Goal: Transaction & Acquisition: Purchase product/service

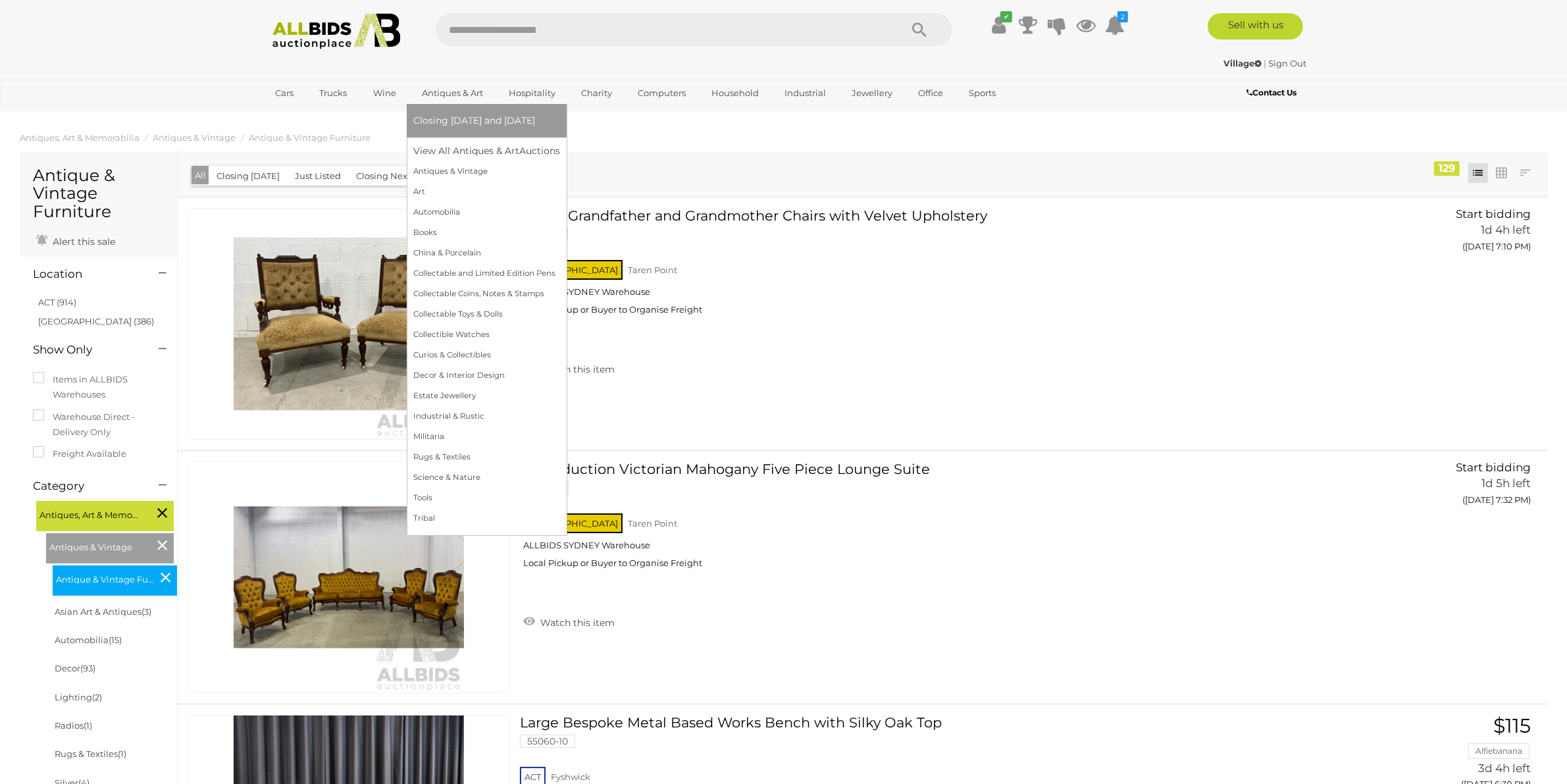
click at [462, 121] on span "Closing [DATE] and [DATE]" at bounding box center [474, 120] width 122 height 12
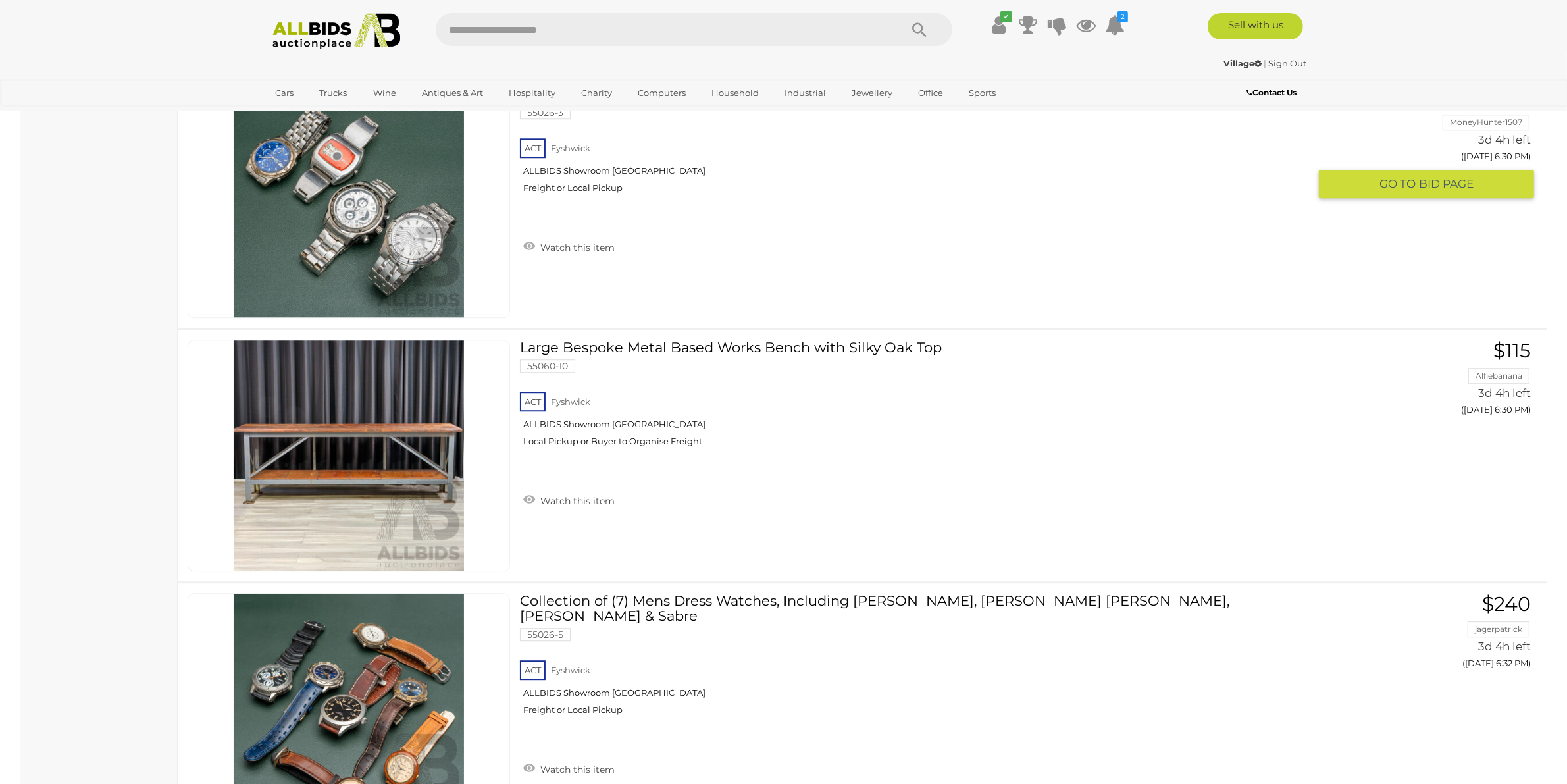
scroll to position [4441, 0]
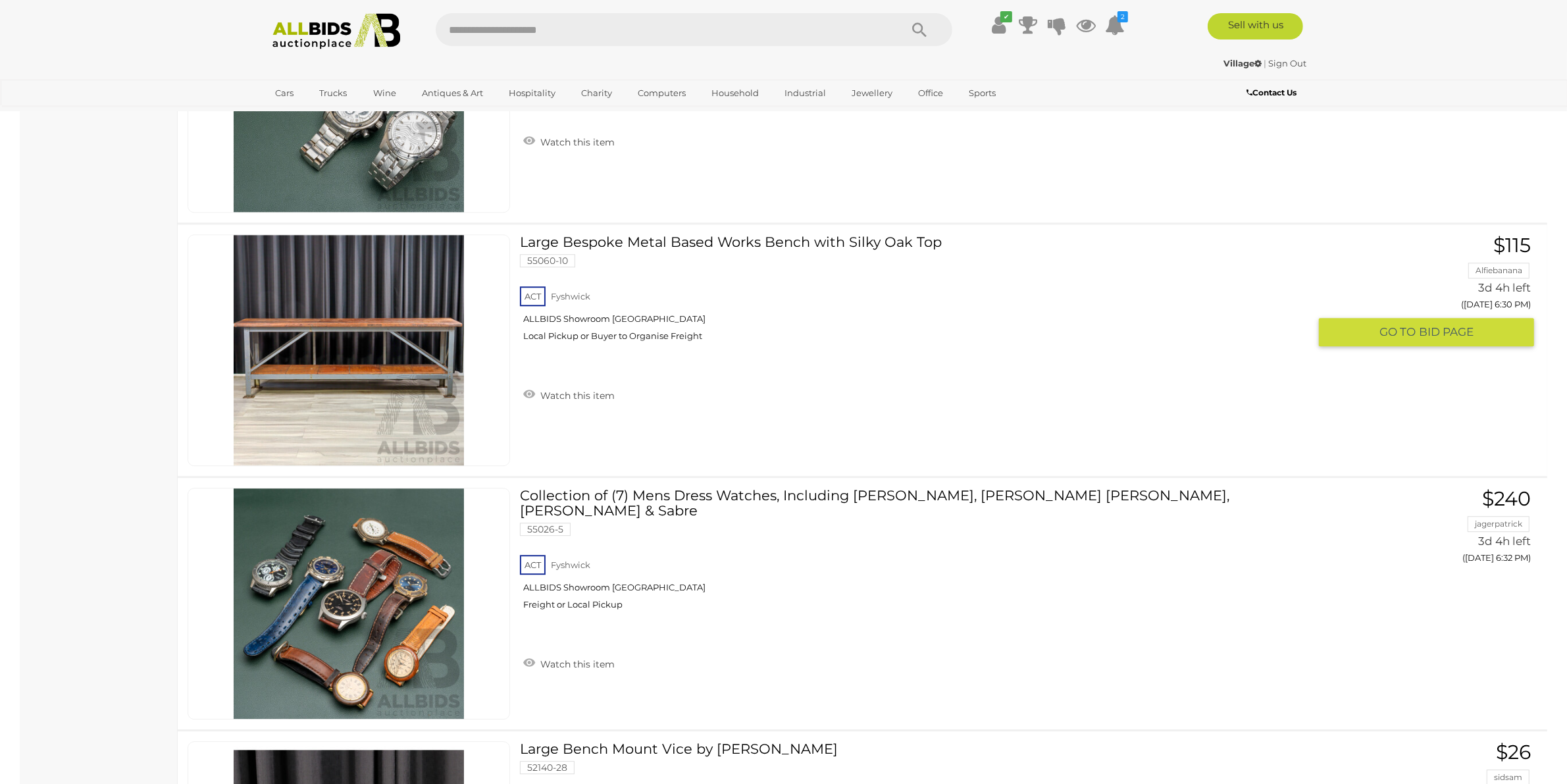
click at [896, 234] on link "Large Bespoke Metal Based Works Bench with Silky Oak Top 55060-10 ACT Fyshwick" at bounding box center [920, 293] width 780 height 117
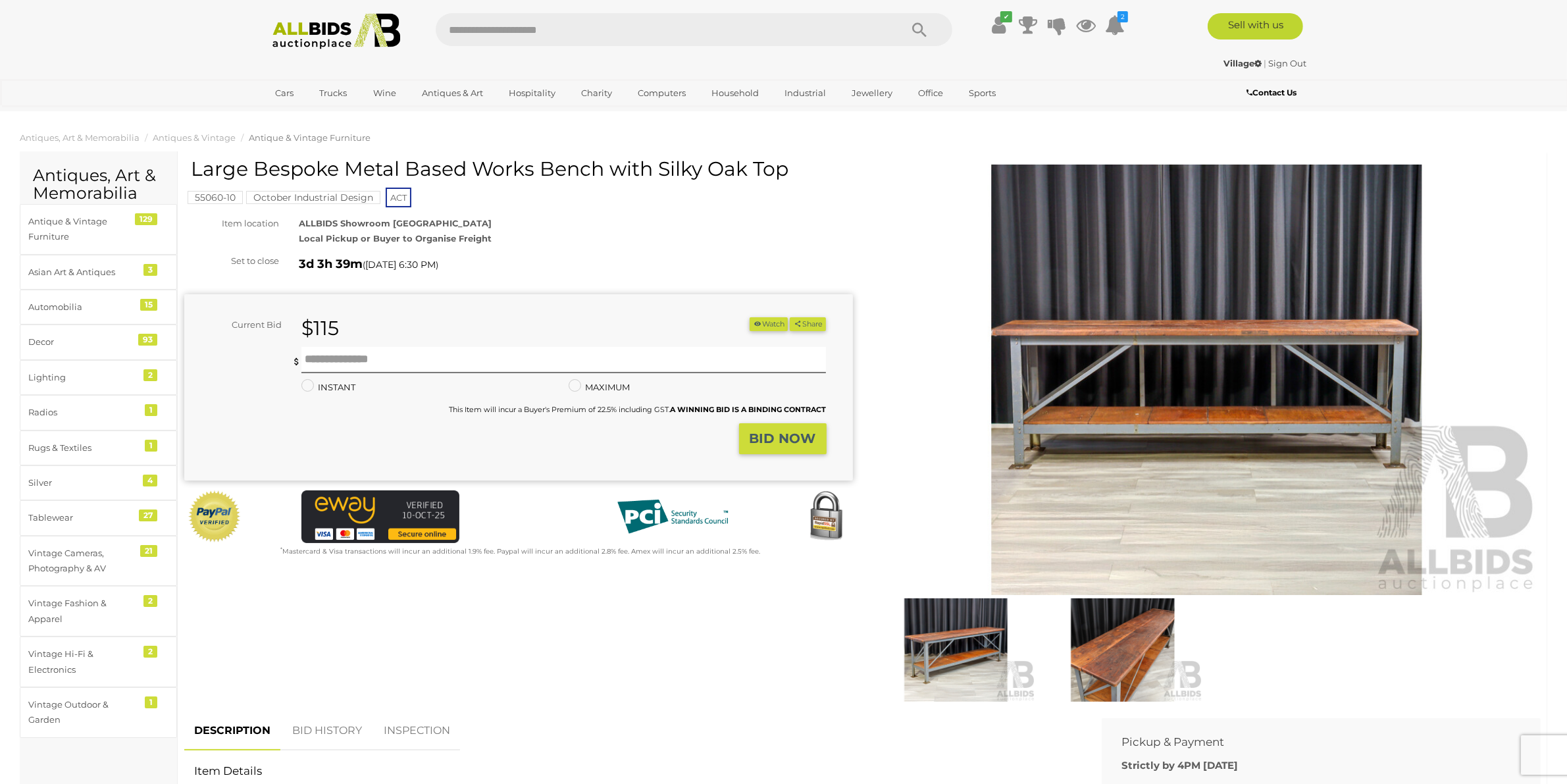
click at [993, 653] on img at bounding box center [956, 649] width 161 height 103
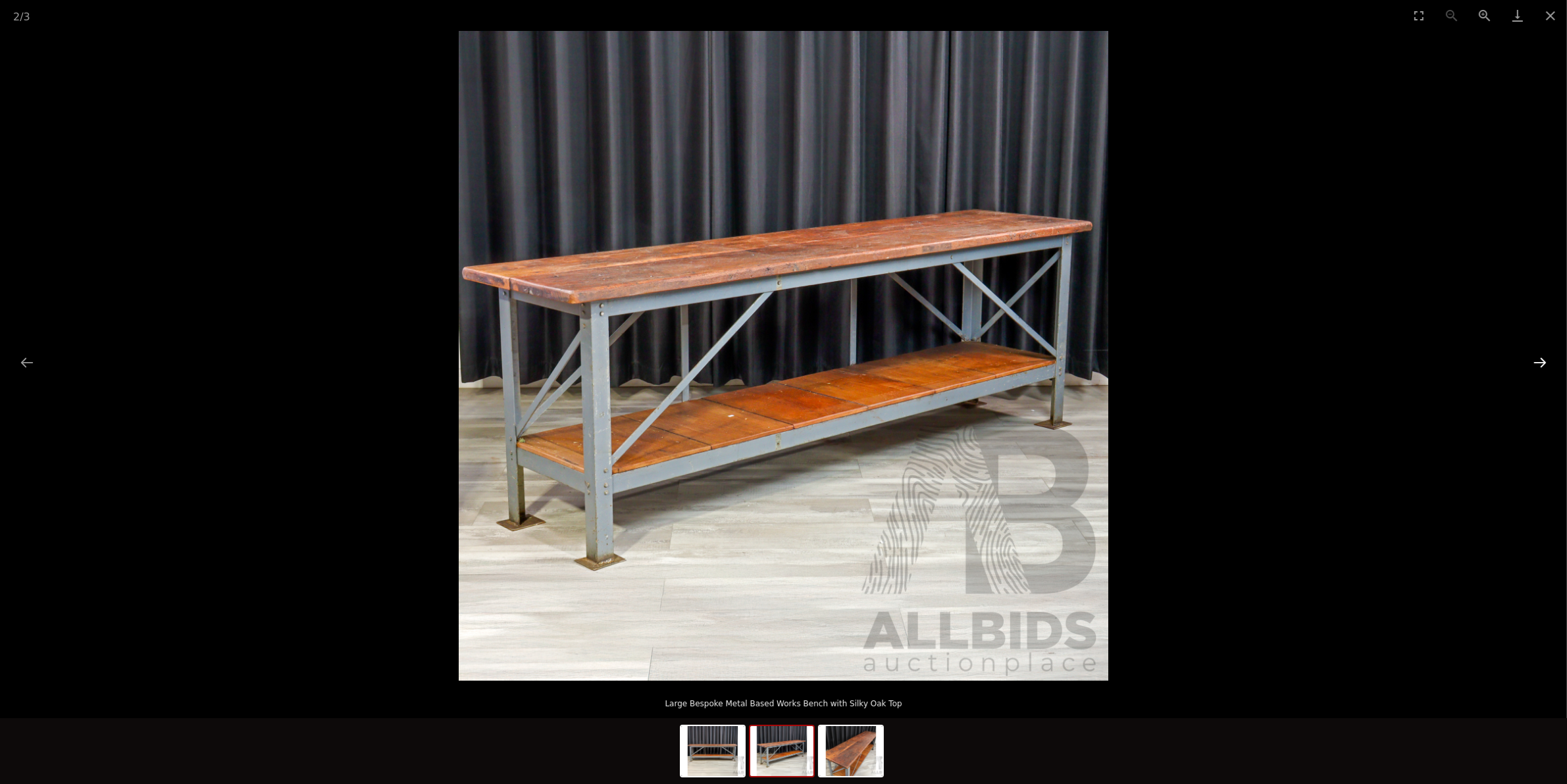
click at [1543, 363] on button "Next slide" at bounding box center [1540, 362] width 28 height 26
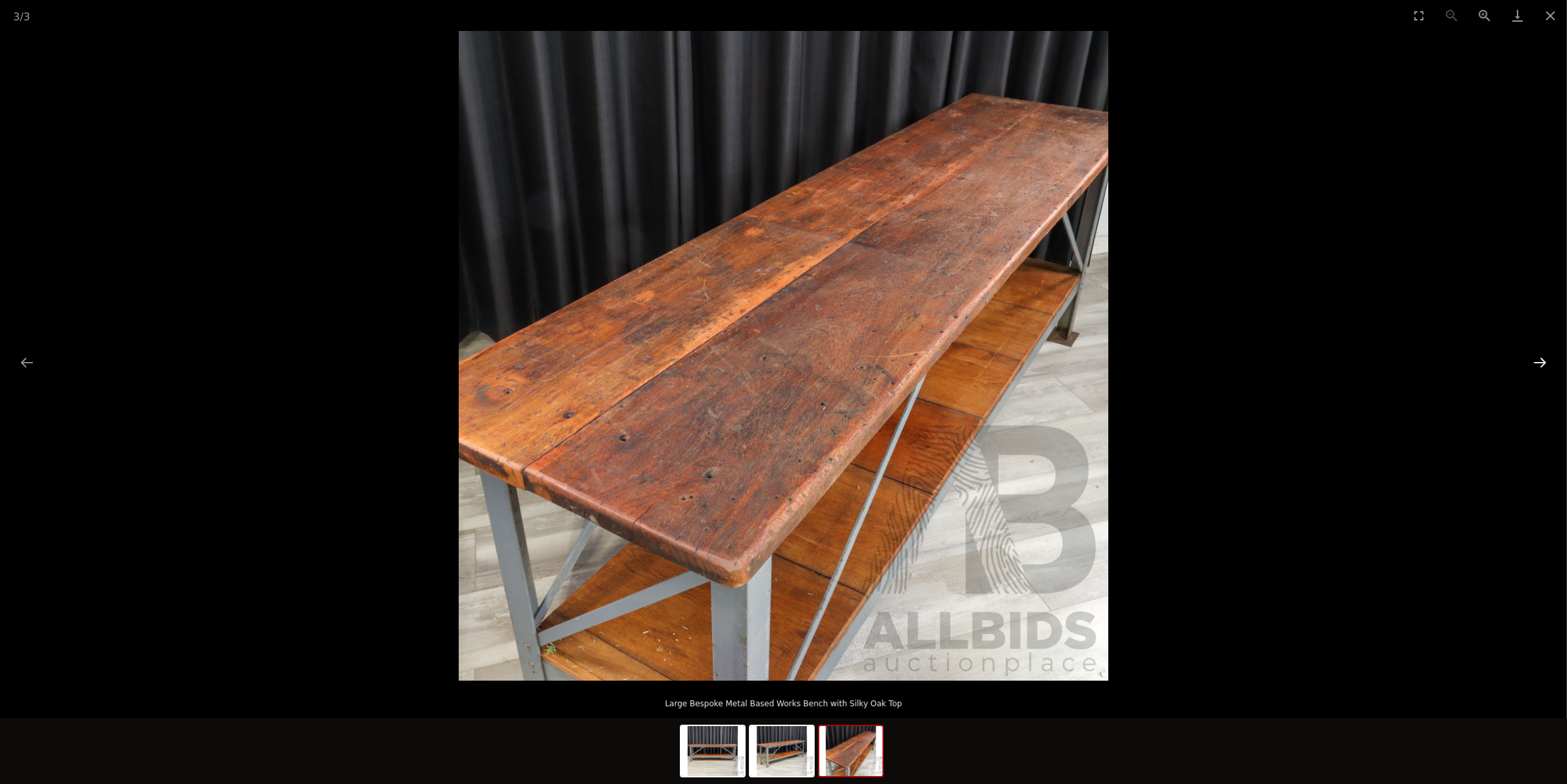
click at [1543, 363] on button "Next slide" at bounding box center [1540, 362] width 28 height 26
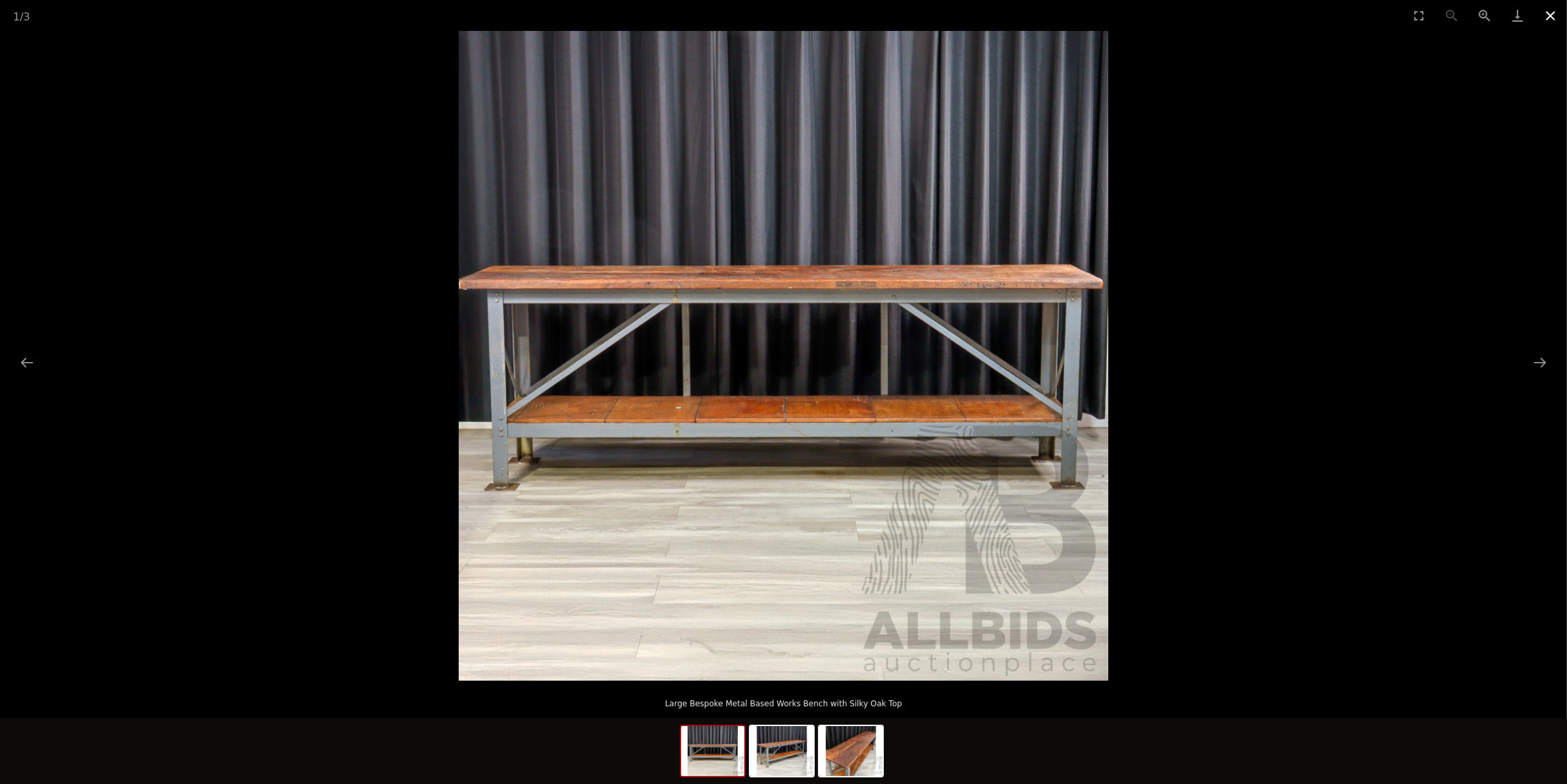
click at [1546, 11] on button "Close gallery" at bounding box center [1551, 15] width 33 height 31
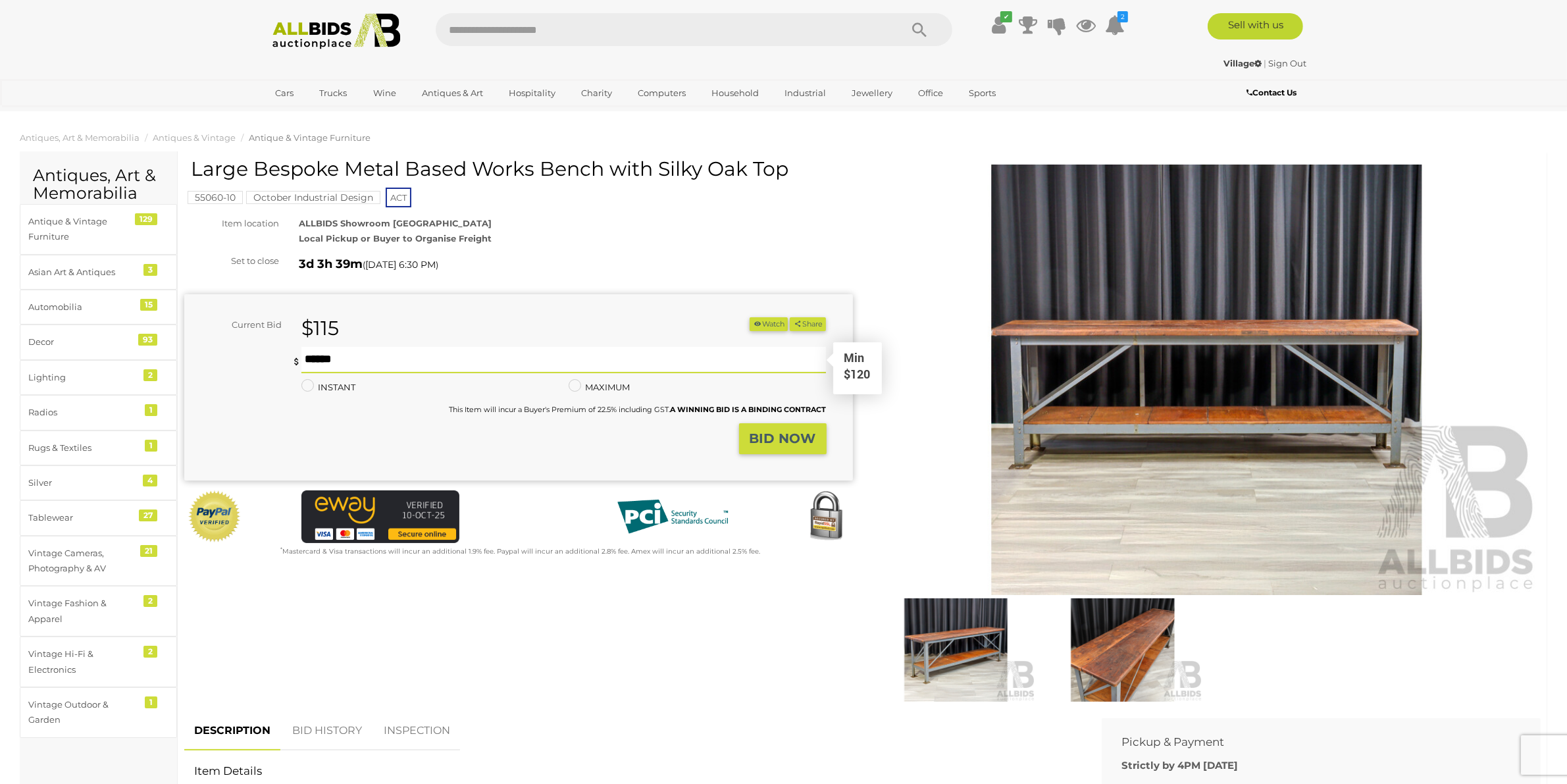
click at [447, 362] on input "text" at bounding box center [564, 360] width 525 height 26
type input "***"
click at [792, 447] on button "BID NOW" at bounding box center [783, 438] width 88 height 31
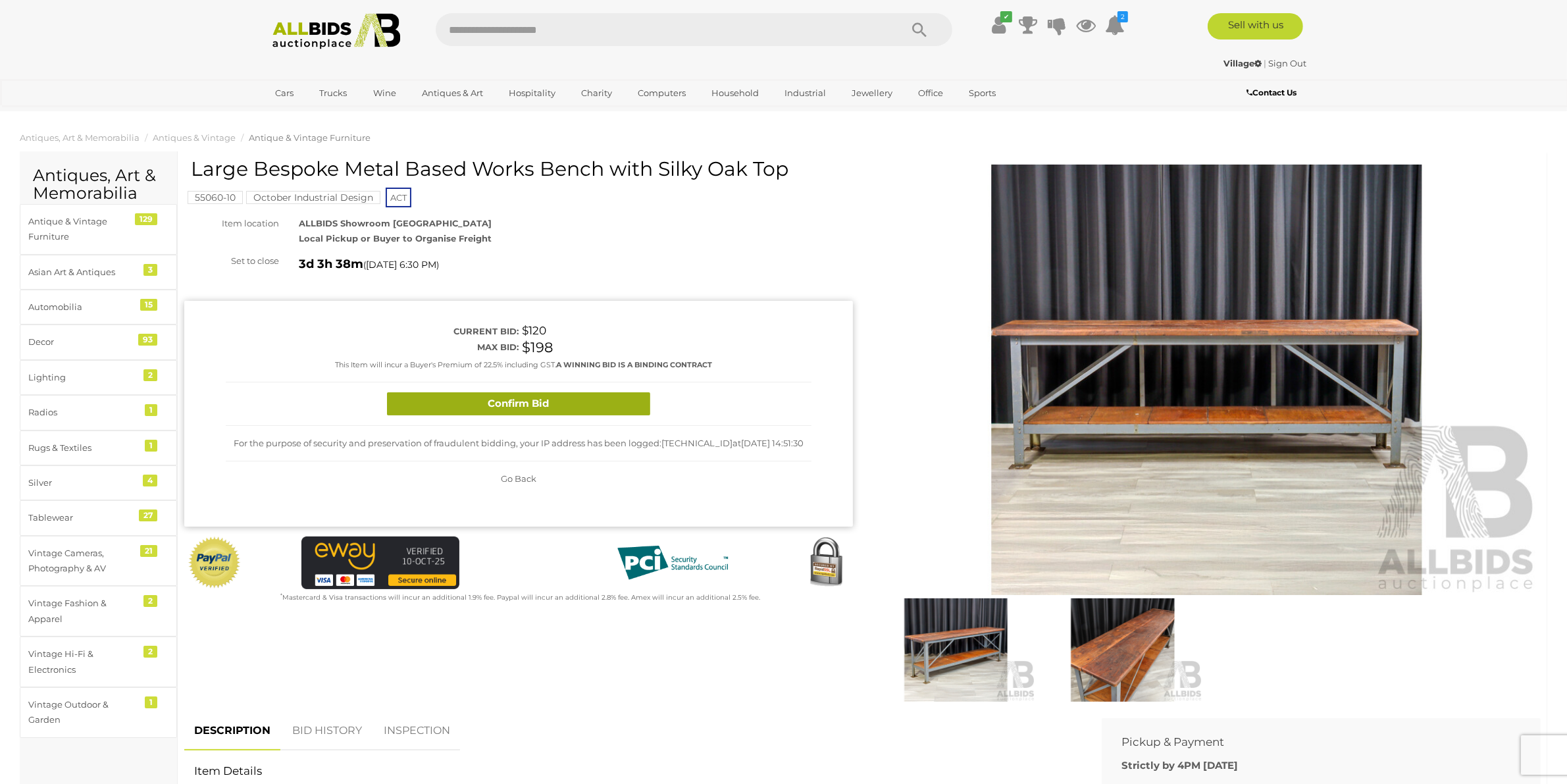
click at [535, 410] on button "Confirm Bid" at bounding box center [519, 403] width 264 height 23
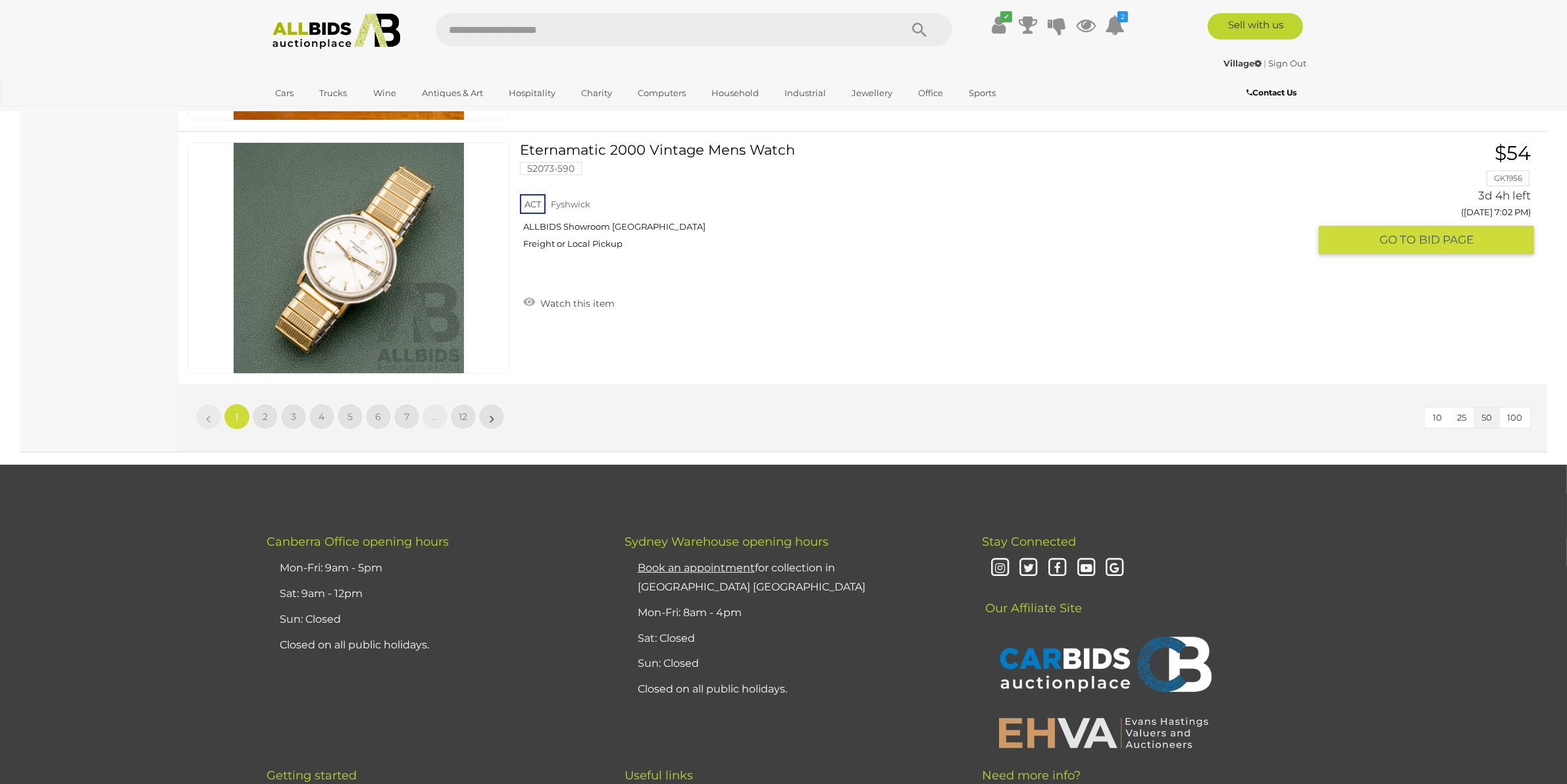
scroll to position [12499, 0]
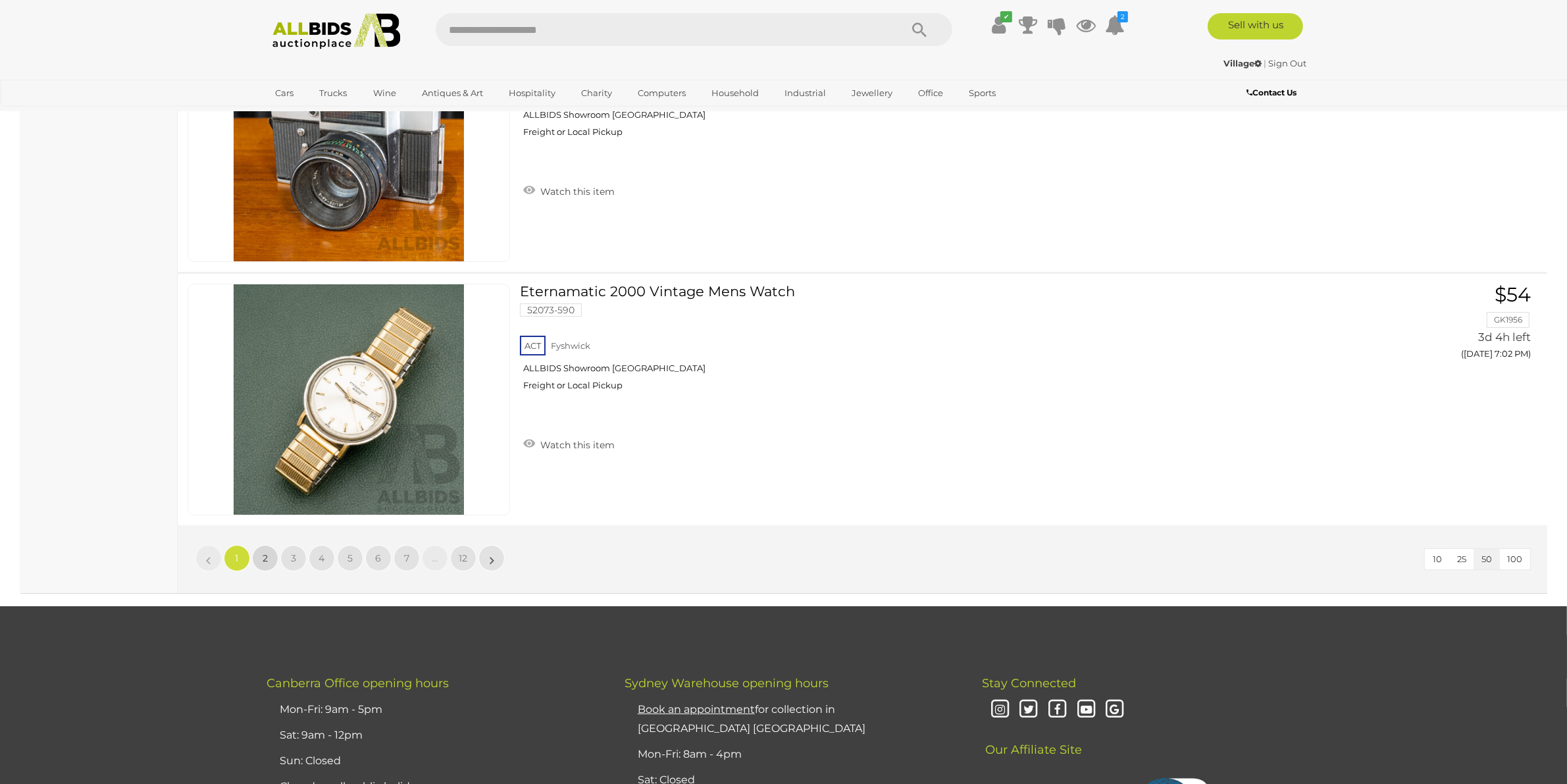
click at [265, 552] on span "2" at bounding box center [265, 558] width 6 height 12
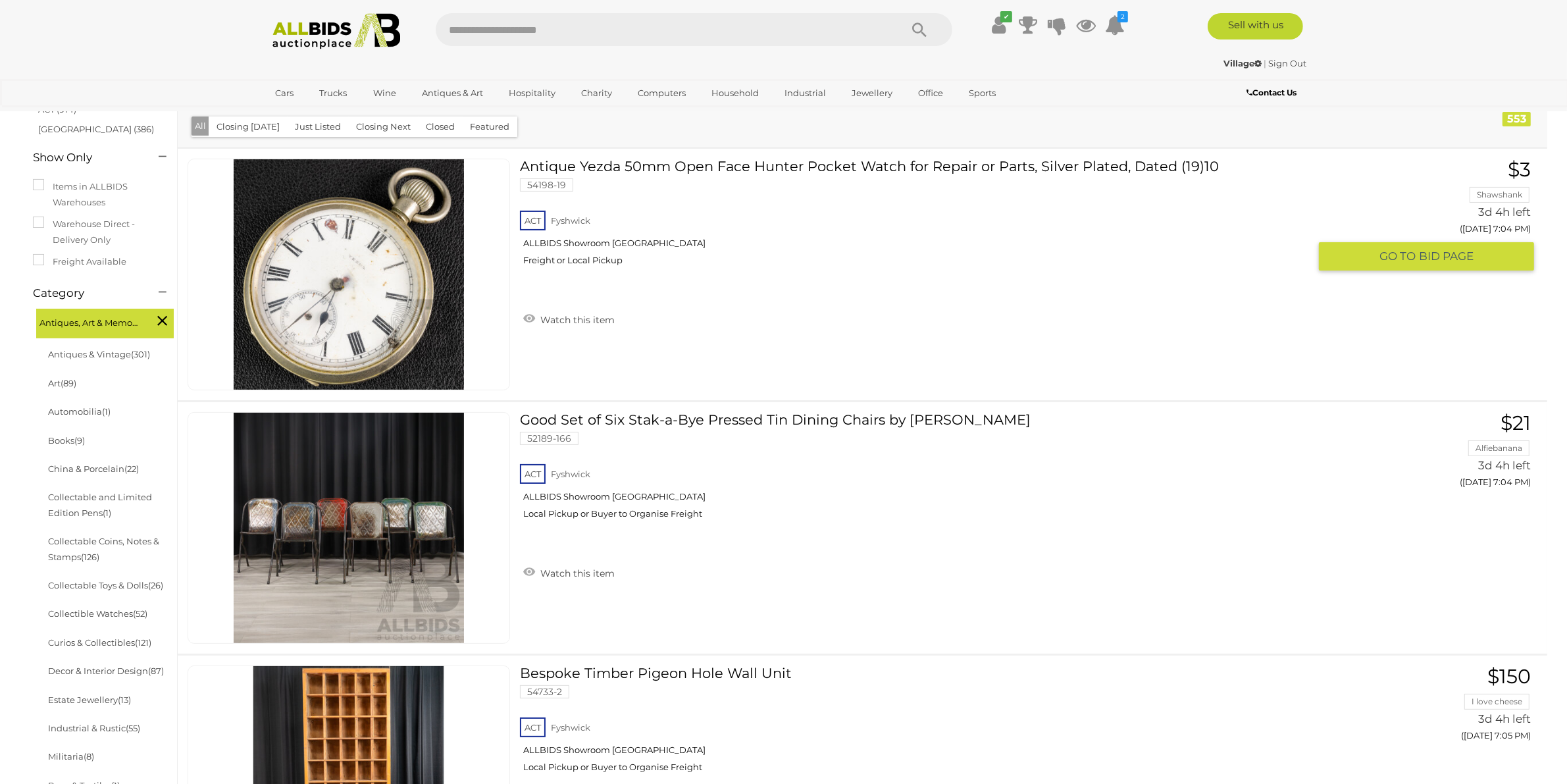
scroll to position [622, 0]
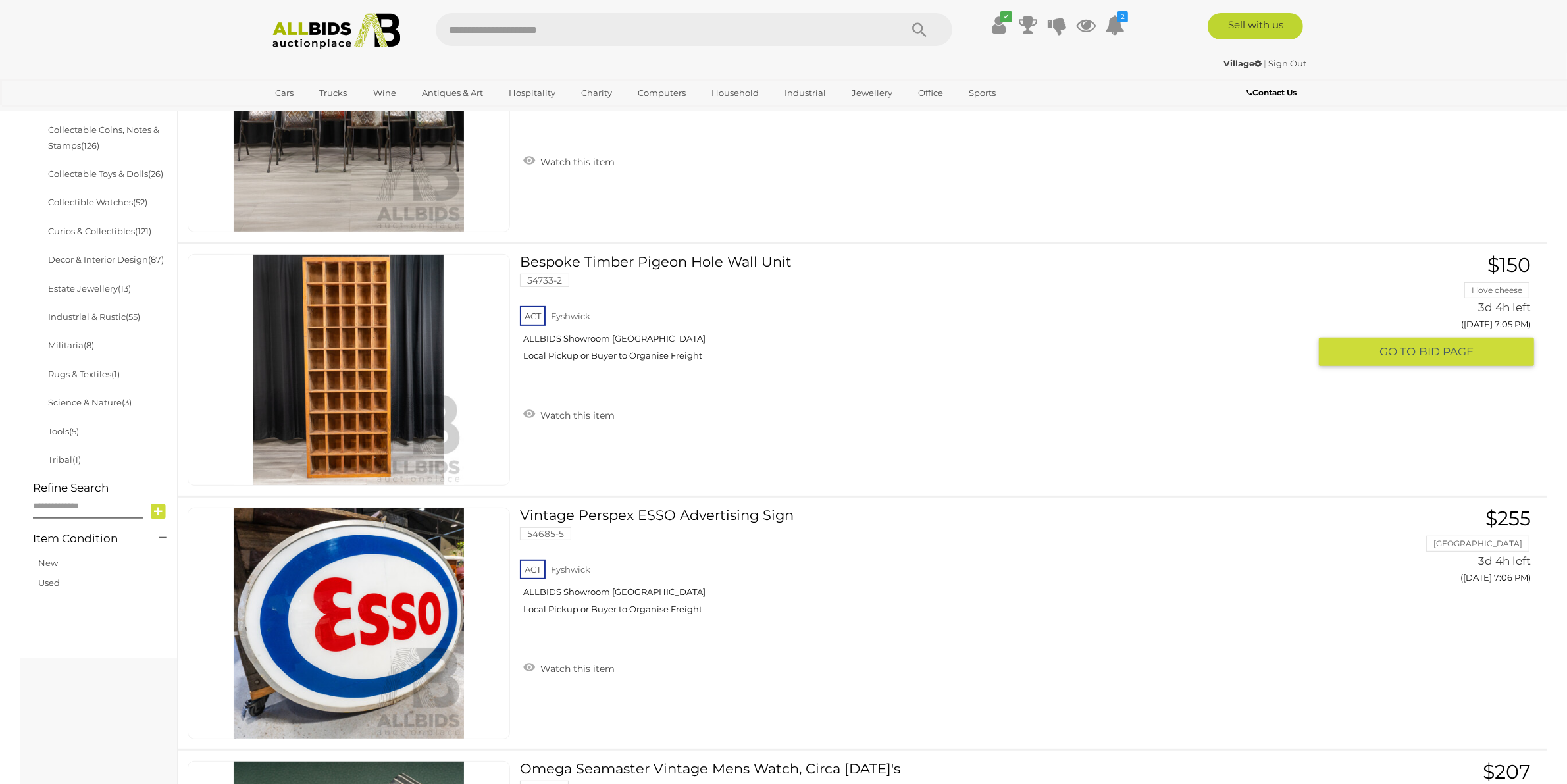
click at [682, 254] on link "Bespoke Timber Pigeon Hole Wall Unit 54733-2 ACT Fyshwick ALLBIDS Showroom Fysh…" at bounding box center [920, 312] width 780 height 117
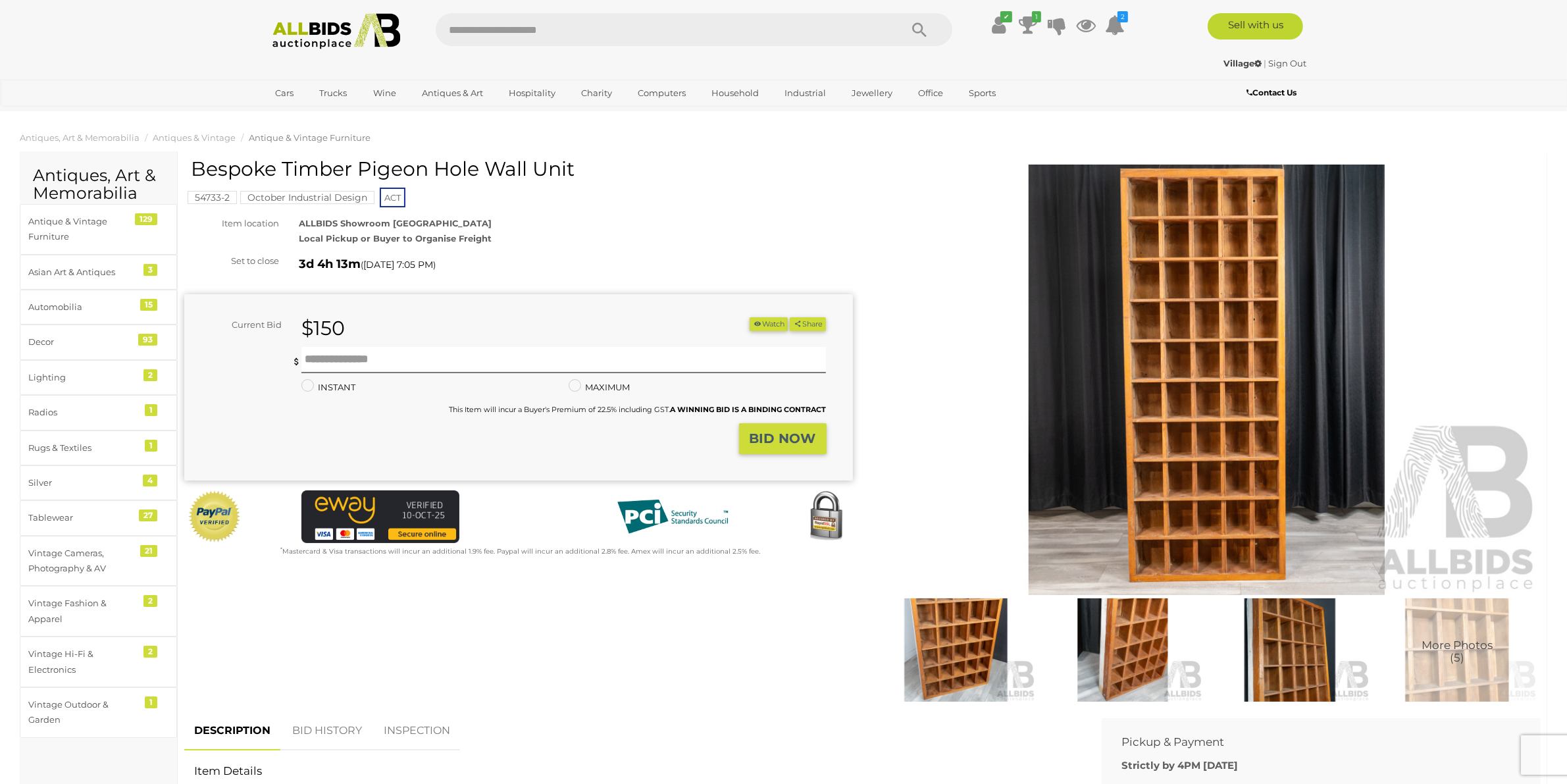
click at [1142, 651] on img at bounding box center [1123, 649] width 161 height 103
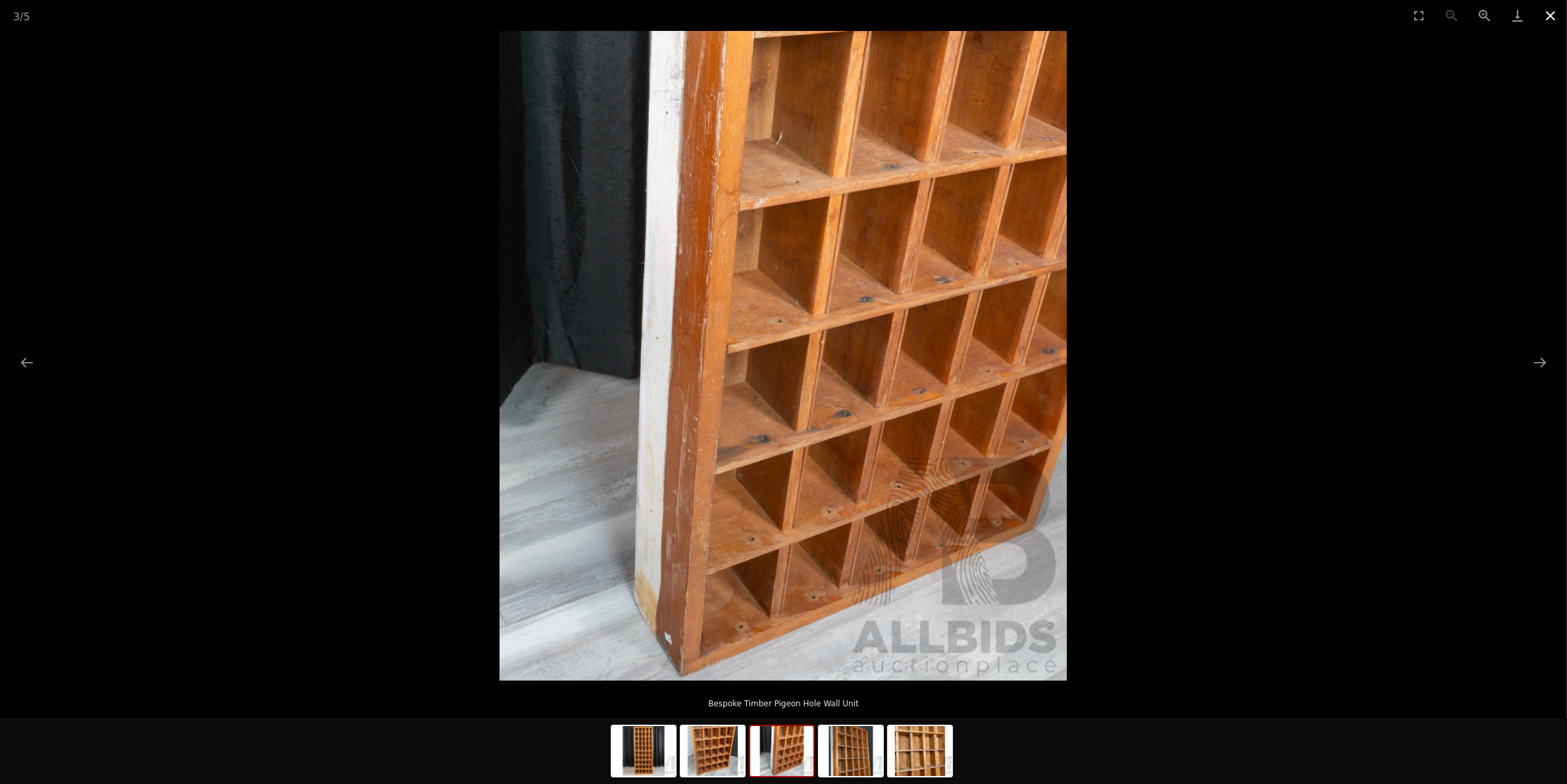
click at [1547, 13] on button "Close gallery" at bounding box center [1551, 15] width 33 height 31
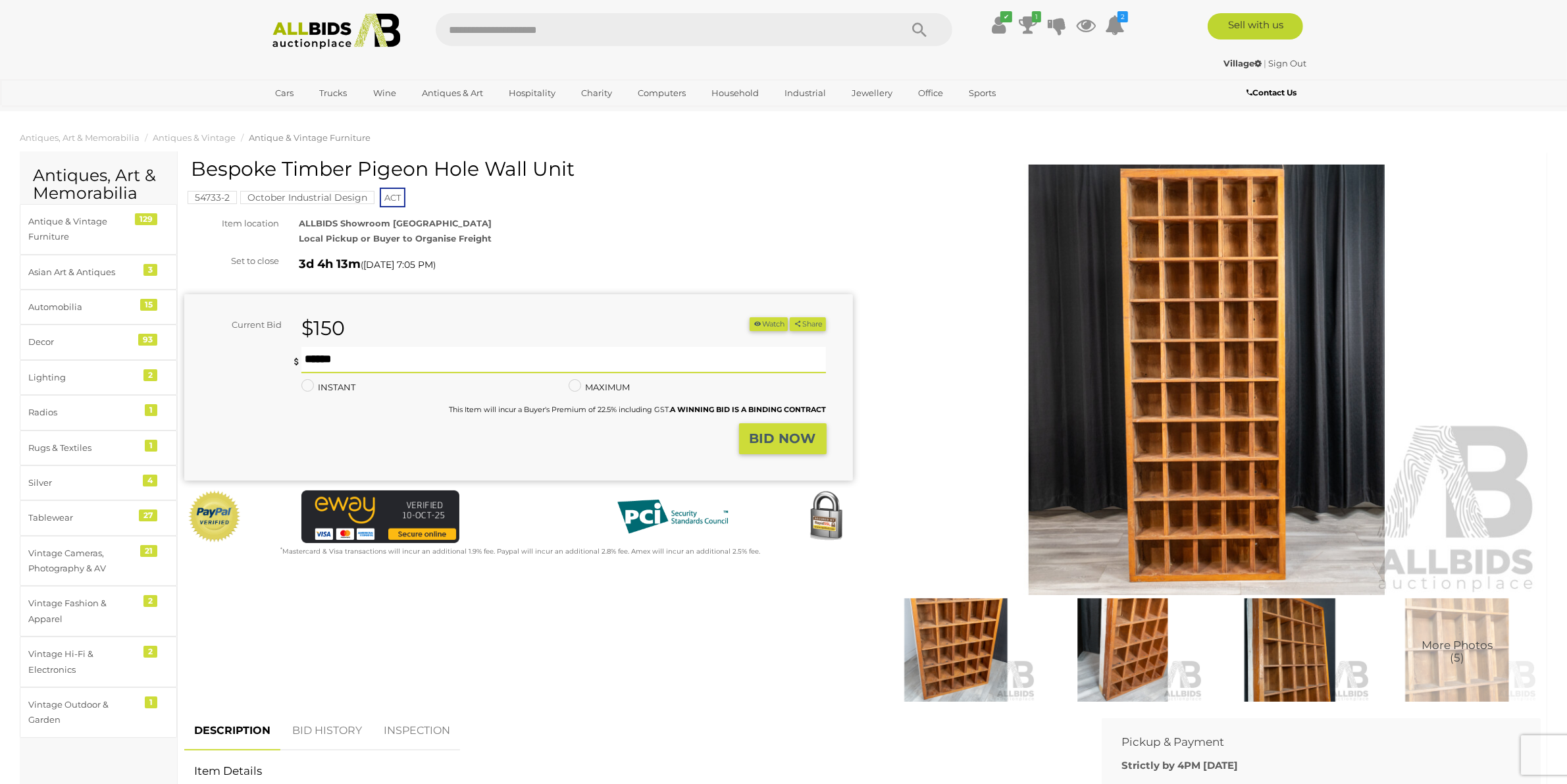
click at [350, 356] on input "text" at bounding box center [564, 360] width 525 height 26
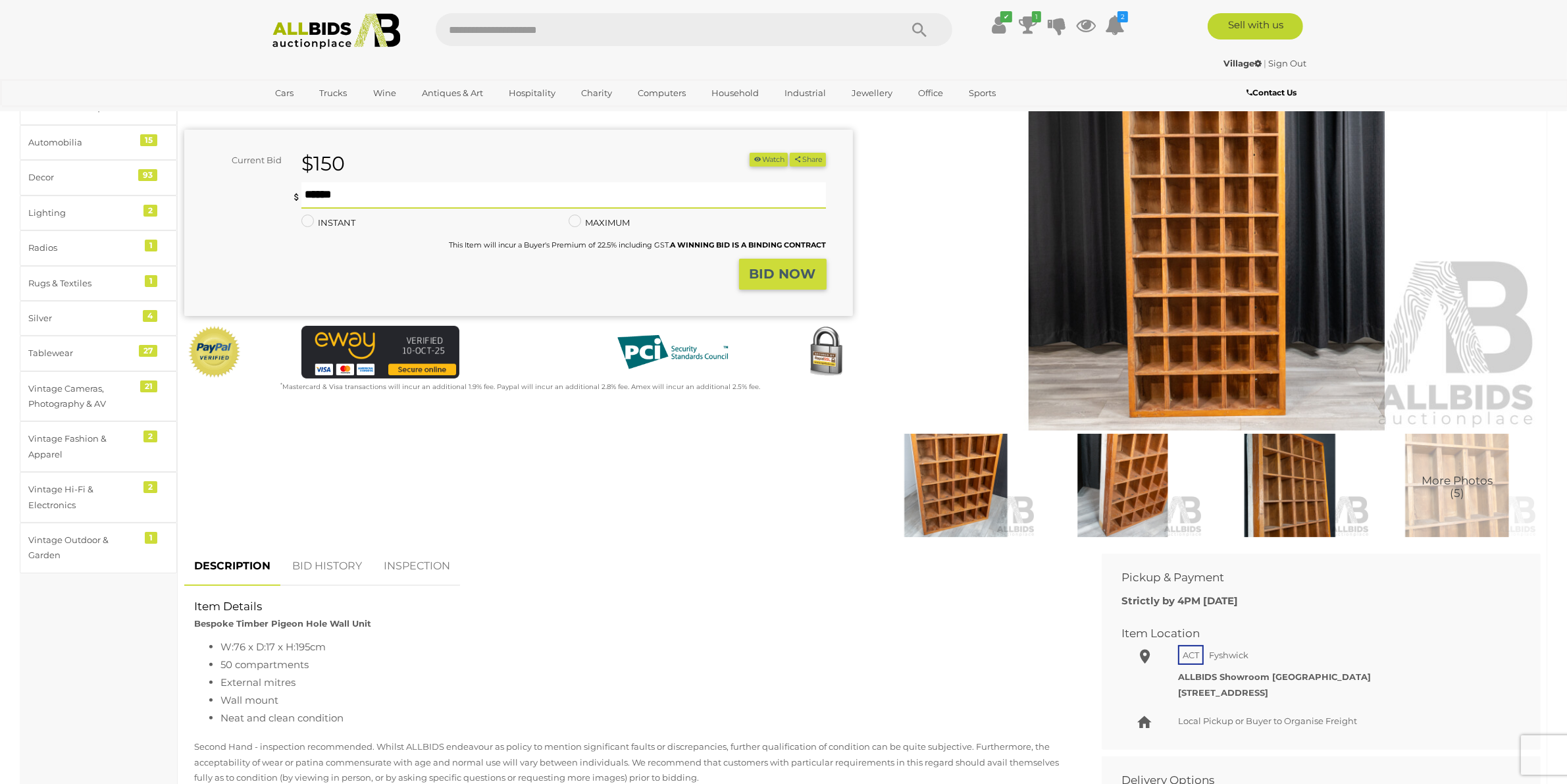
type input "***"
click at [808, 272] on strong "BID NOW" at bounding box center [783, 274] width 66 height 16
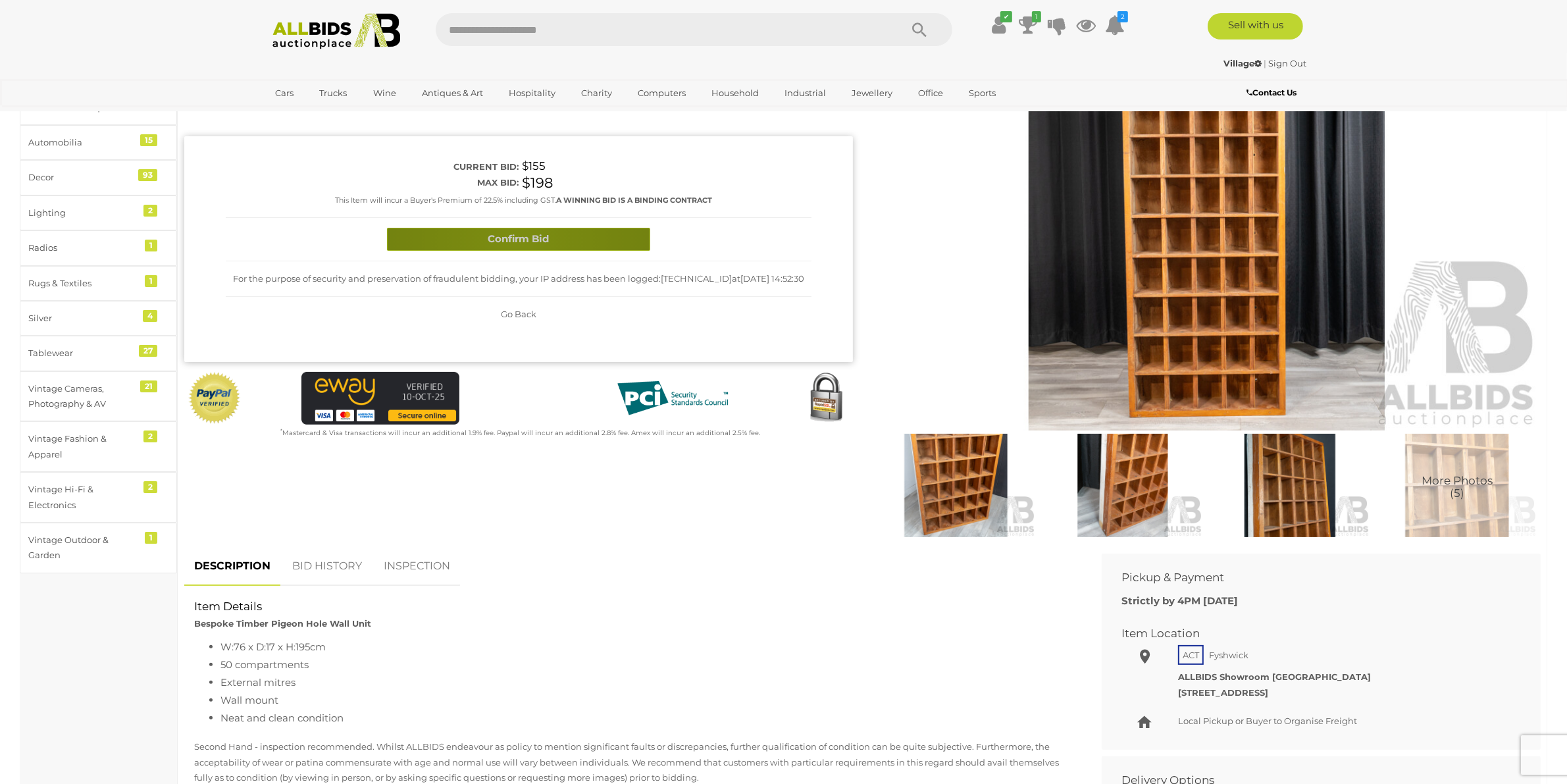
click at [514, 242] on button "Confirm Bid" at bounding box center [519, 239] width 264 height 23
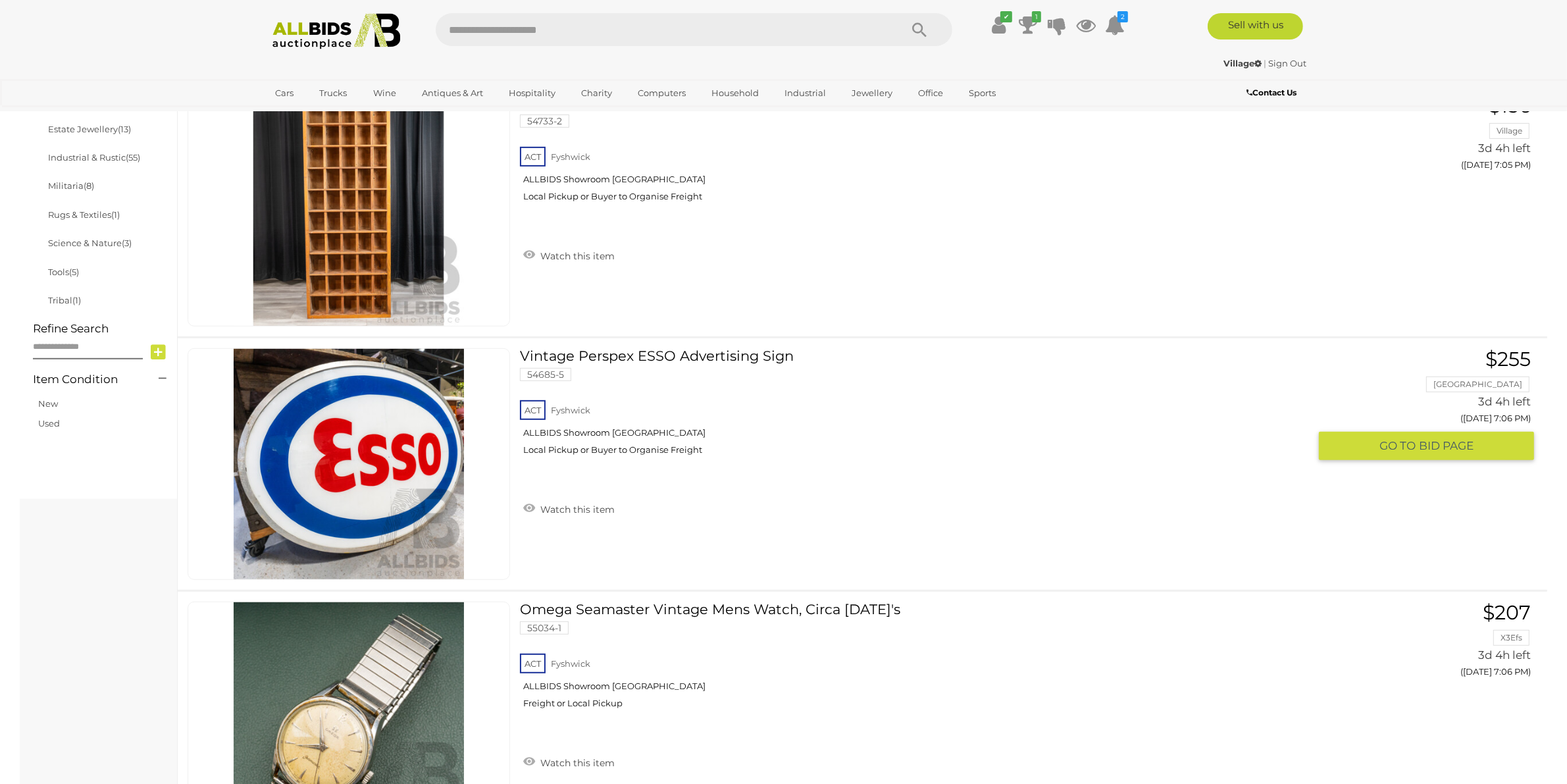
scroll to position [1275, 0]
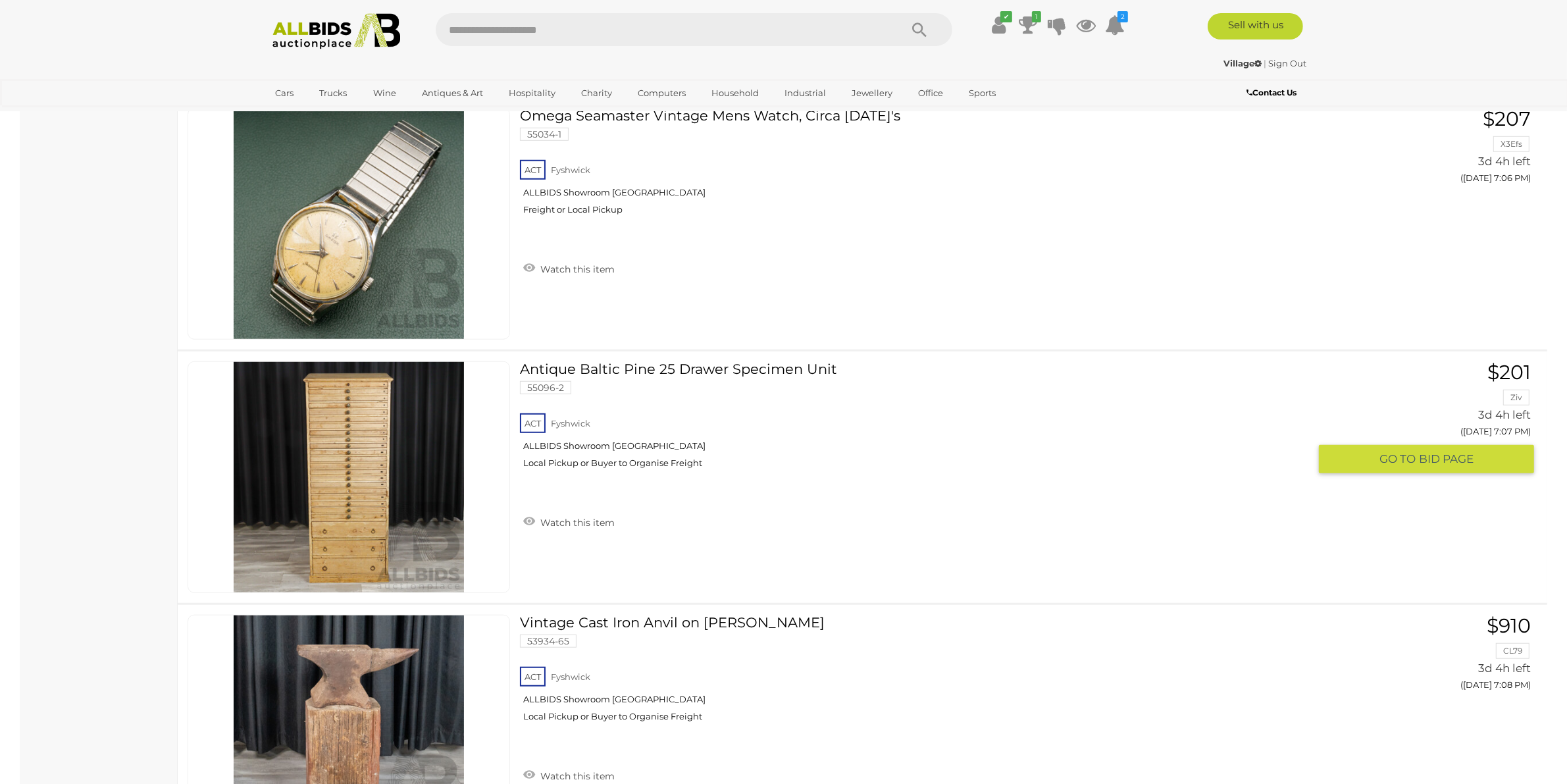
click at [622, 361] on link "Antique Baltic Pine 25 Drawer Specimen Unit 55096-2 ACT Fyshwick ALLBIDS Showro…" at bounding box center [920, 420] width 780 height 117
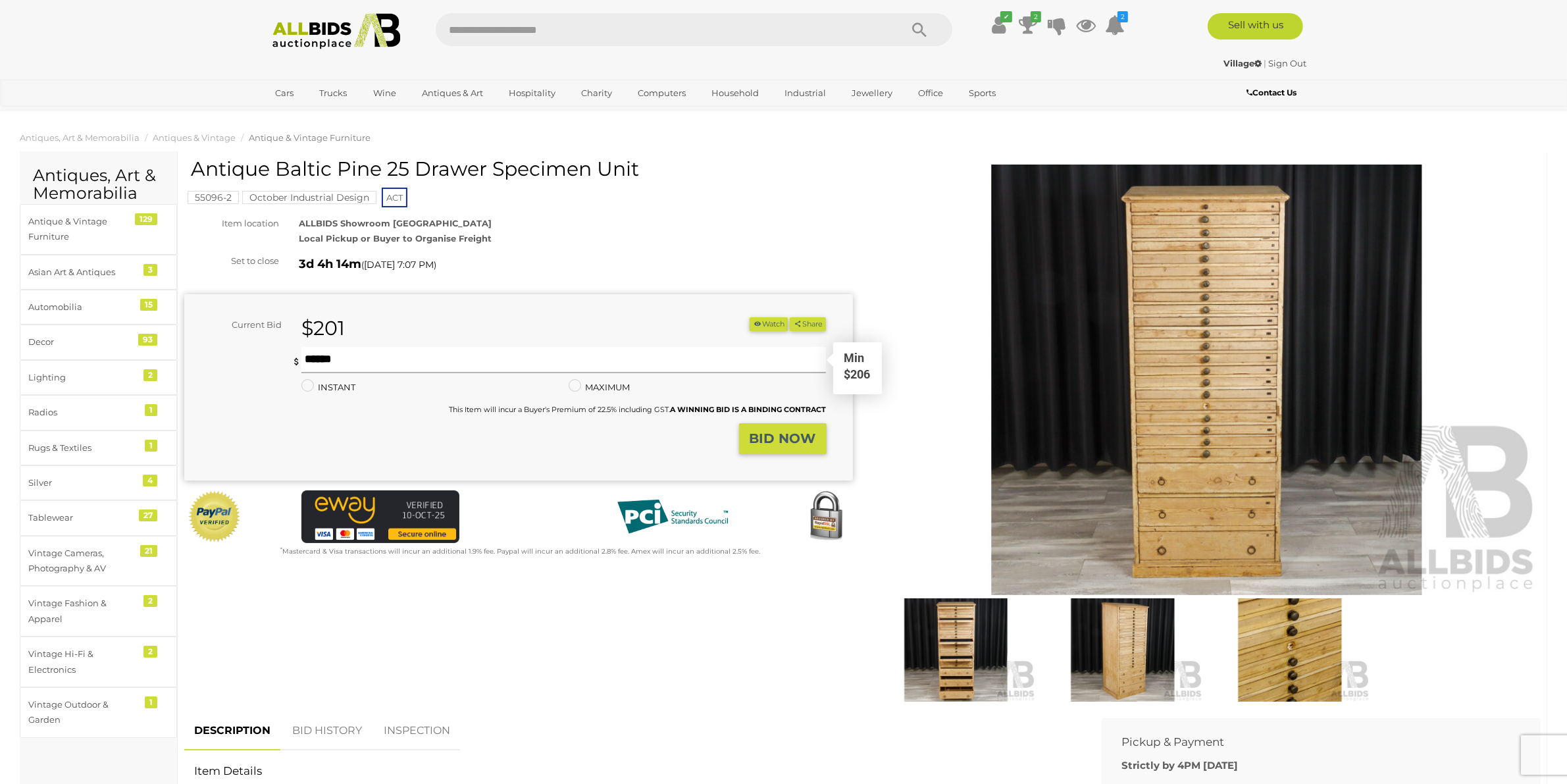
click at [376, 353] on input "text" at bounding box center [564, 360] width 525 height 26
type input "***"
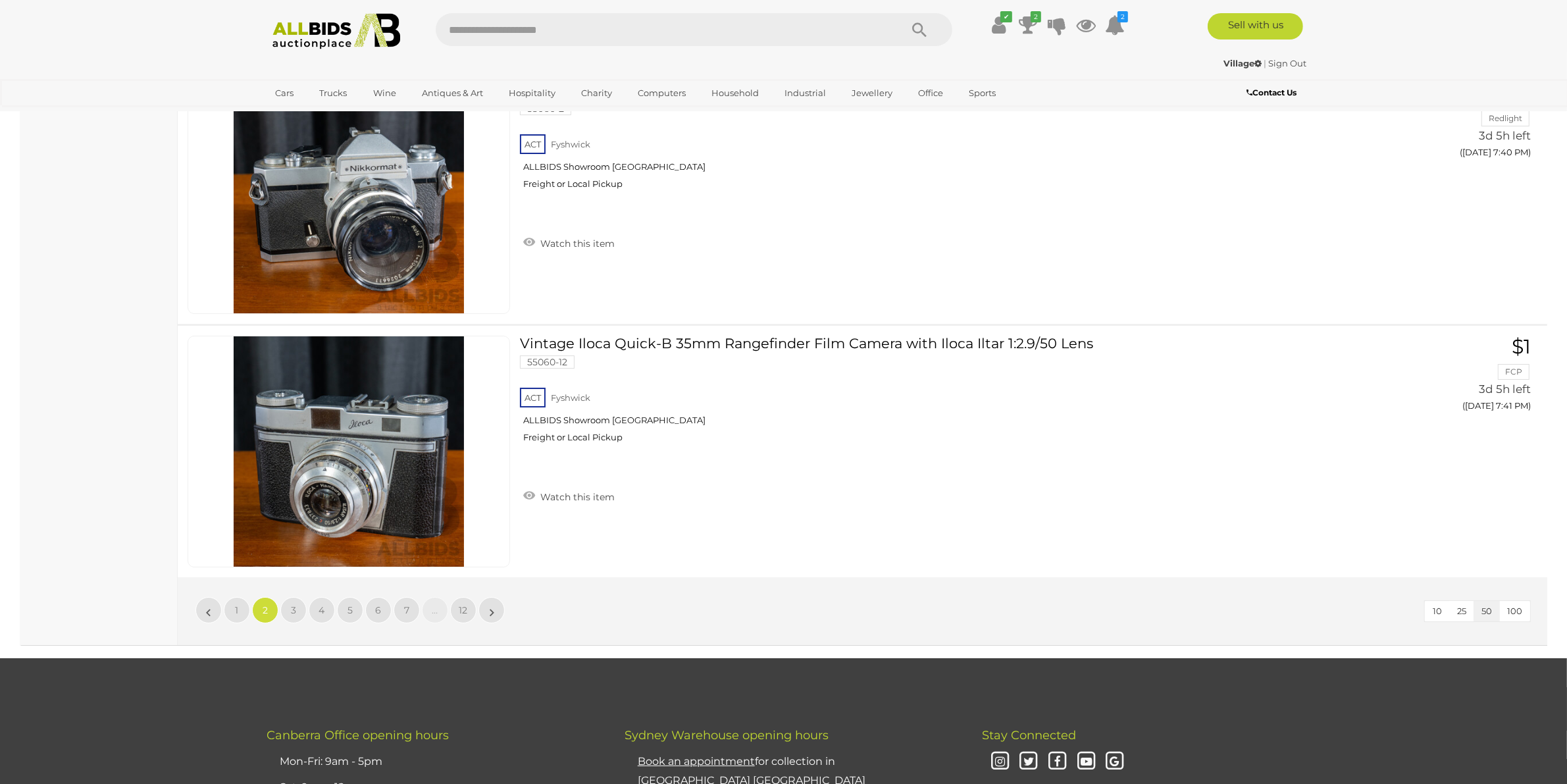
scroll to position [12563, 0]
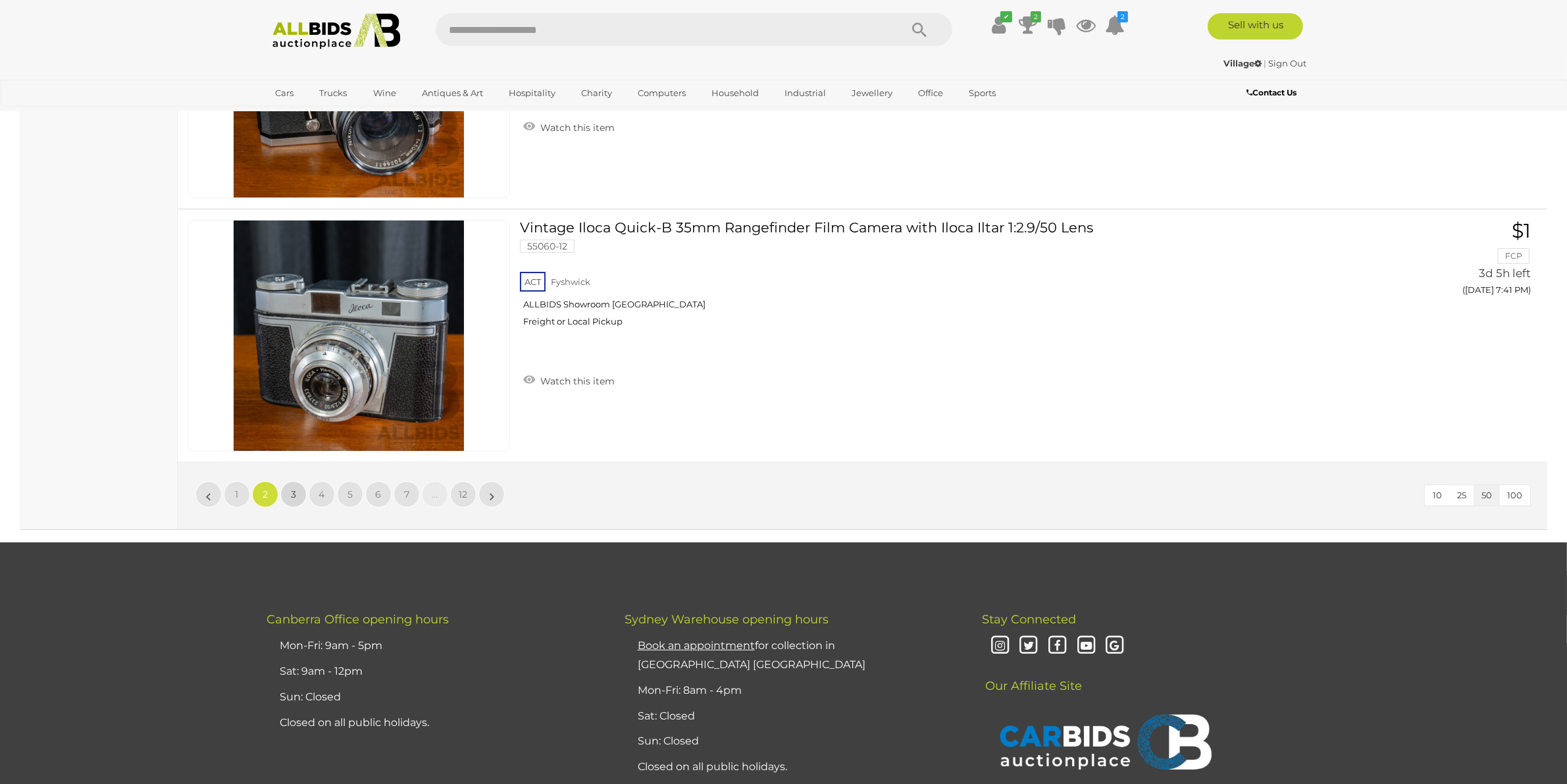
click at [294, 488] on span "3" at bounding box center [294, 494] width 6 height 12
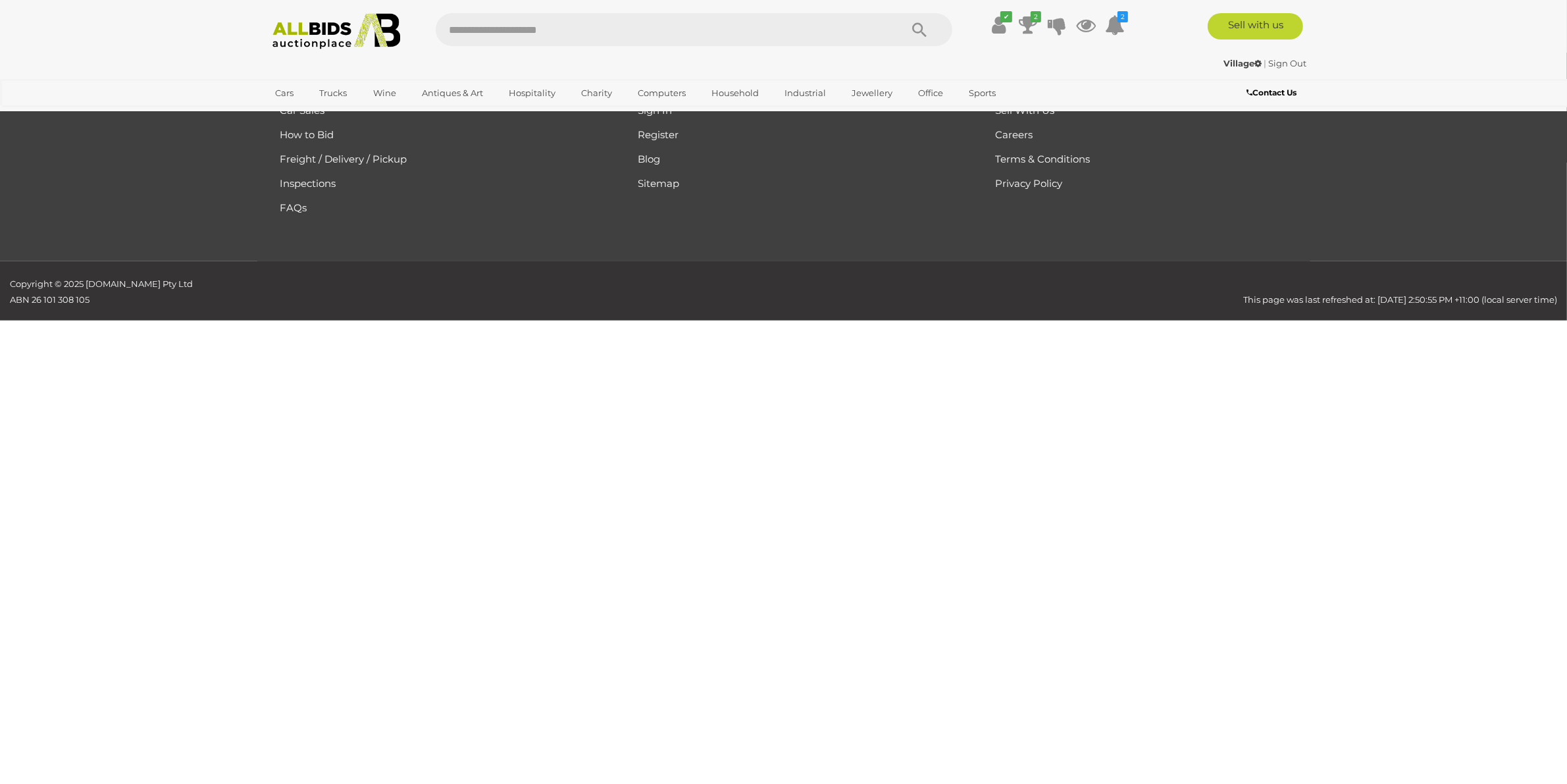
scroll to position [211, 0]
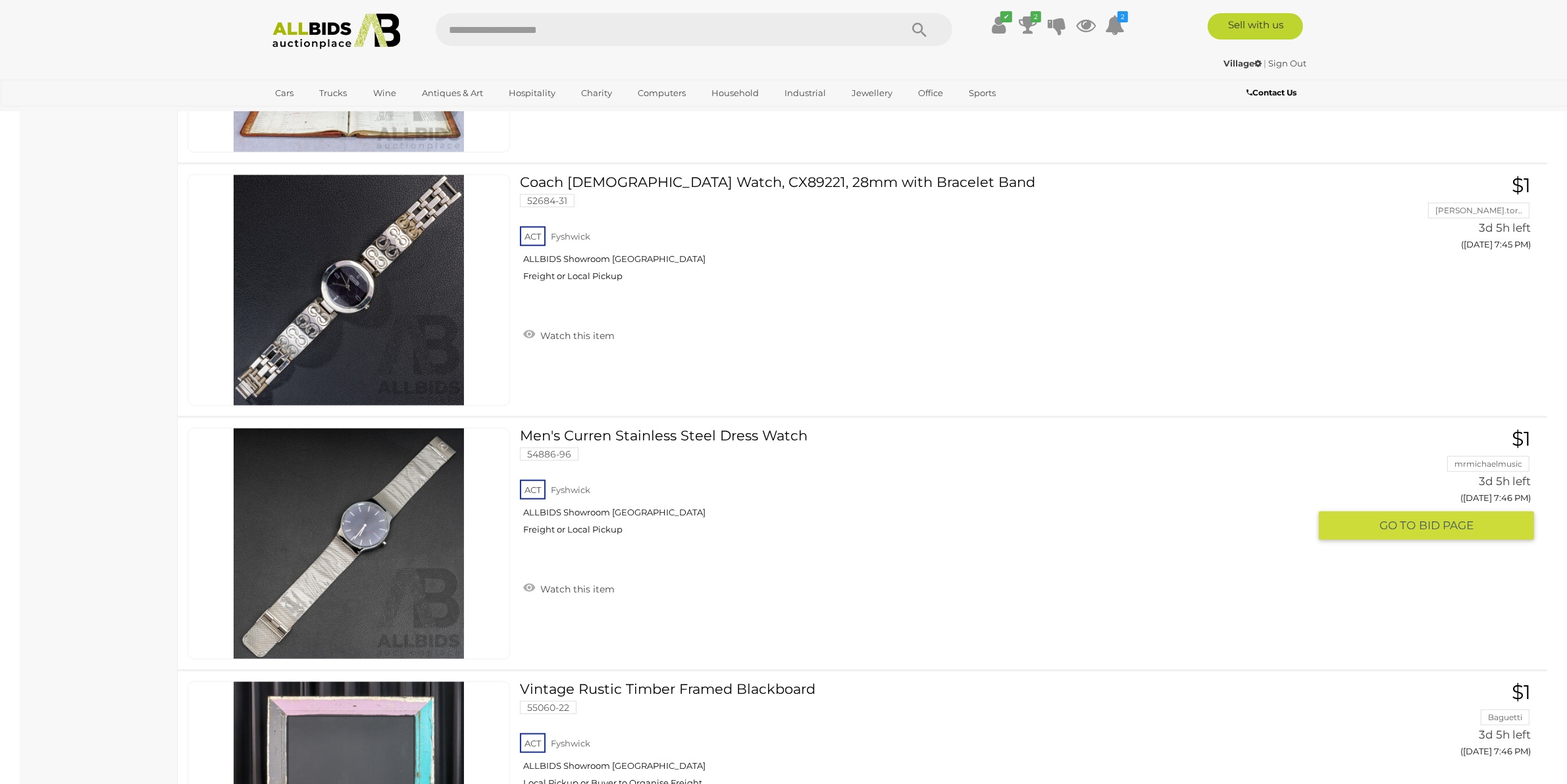
scroll to position [2185, 0]
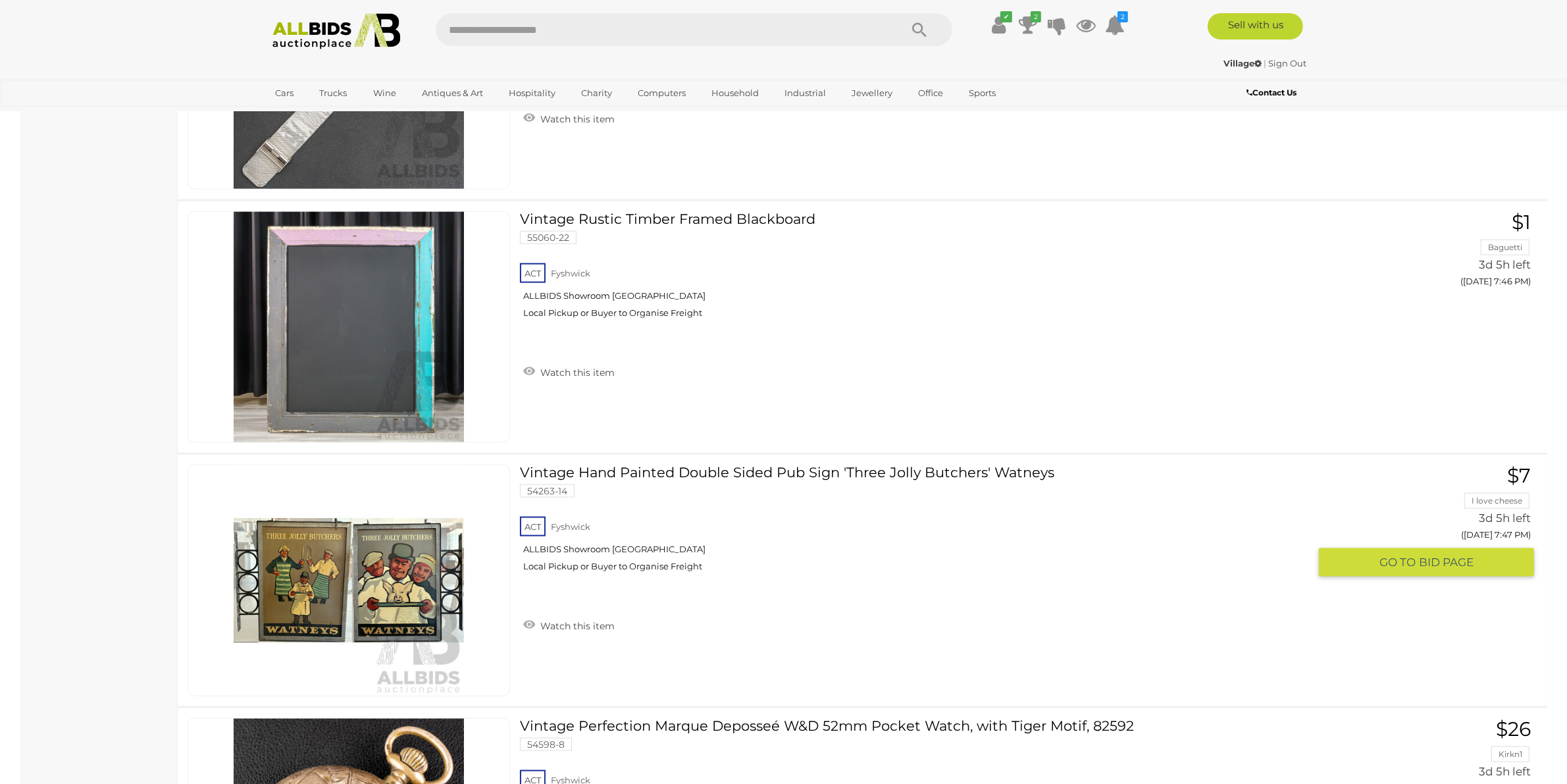
click at [894, 542] on div "ACT Fyshwick ALLBIDS Showroom Fyshwick Local Pickup or Buyer to Organise Freight" at bounding box center [914, 548] width 789 height 68
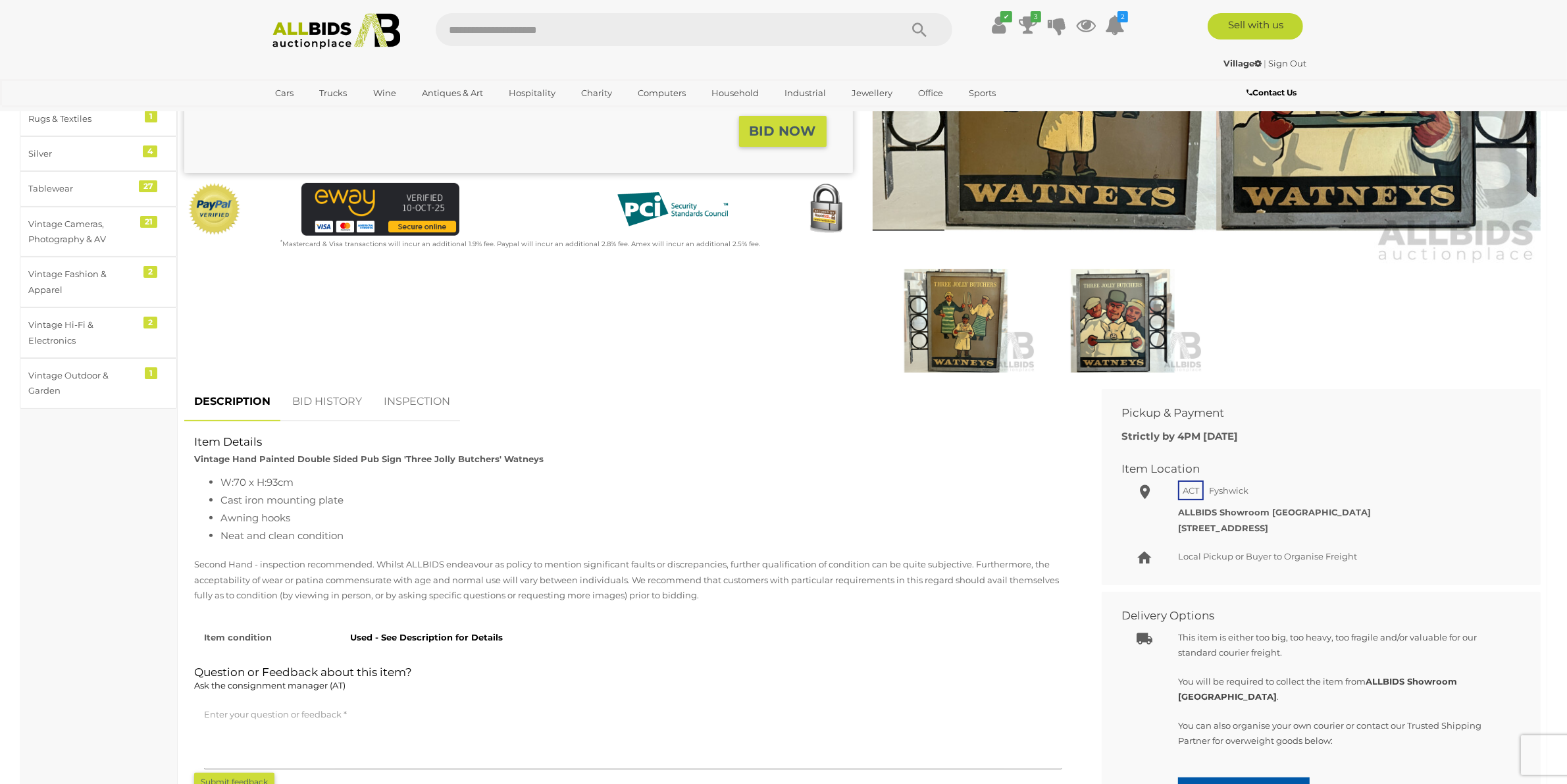
scroll to position [165, 0]
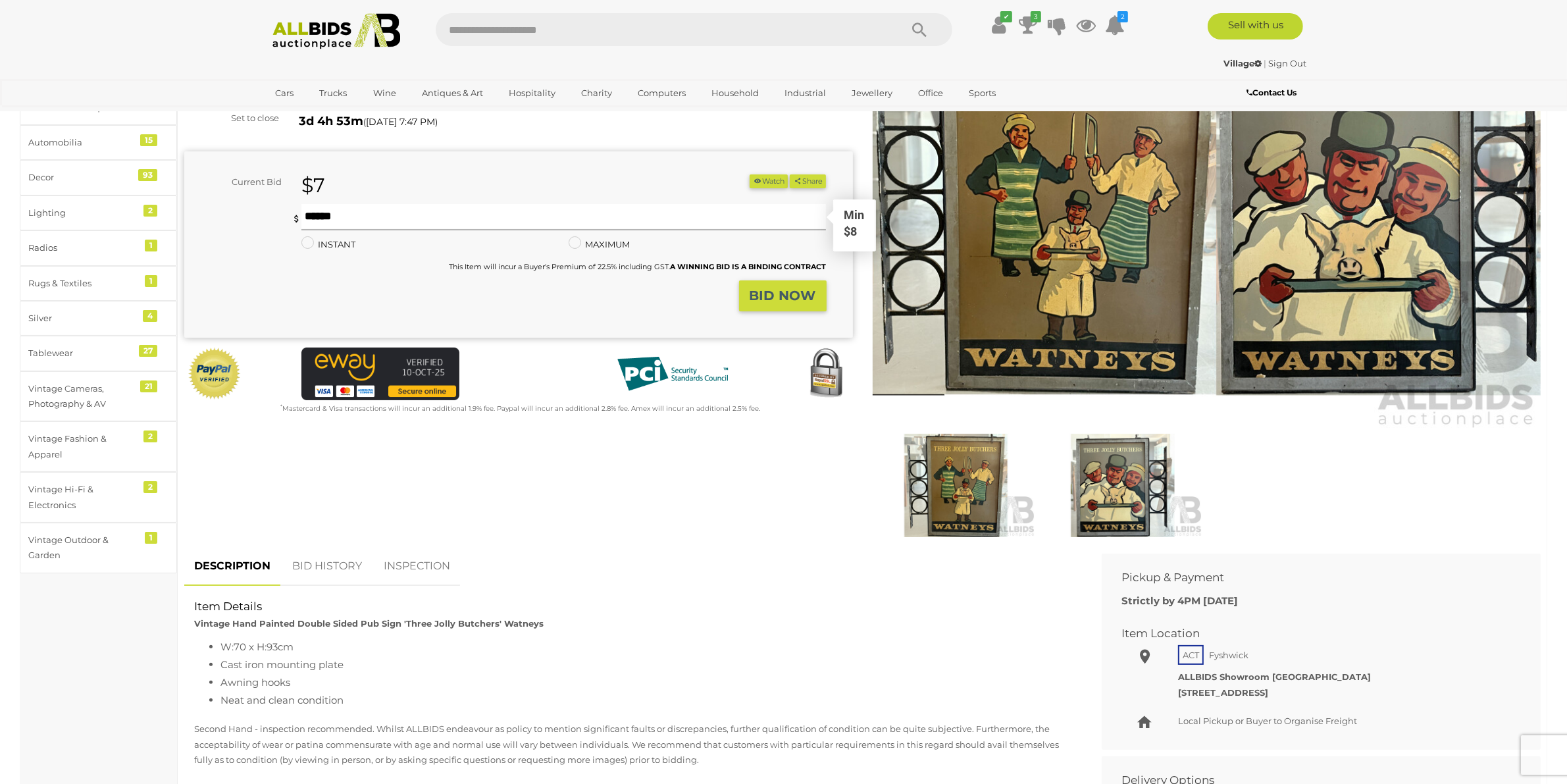
click at [469, 222] on input "text" at bounding box center [564, 217] width 525 height 26
type input "**"
click at [757, 306] on button "BID NOW" at bounding box center [783, 295] width 88 height 31
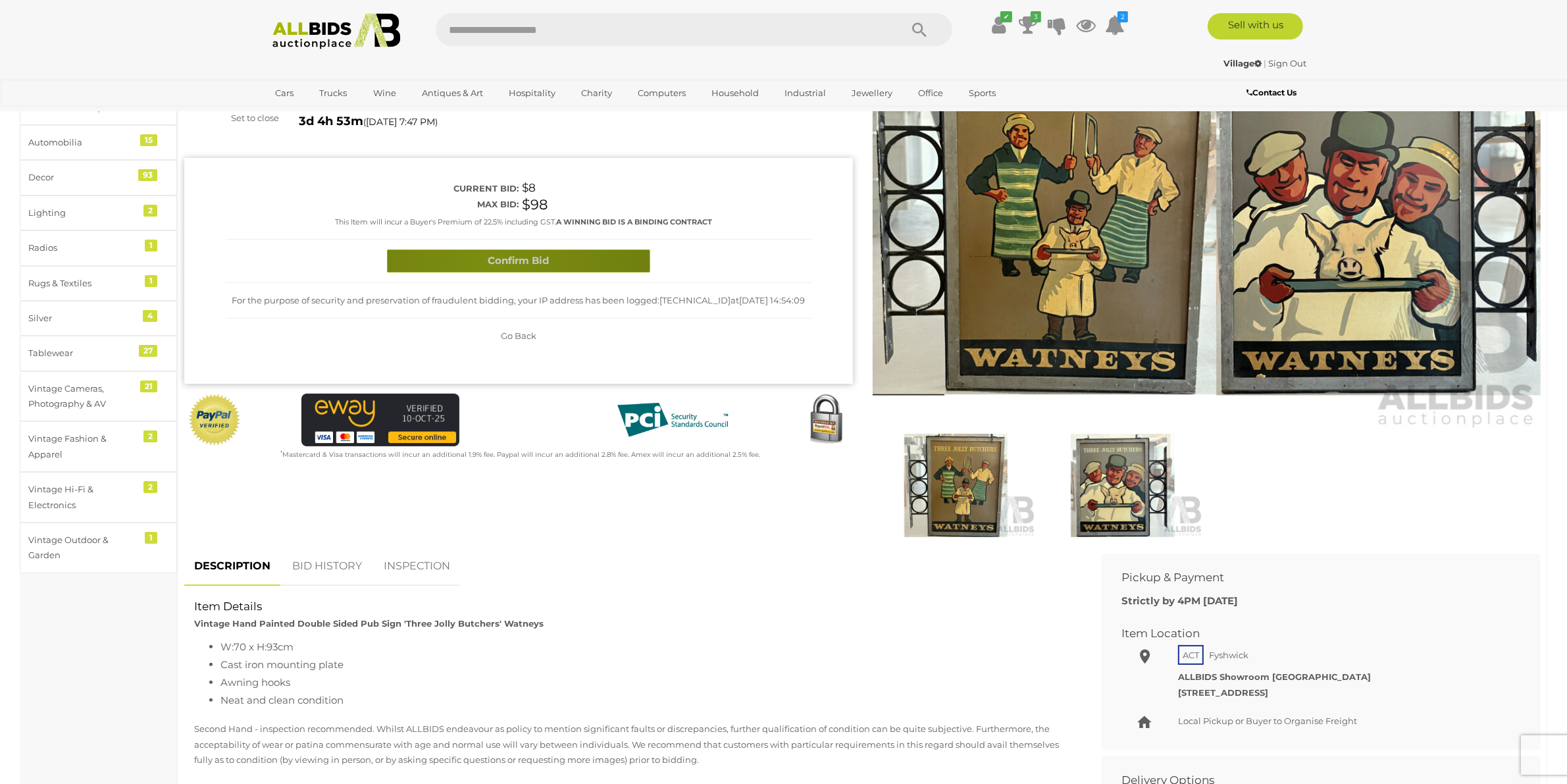
click at [487, 267] on button "Confirm Bid" at bounding box center [519, 260] width 264 height 23
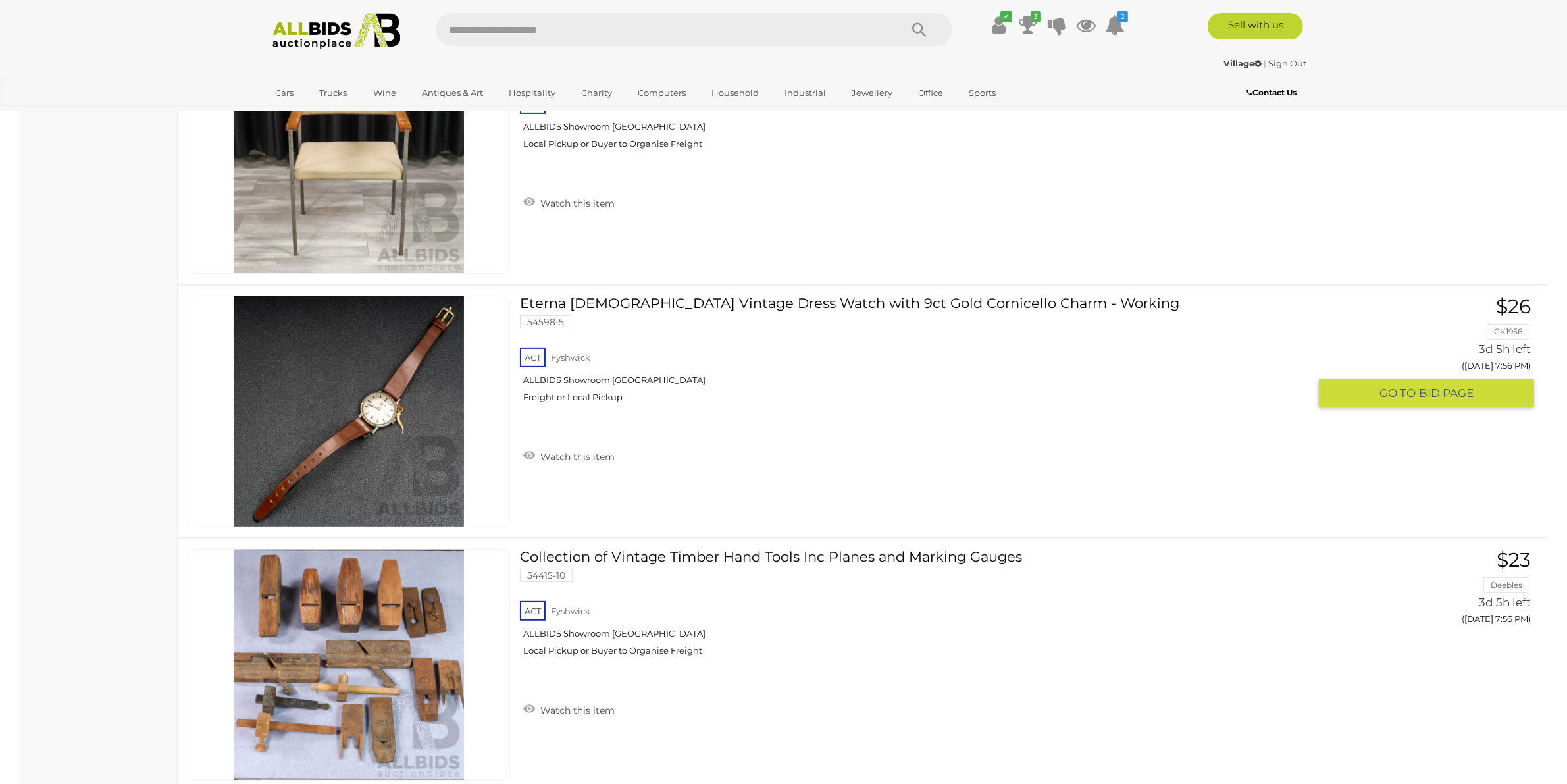
scroll to position [7407, 0]
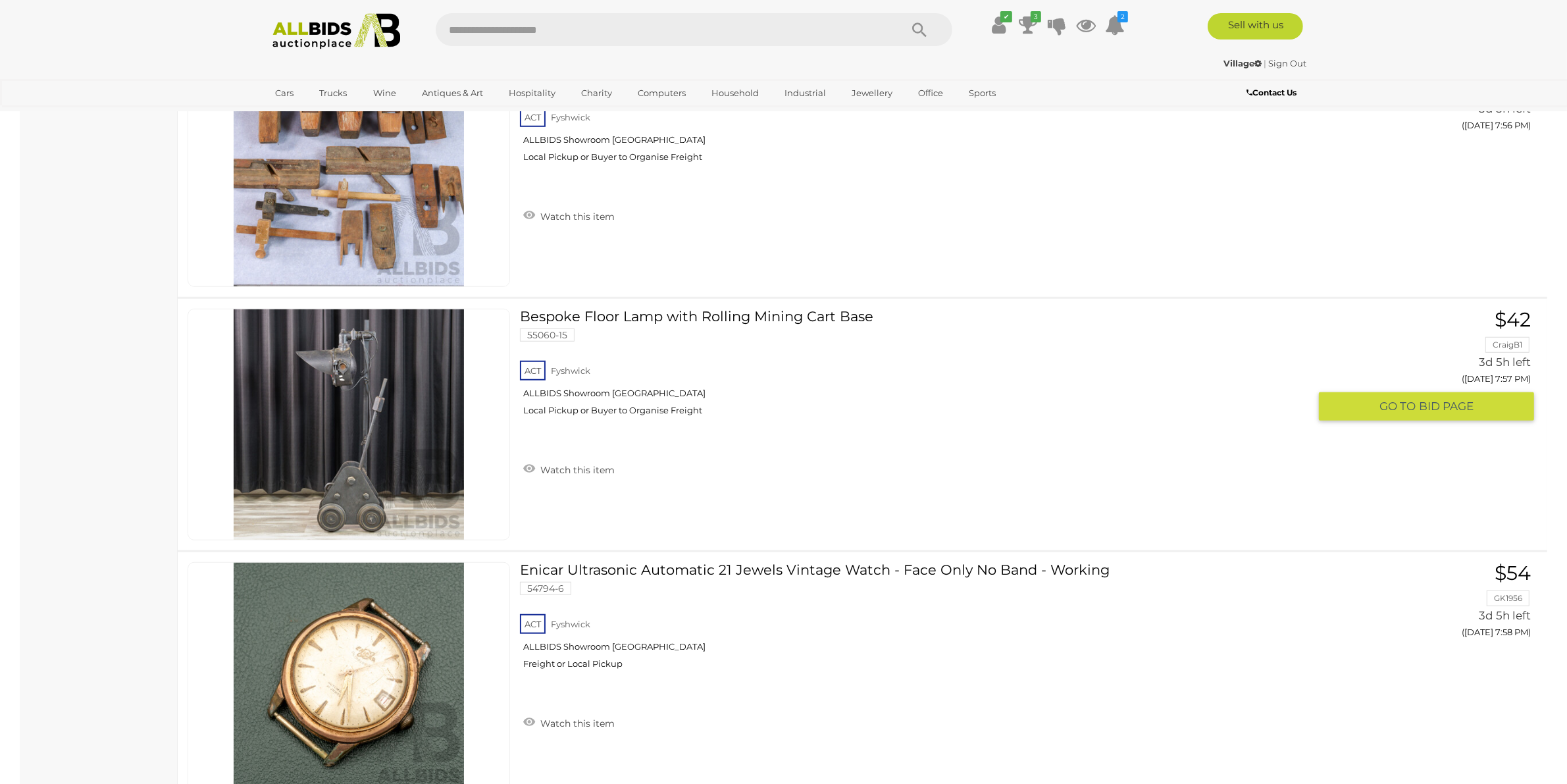
click at [947, 386] on div "ACT Fyshwick ALLBIDS Showroom Fyshwick Local Pickup or Buyer to Organise Freight" at bounding box center [914, 392] width 789 height 68
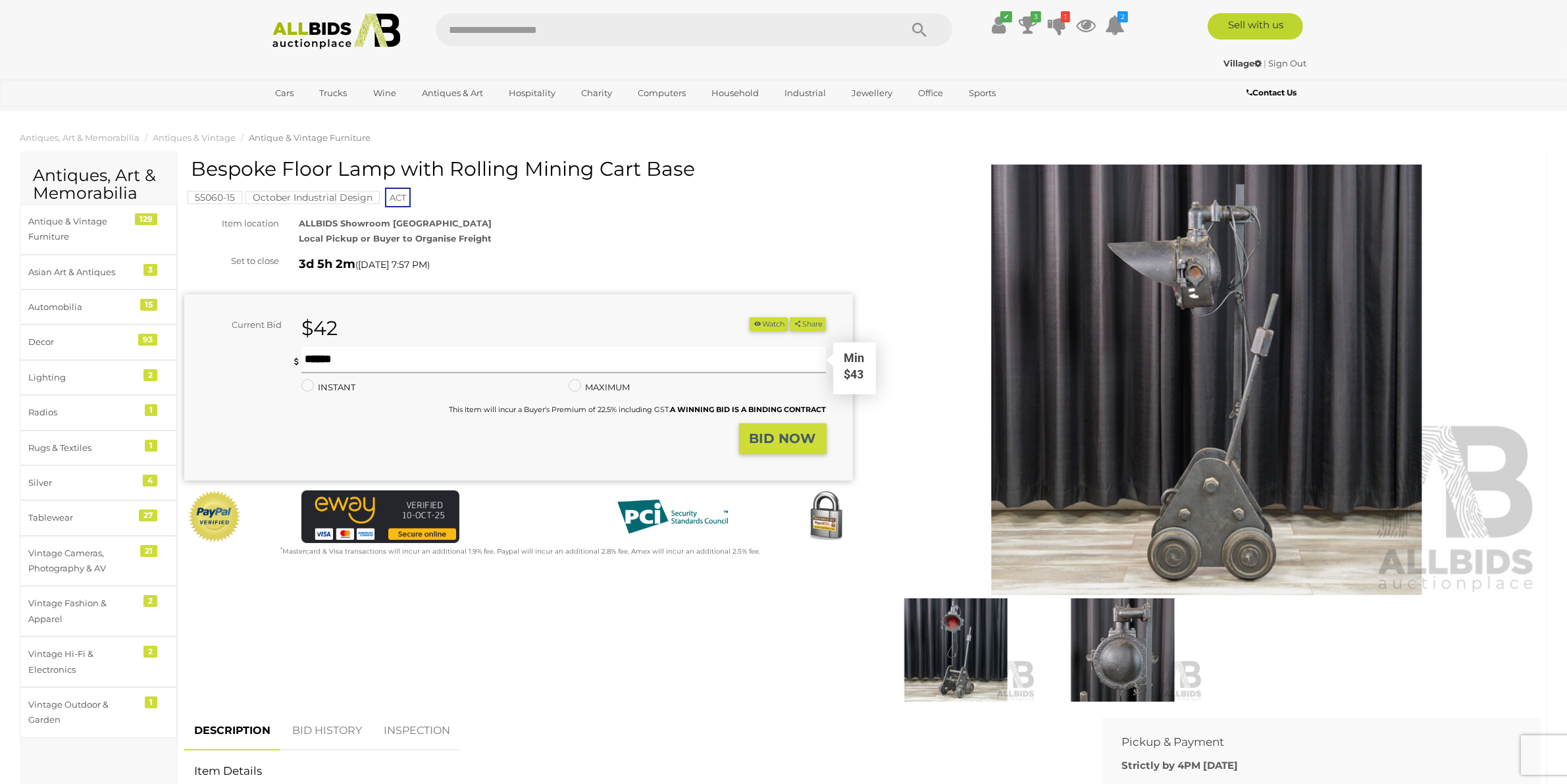
click at [685, 360] on input "text" at bounding box center [564, 360] width 525 height 26
type input "**"
click at [775, 444] on strong "BID NOW" at bounding box center [783, 439] width 66 height 16
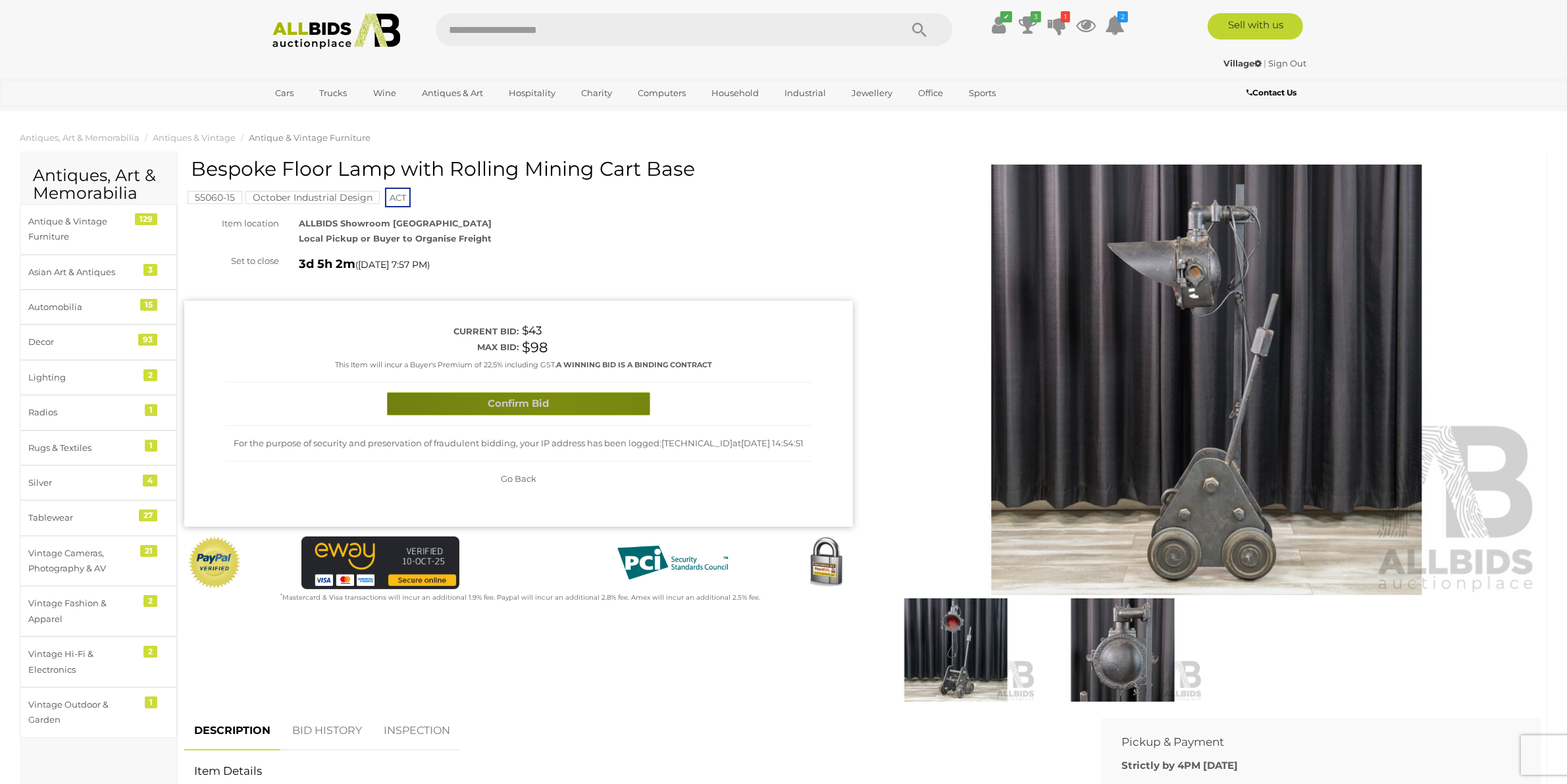
click at [554, 413] on button "Confirm Bid" at bounding box center [519, 403] width 264 height 23
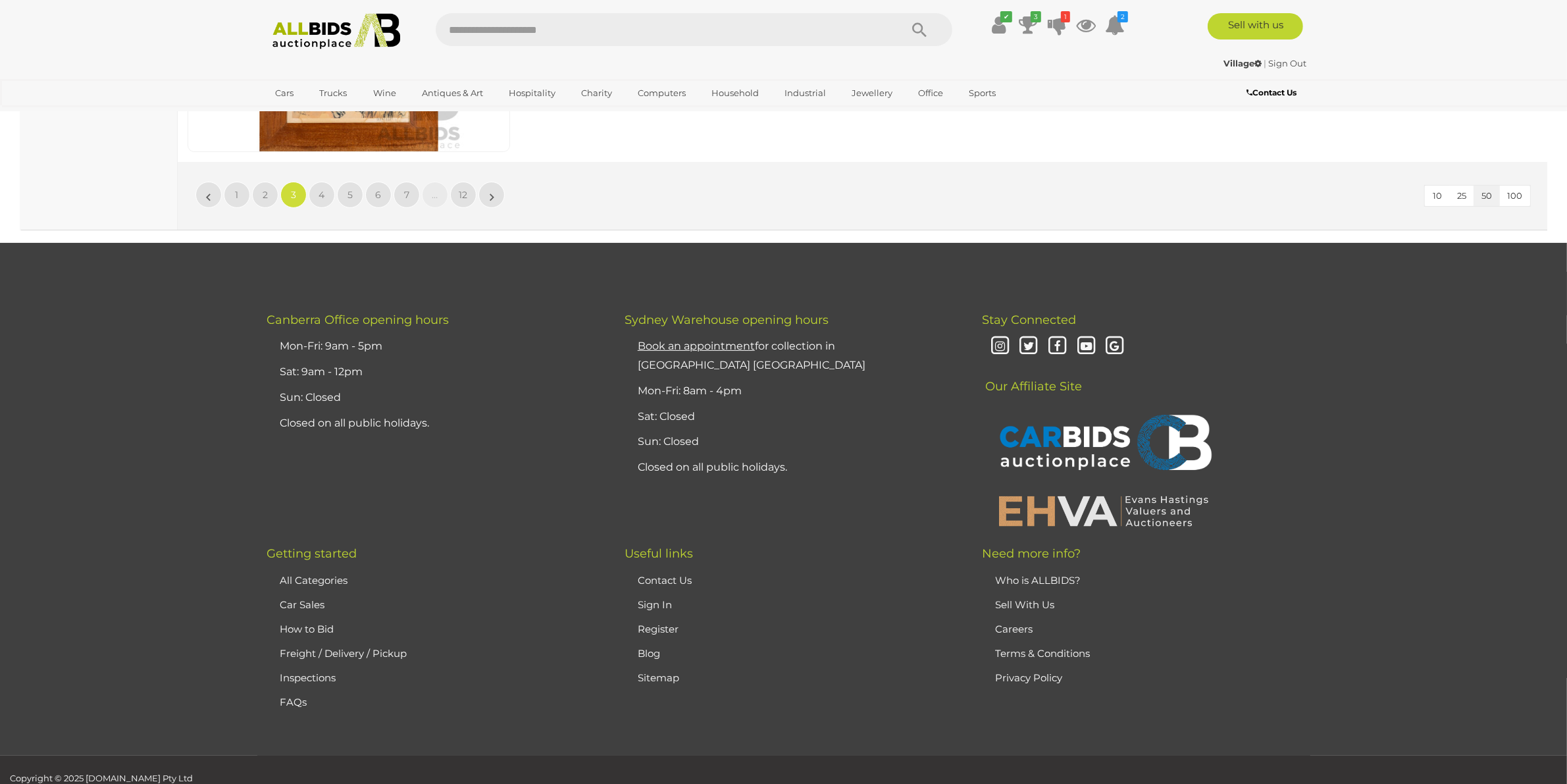
scroll to position [12885, 0]
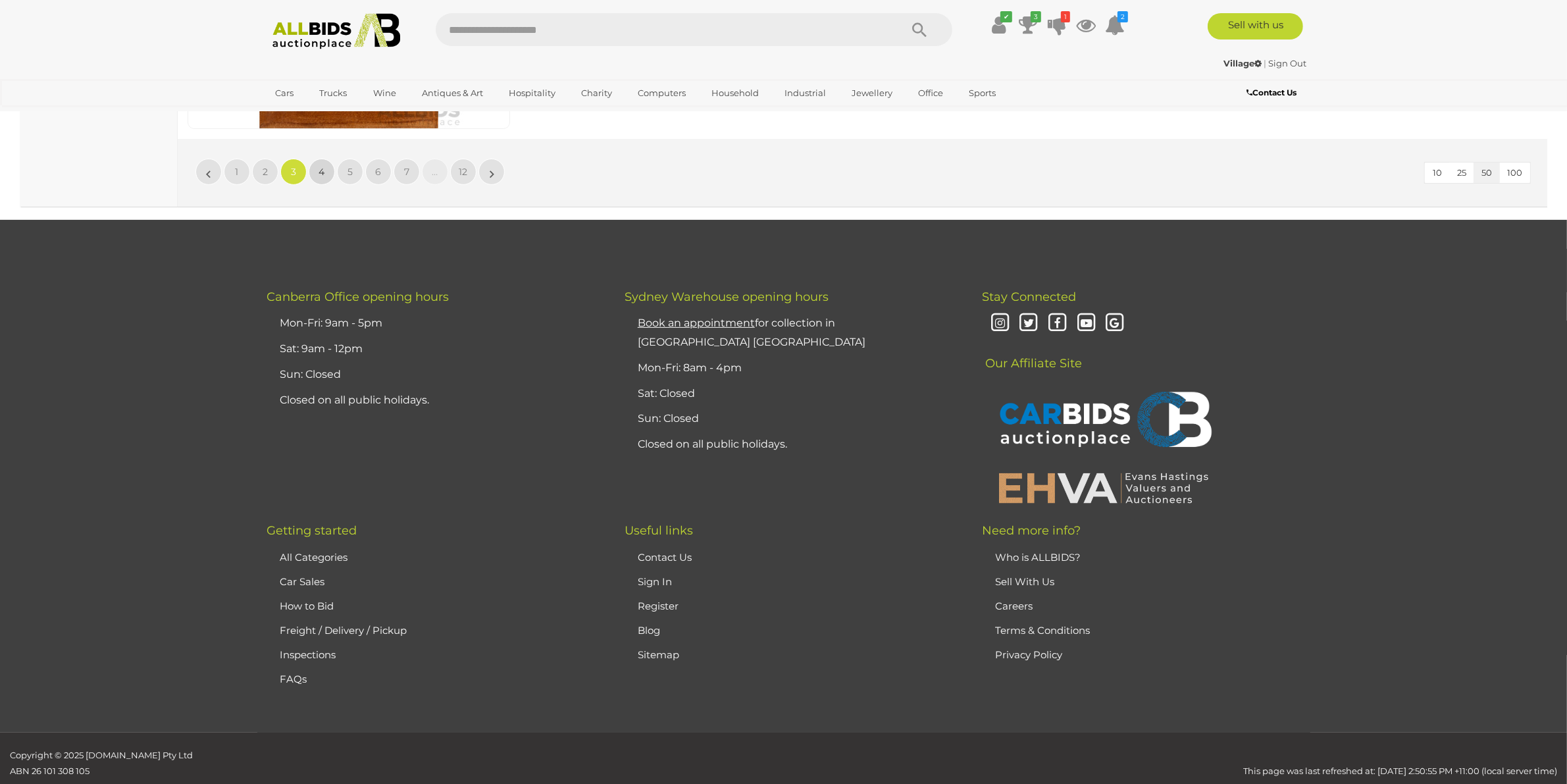
click at [320, 166] on span "4" at bounding box center [323, 171] width 6 height 12
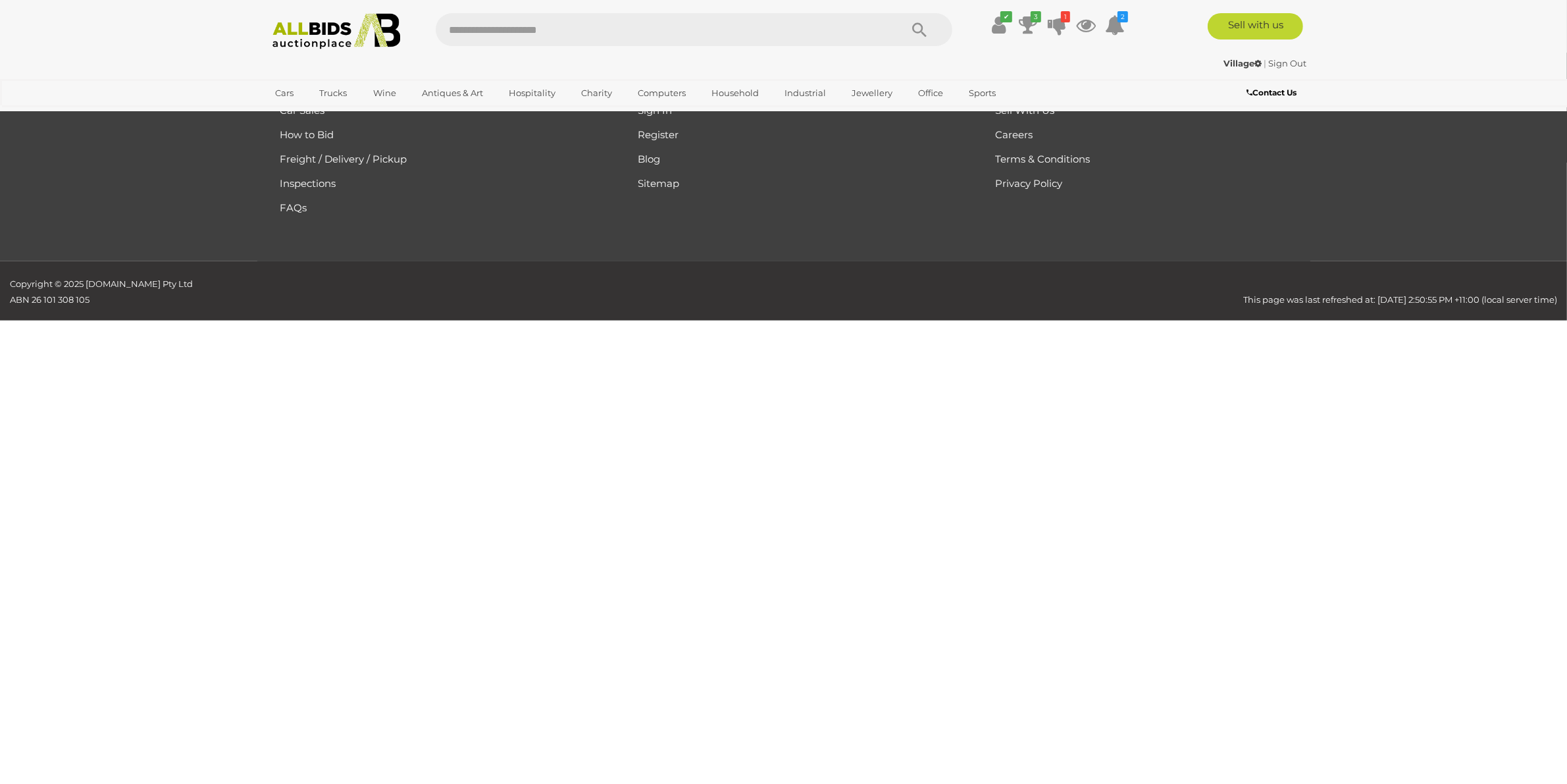
scroll to position [211, 0]
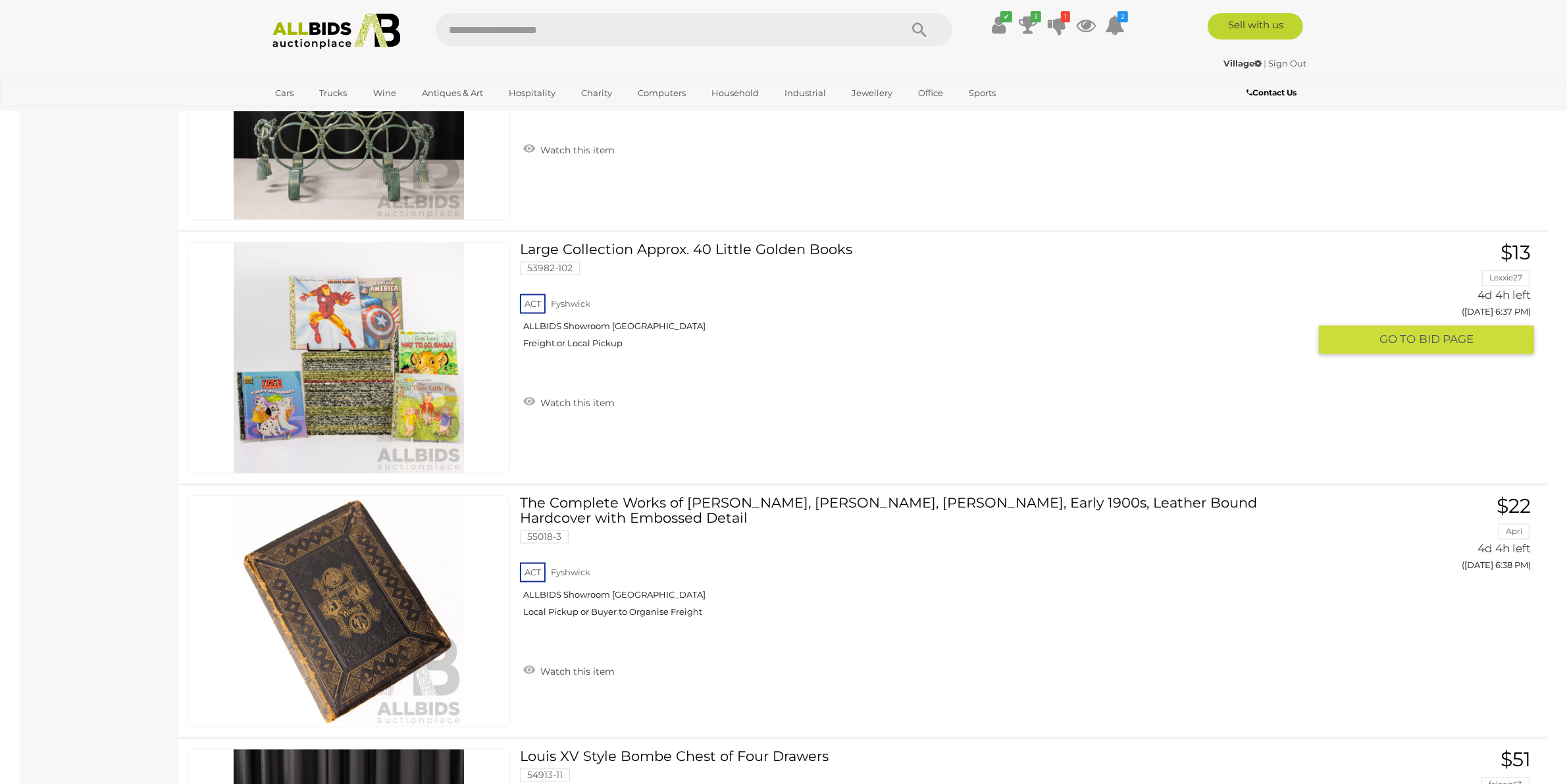
scroll to position [3089, 0]
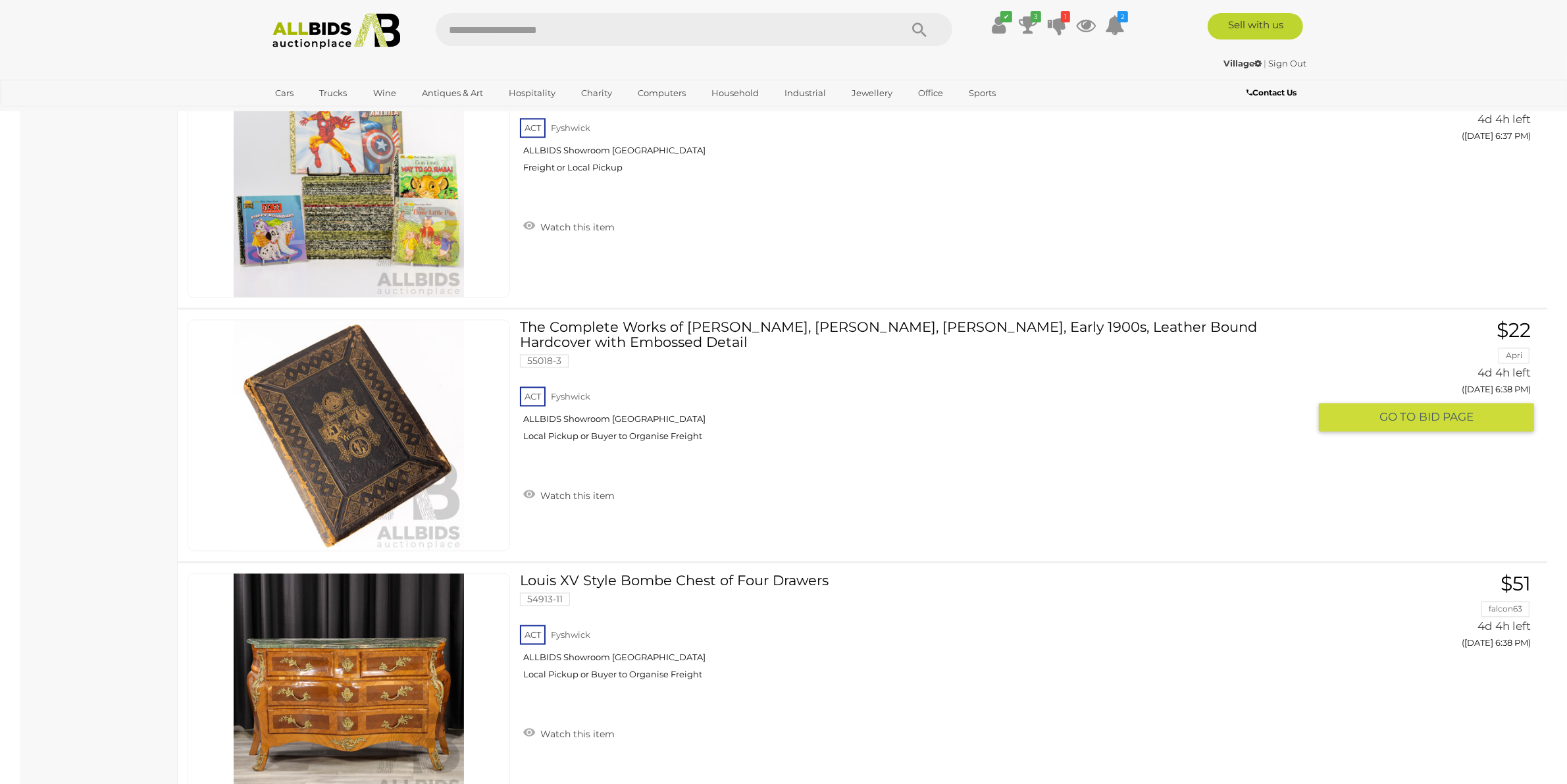
click at [751, 319] on link "The Complete Works of Shakespeare, Thomas Liddell, Sydney, Early 1900s, Leather…" at bounding box center [920, 386] width 780 height 133
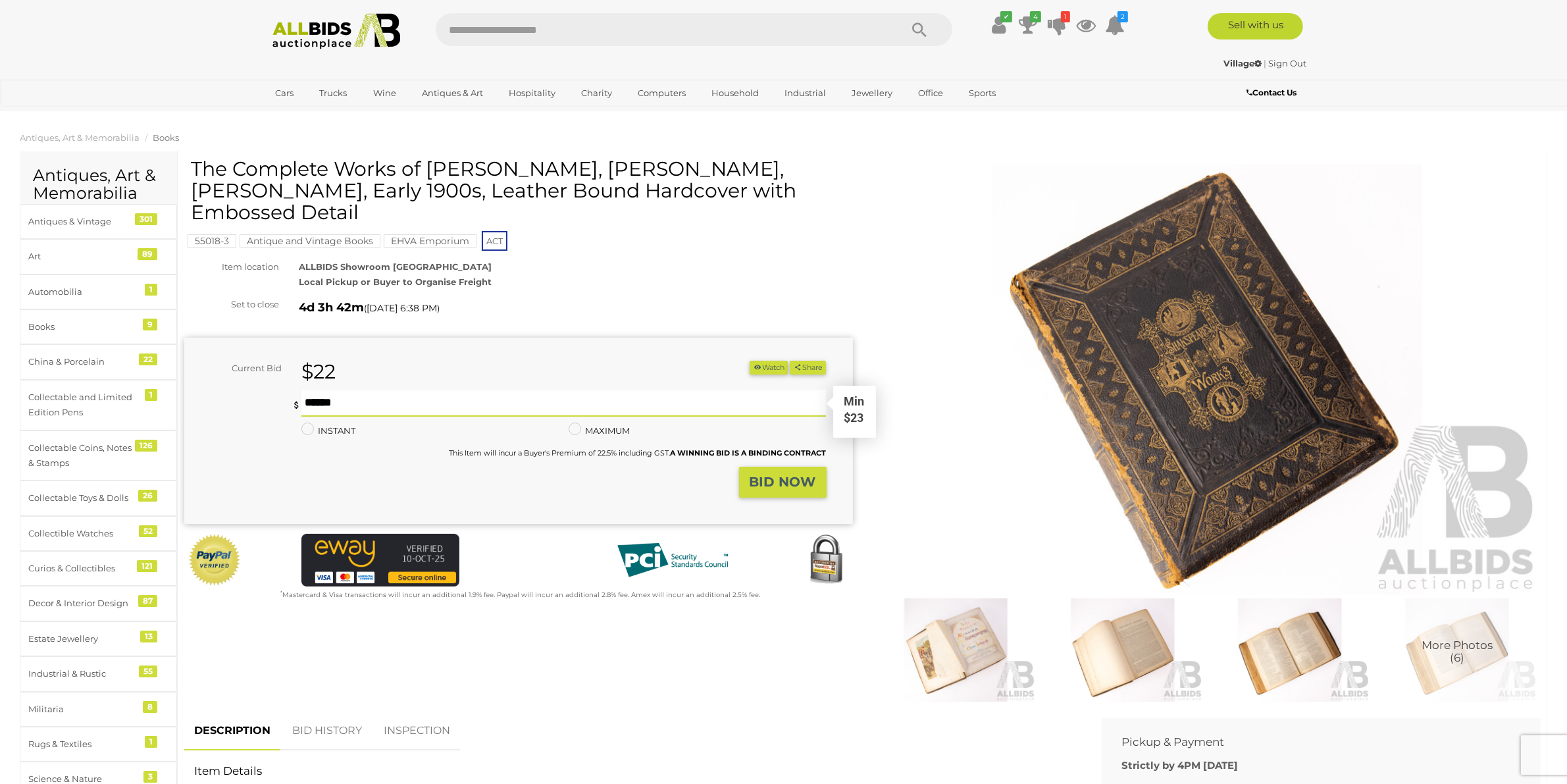
click at [405, 390] on input "text" at bounding box center [564, 403] width 525 height 26
type input "**"
click at [778, 474] on strong "BID NOW" at bounding box center [783, 482] width 66 height 16
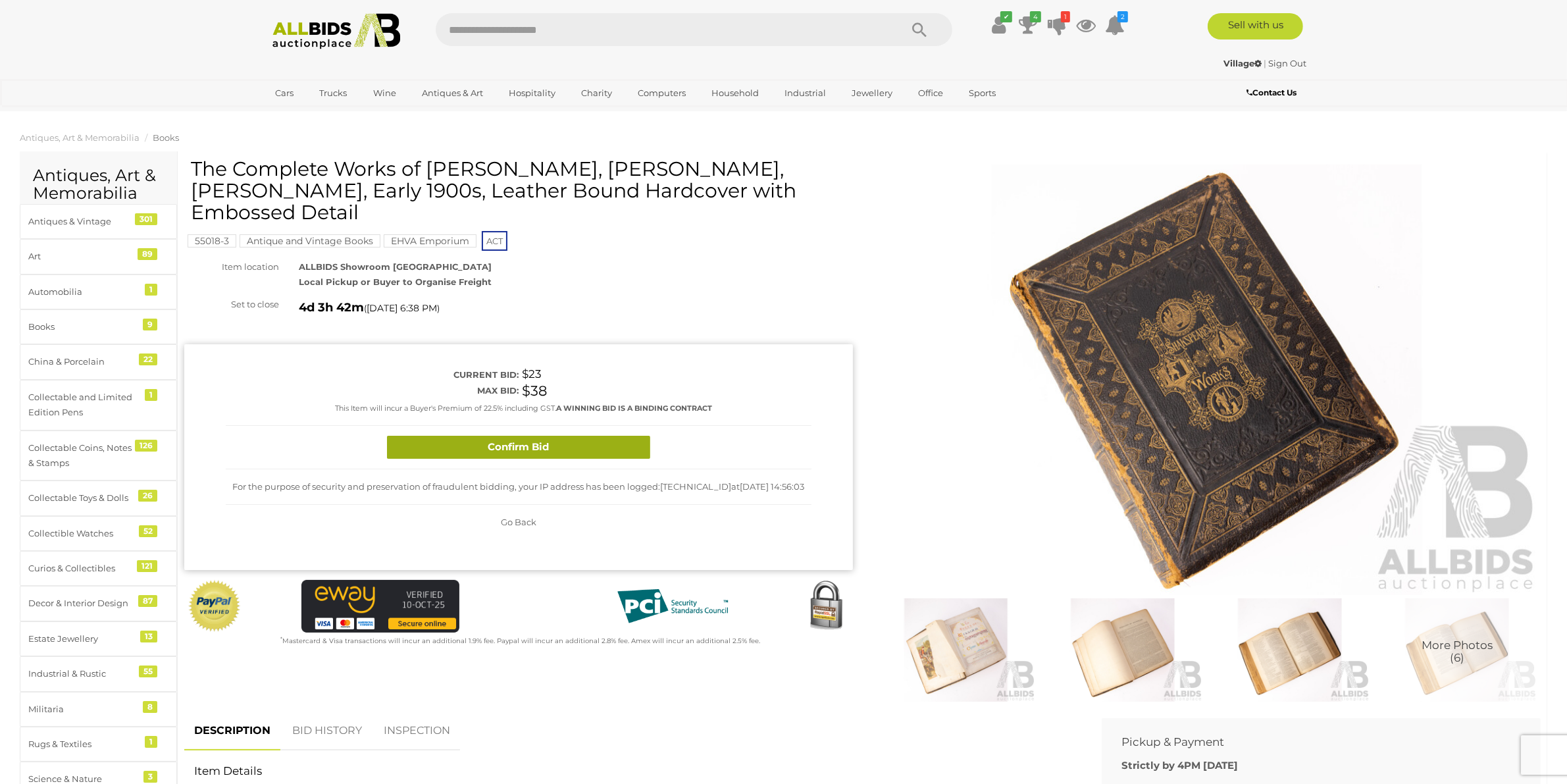
click at [514, 435] on button "Confirm Bid" at bounding box center [519, 446] width 264 height 23
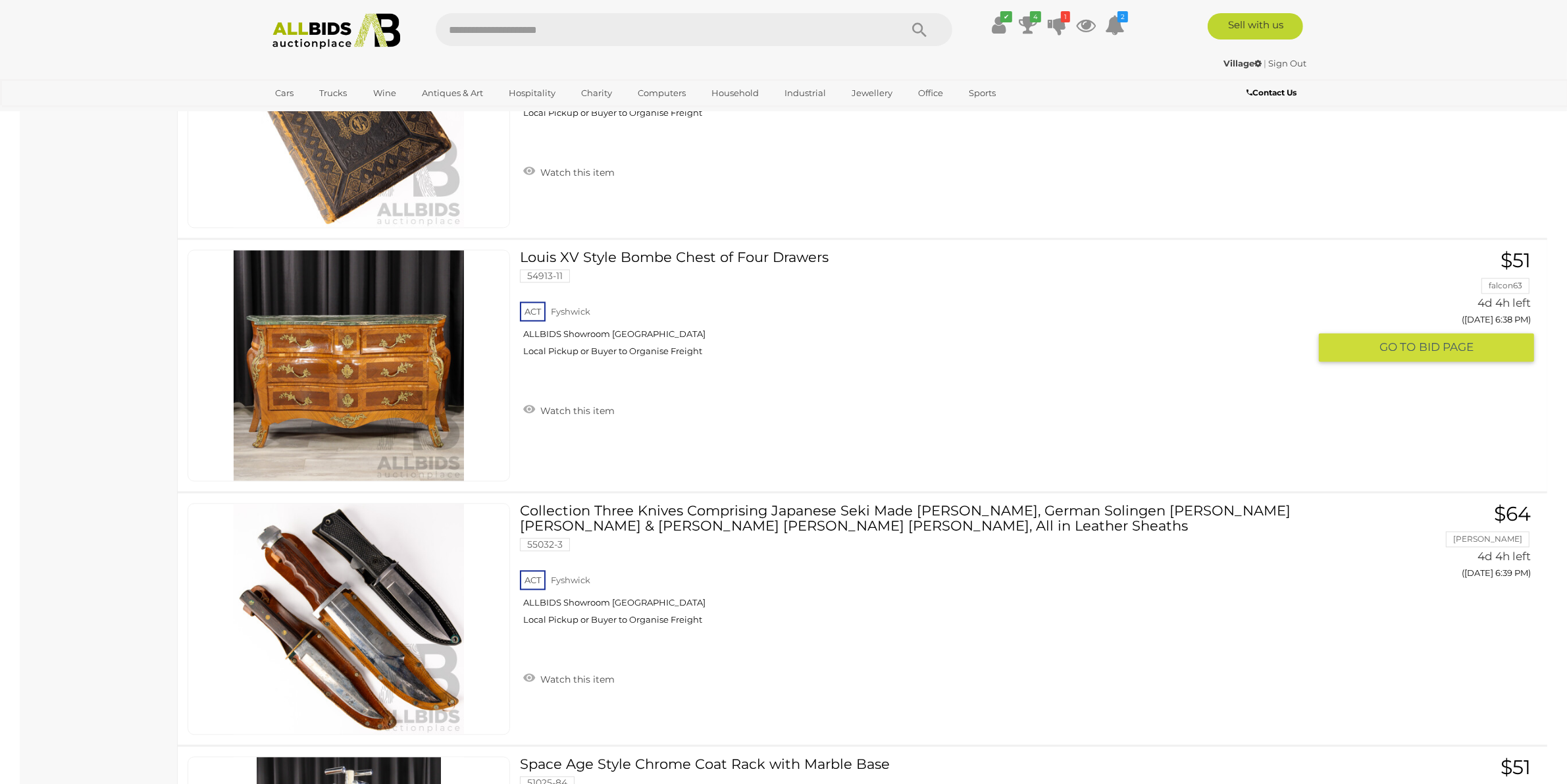
scroll to position [3479, 0]
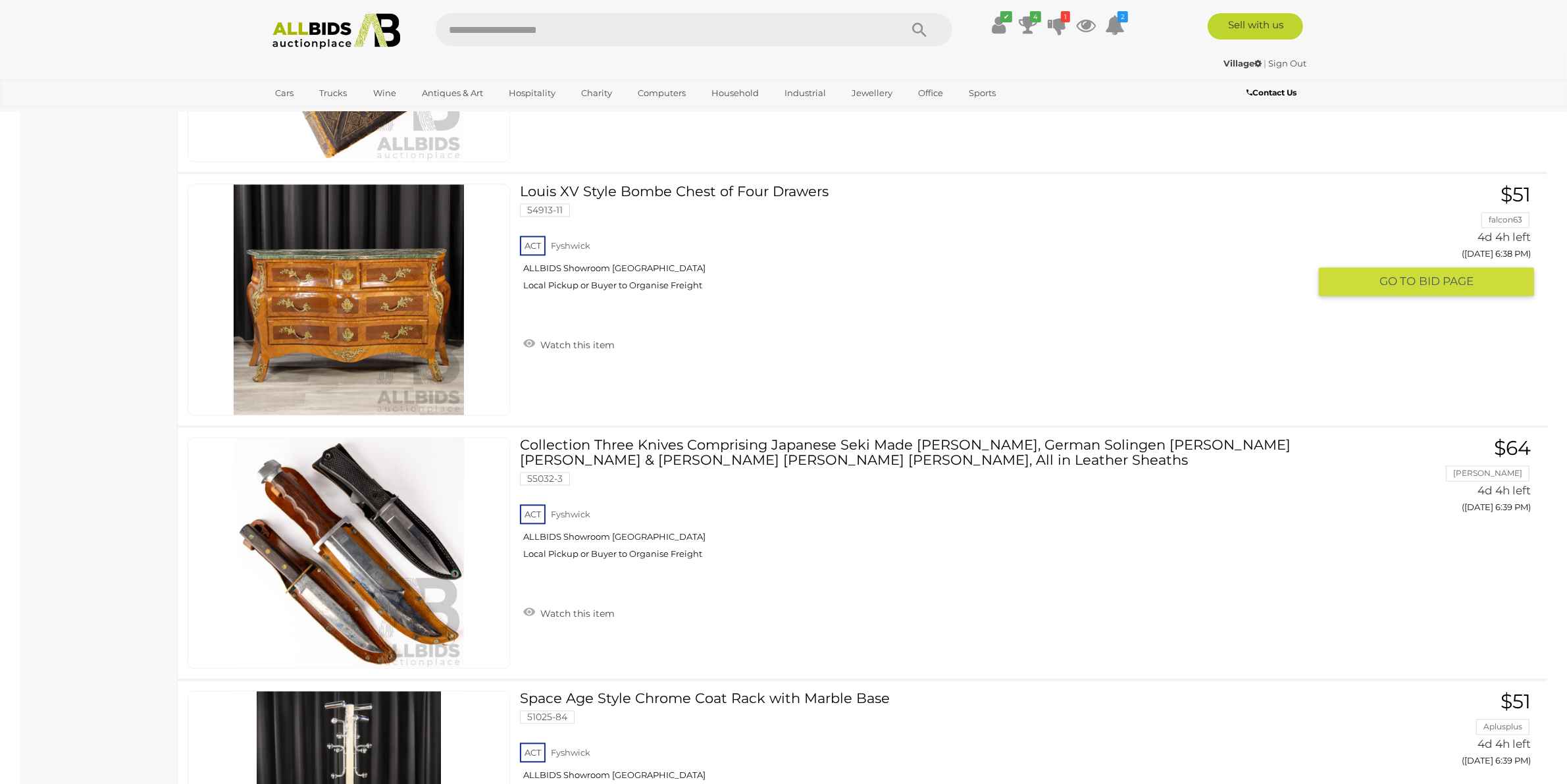
click at [735, 184] on link "Louis XV Style Bombe Chest of Four Drawers 54913-11 ACT Fyshwick ALLBIDS Showro…" at bounding box center [920, 242] width 780 height 117
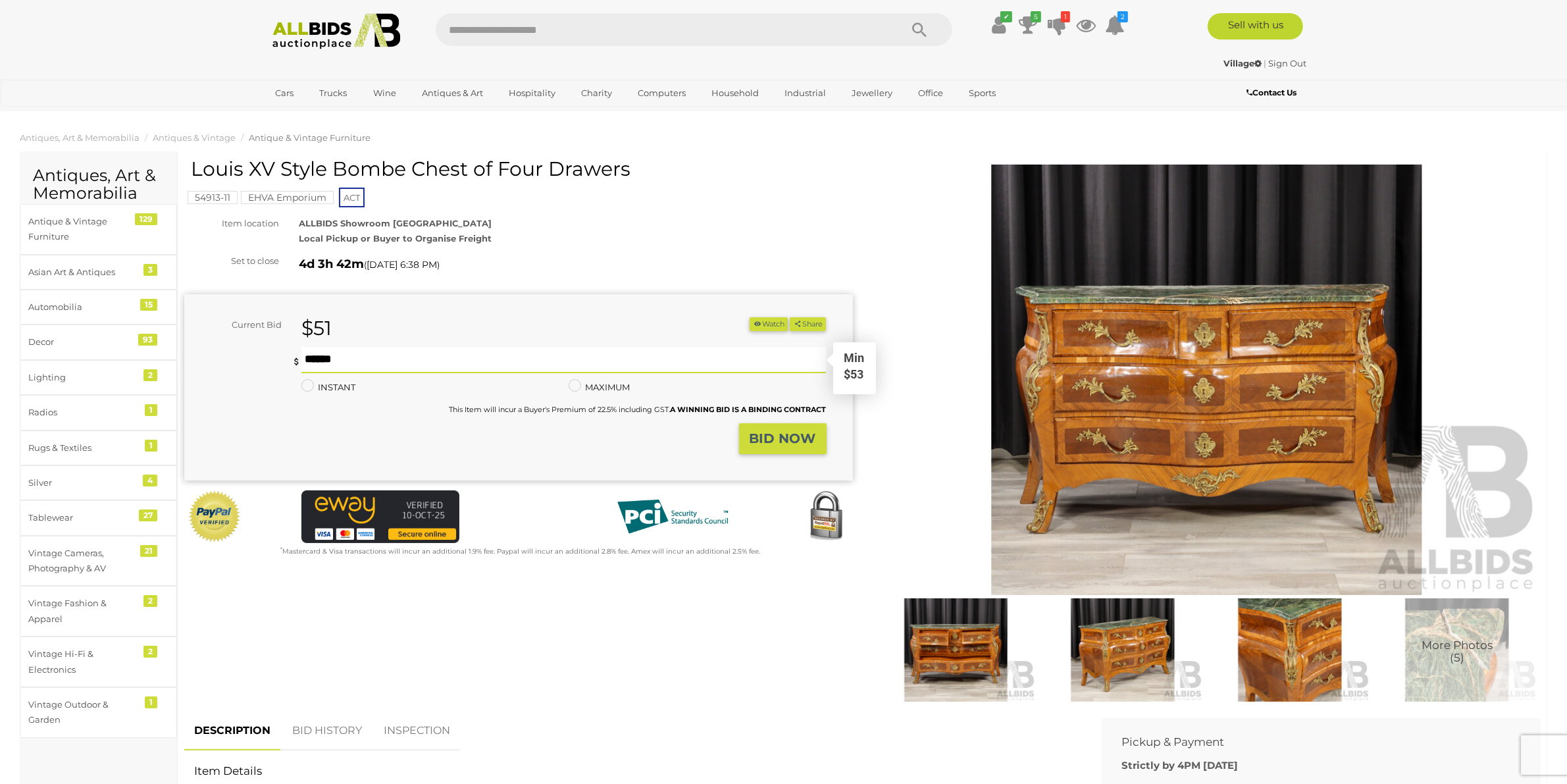
click at [489, 354] on input "text" at bounding box center [564, 360] width 525 height 26
type input "***"
click at [777, 446] on strong "BID NOW" at bounding box center [783, 439] width 66 height 16
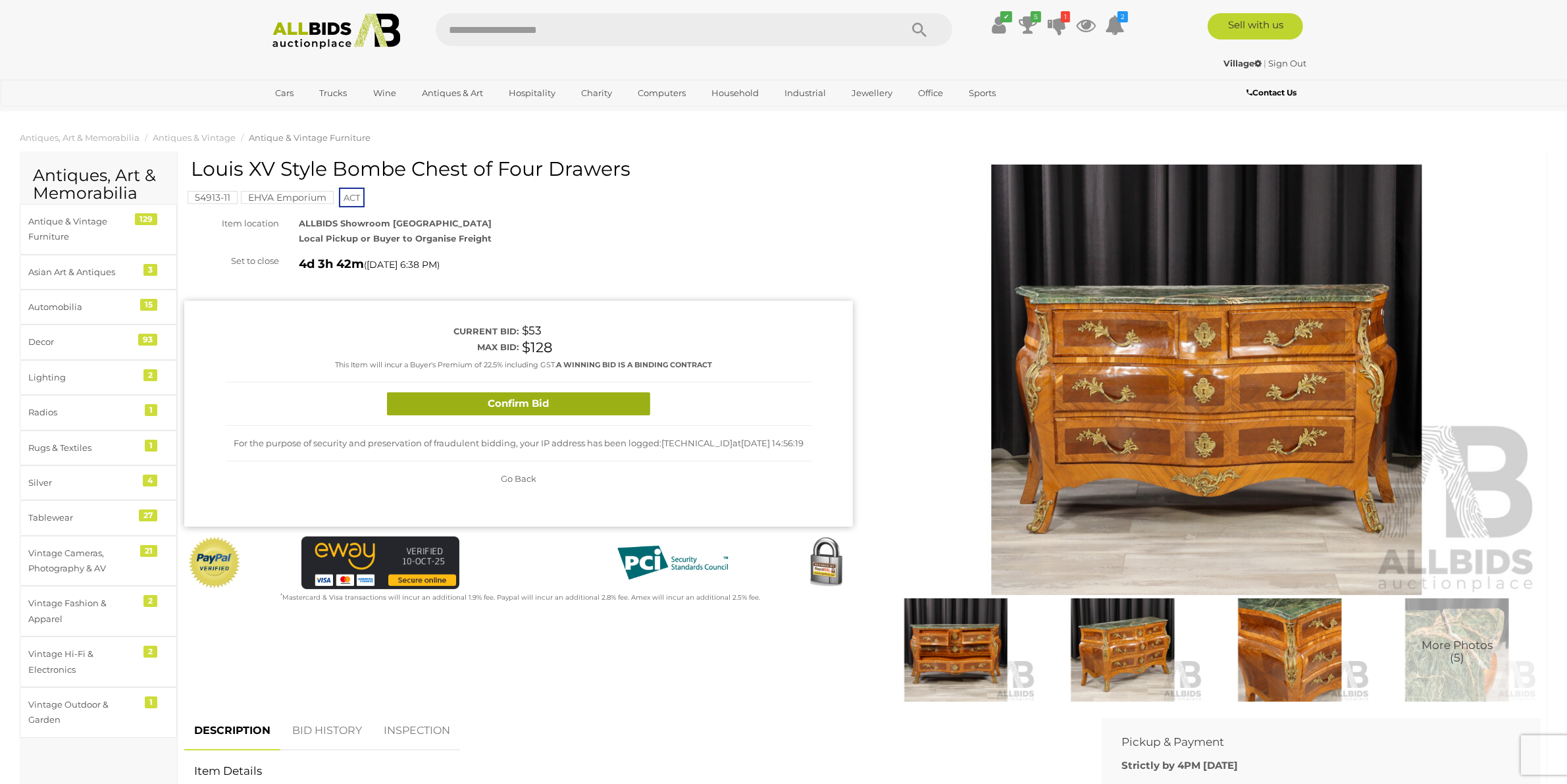
click at [589, 408] on button "Confirm Bid" at bounding box center [519, 403] width 264 height 23
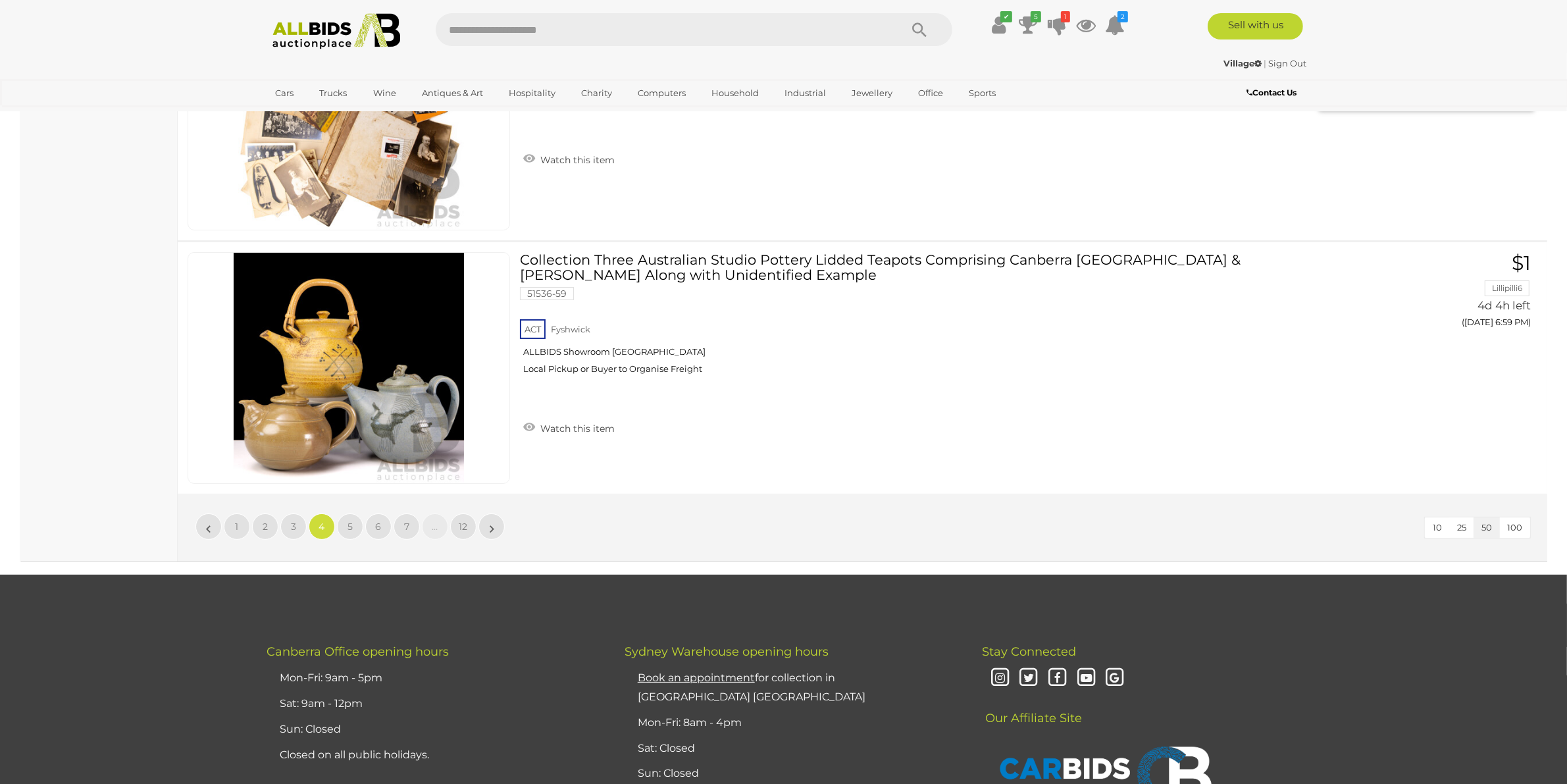
scroll to position [12533, 0]
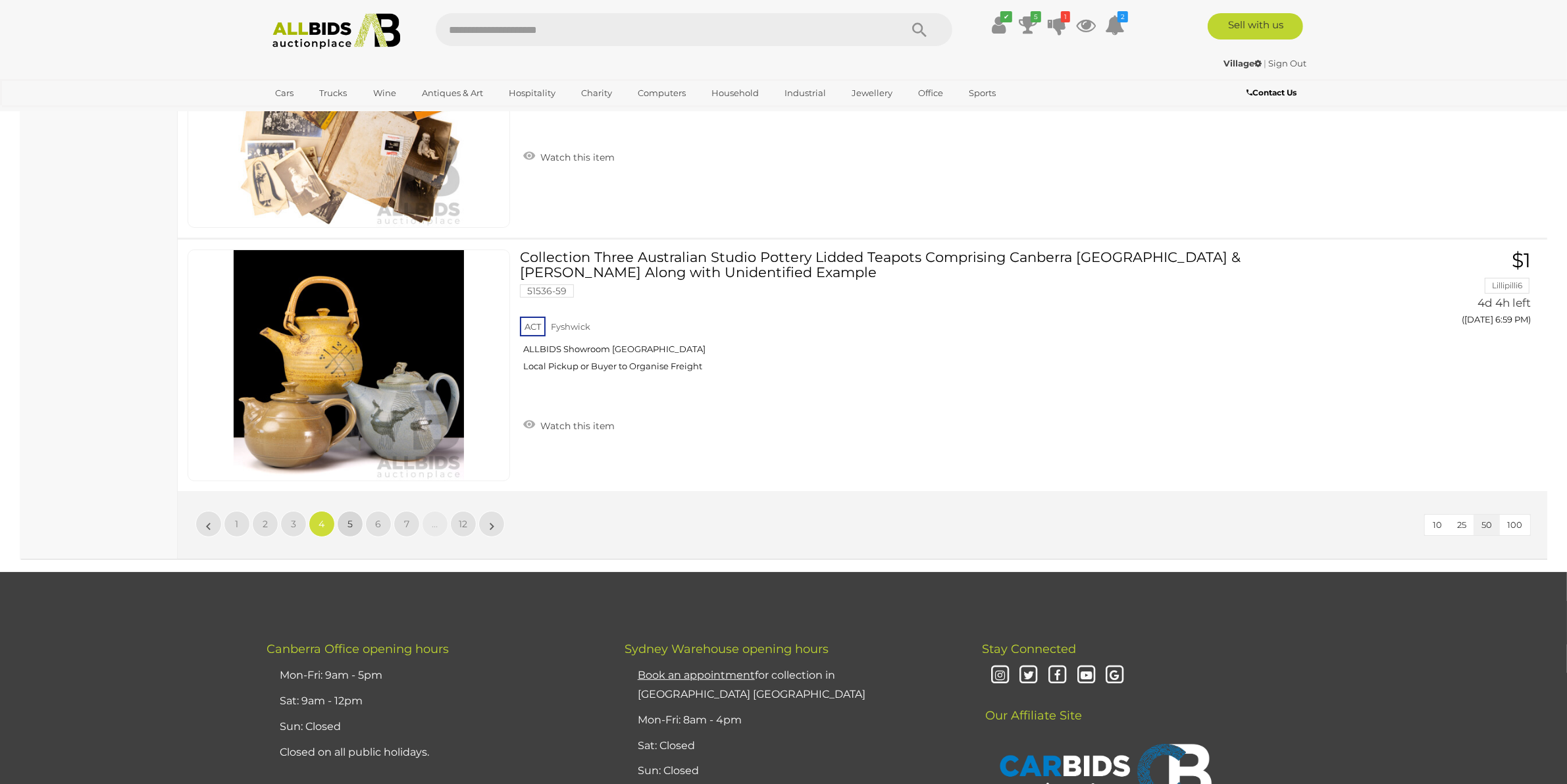
click at [353, 514] on link "5" at bounding box center [350, 523] width 26 height 26
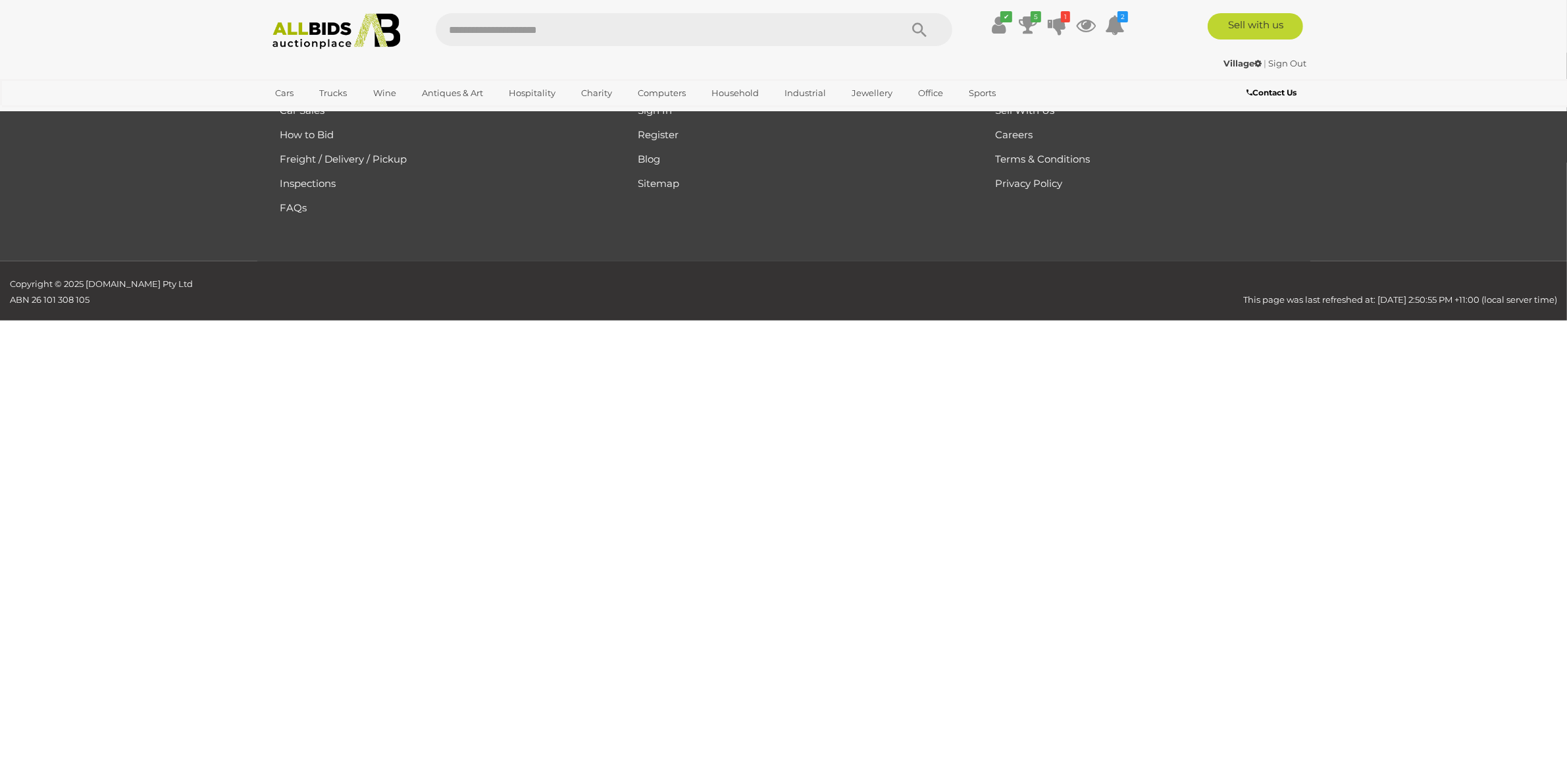
scroll to position [211, 0]
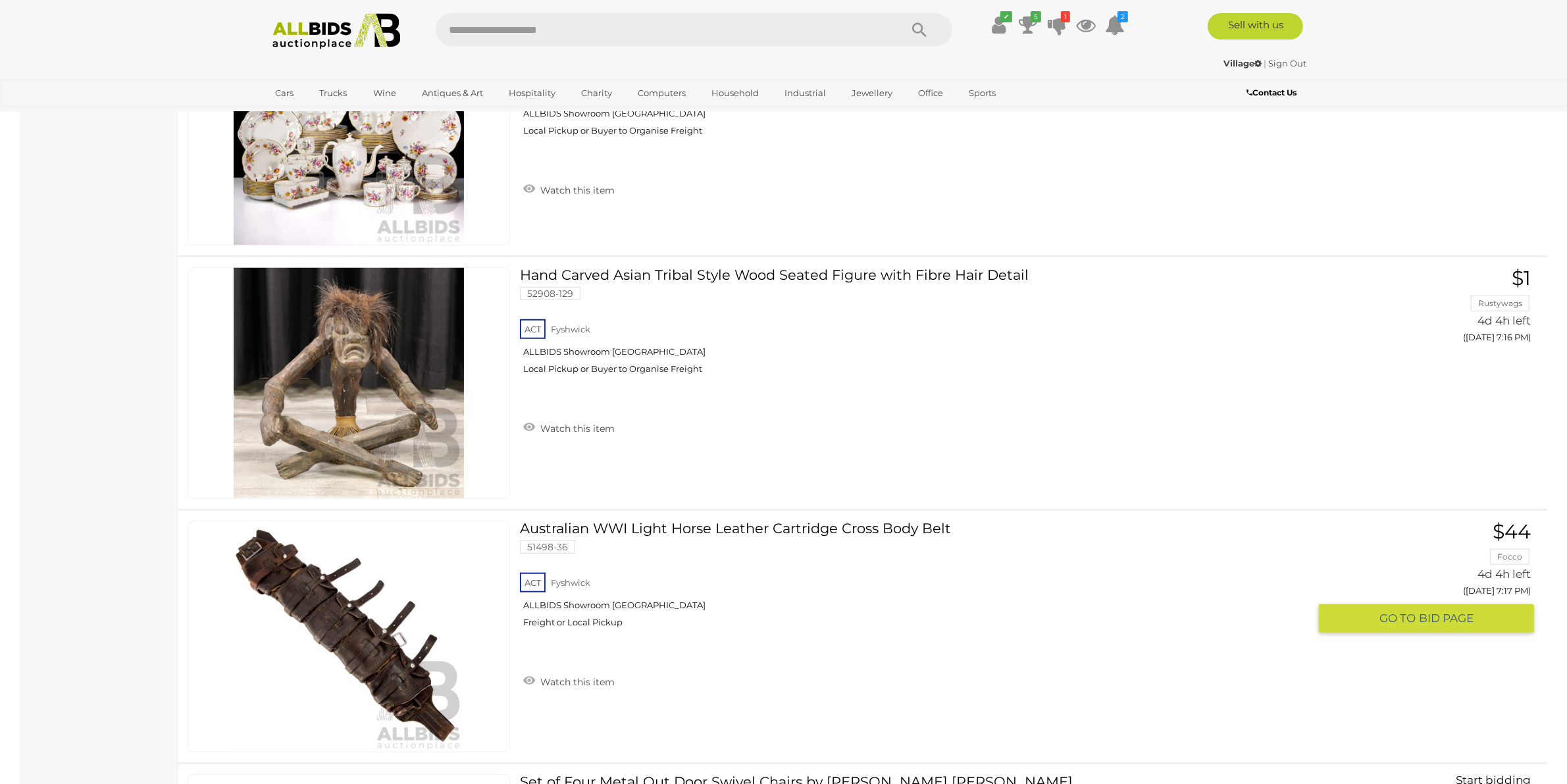
scroll to position [7696, 0]
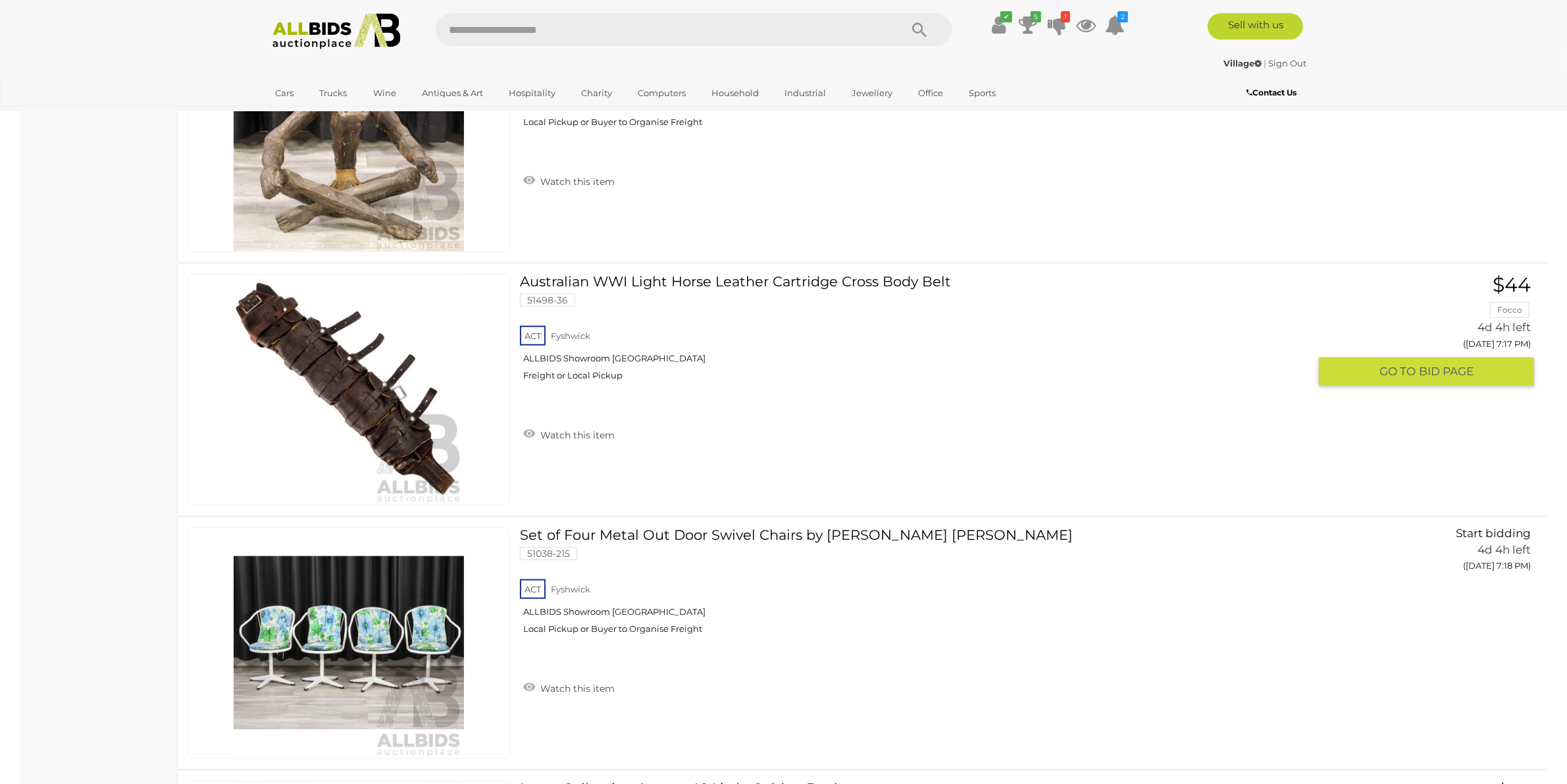
click at [908, 274] on link "Australian WWI Light Horse Leather Cartridge Cross Body Belt 51498-36 ACT Fyshw…" at bounding box center [920, 332] width 780 height 117
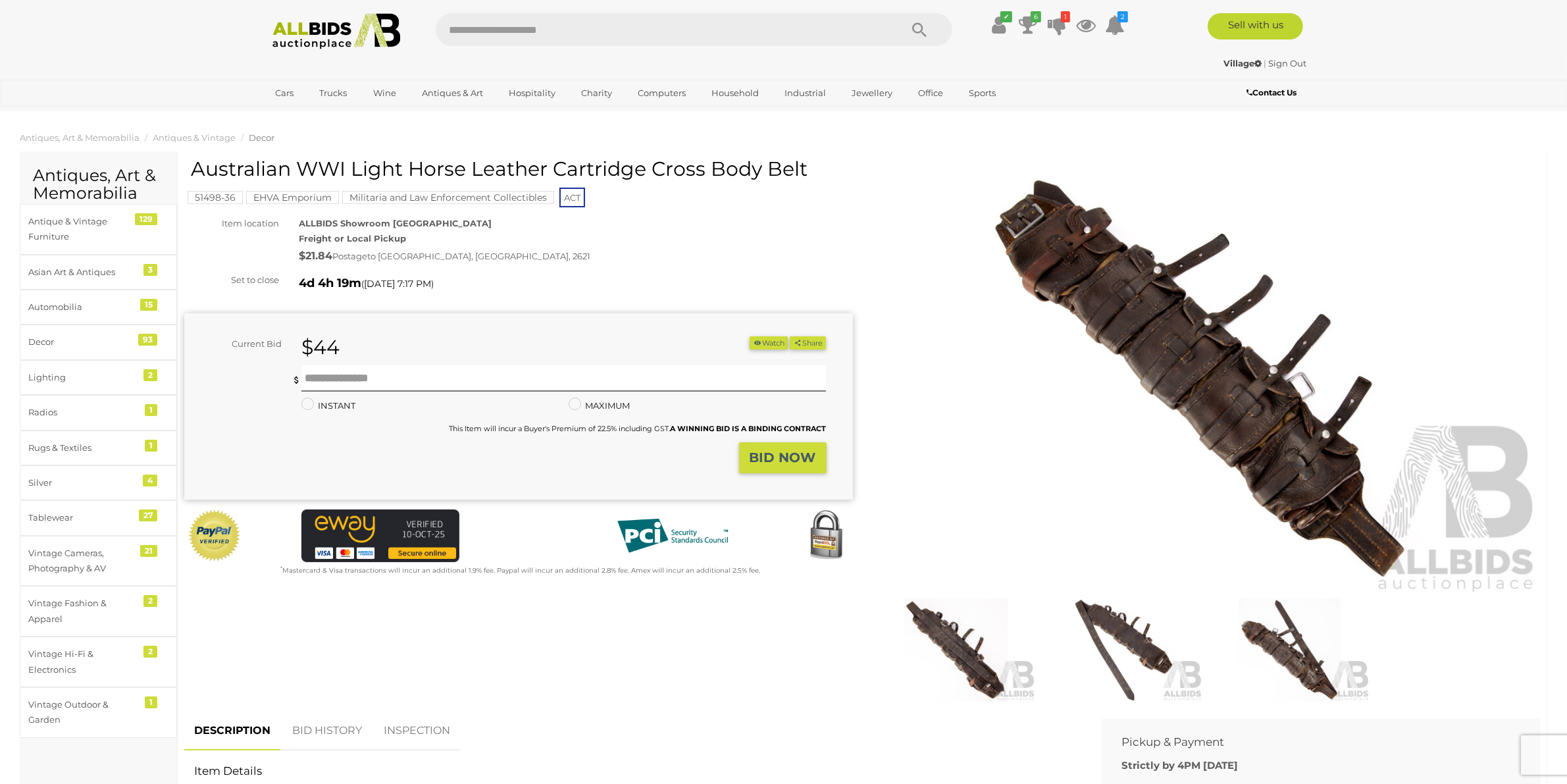
click at [1114, 637] on img at bounding box center [1123, 649] width 161 height 103
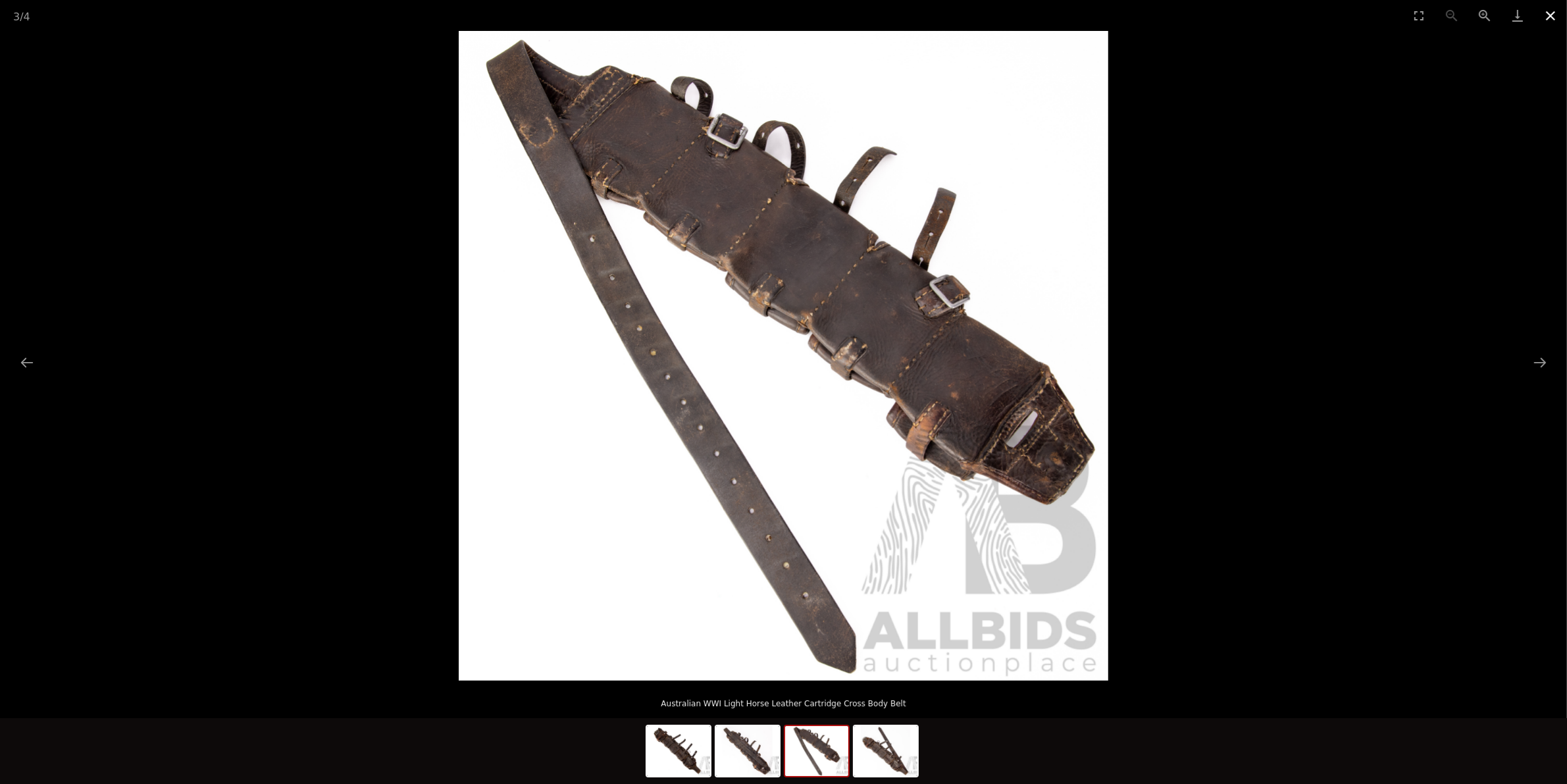
click at [1552, 13] on button "Close gallery" at bounding box center [1551, 15] width 33 height 31
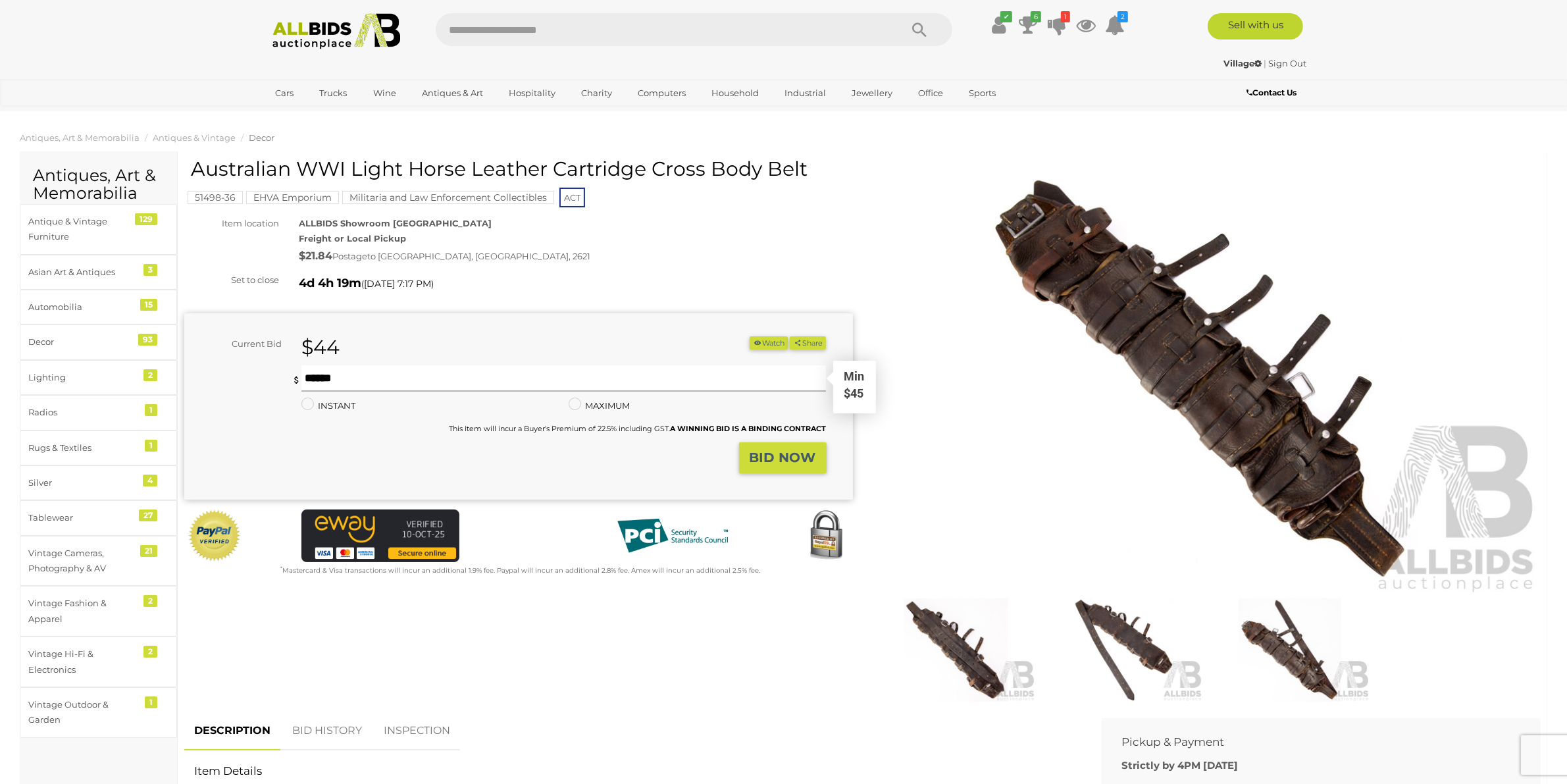
click at [678, 382] on input "text" at bounding box center [564, 378] width 525 height 26
type input "**"
click at [803, 453] on strong "BID NOW" at bounding box center [783, 457] width 66 height 16
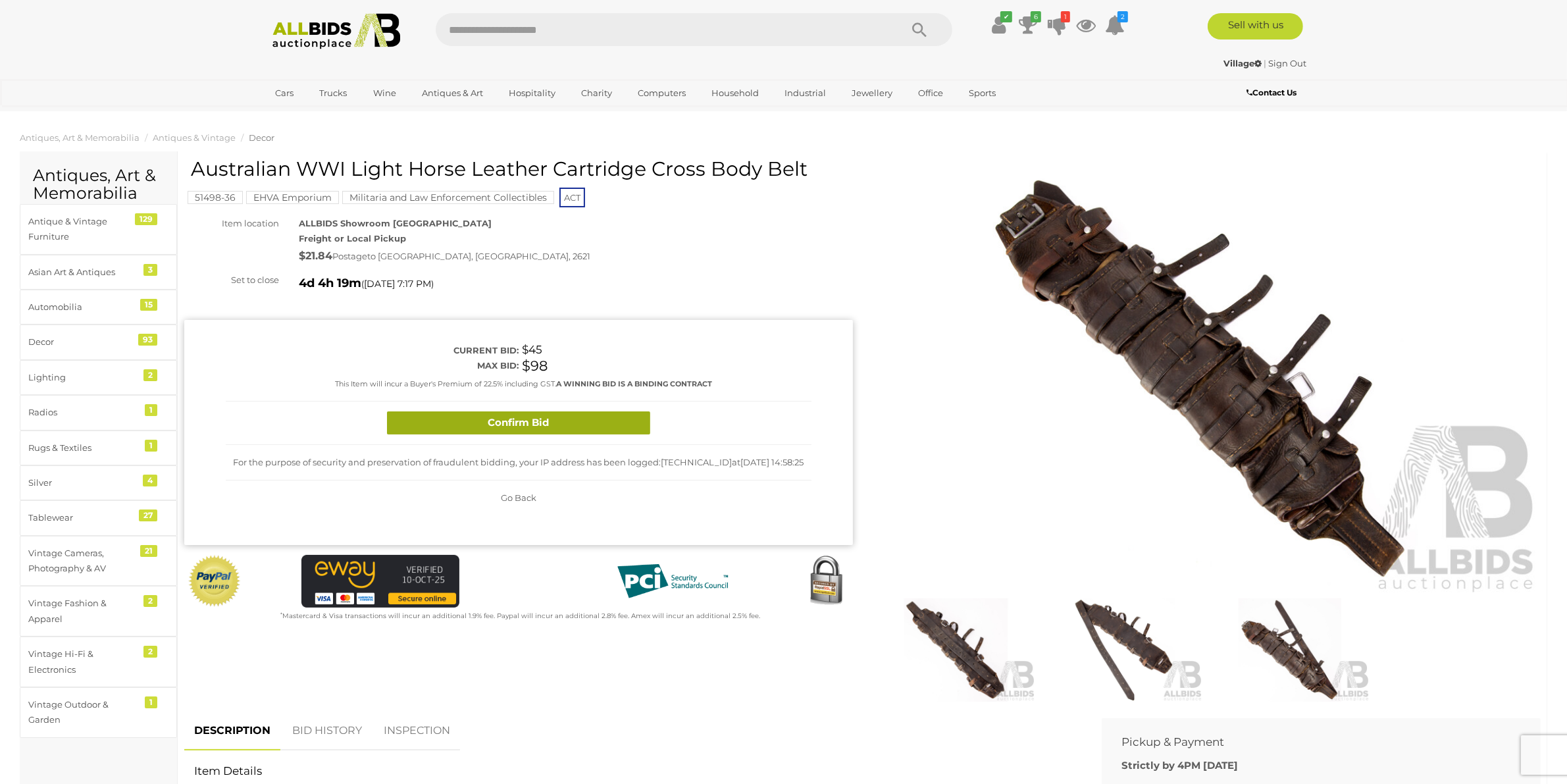
click at [623, 422] on button "Confirm Bid" at bounding box center [519, 422] width 264 height 23
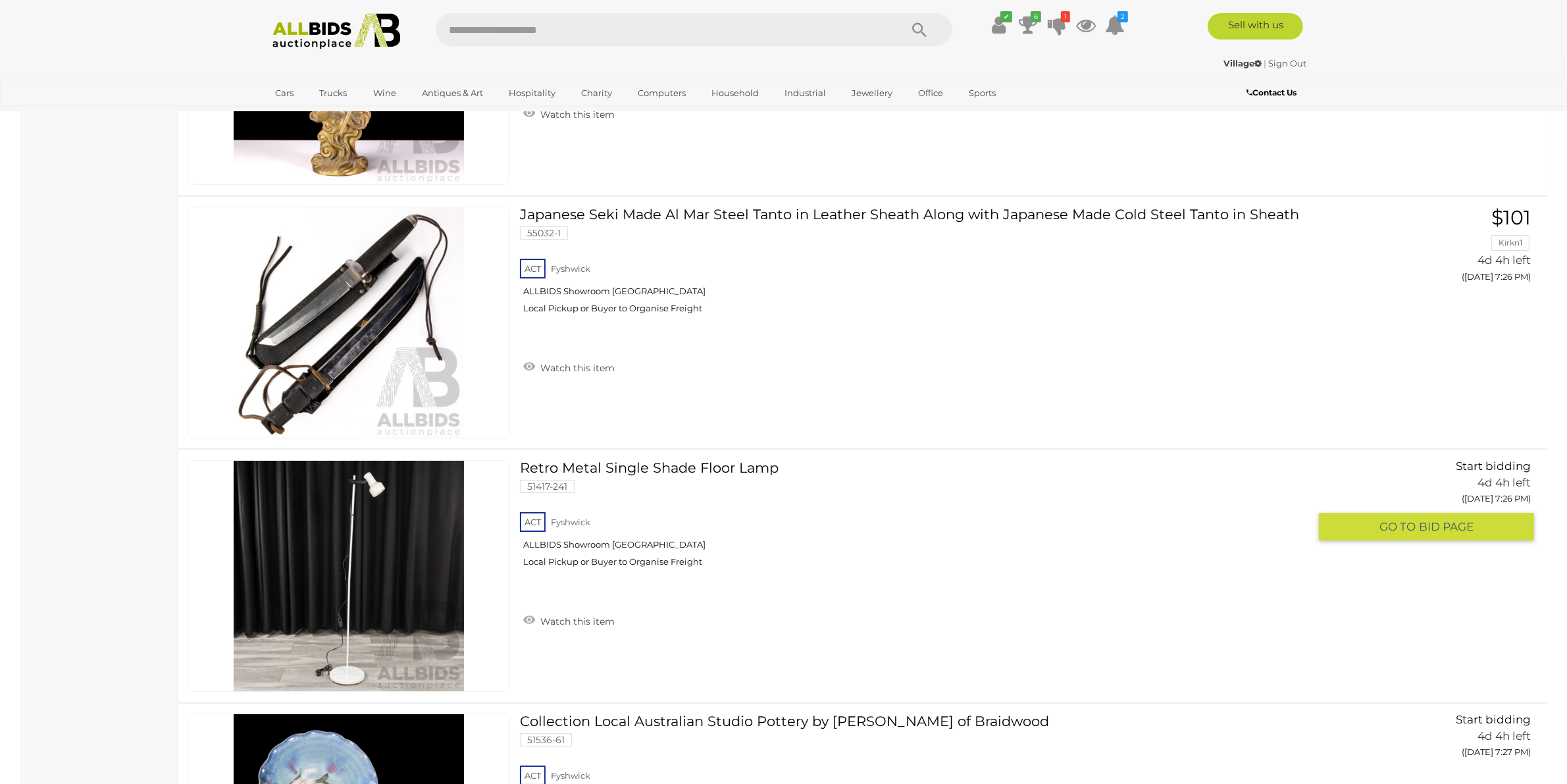
scroll to position [12398, 0]
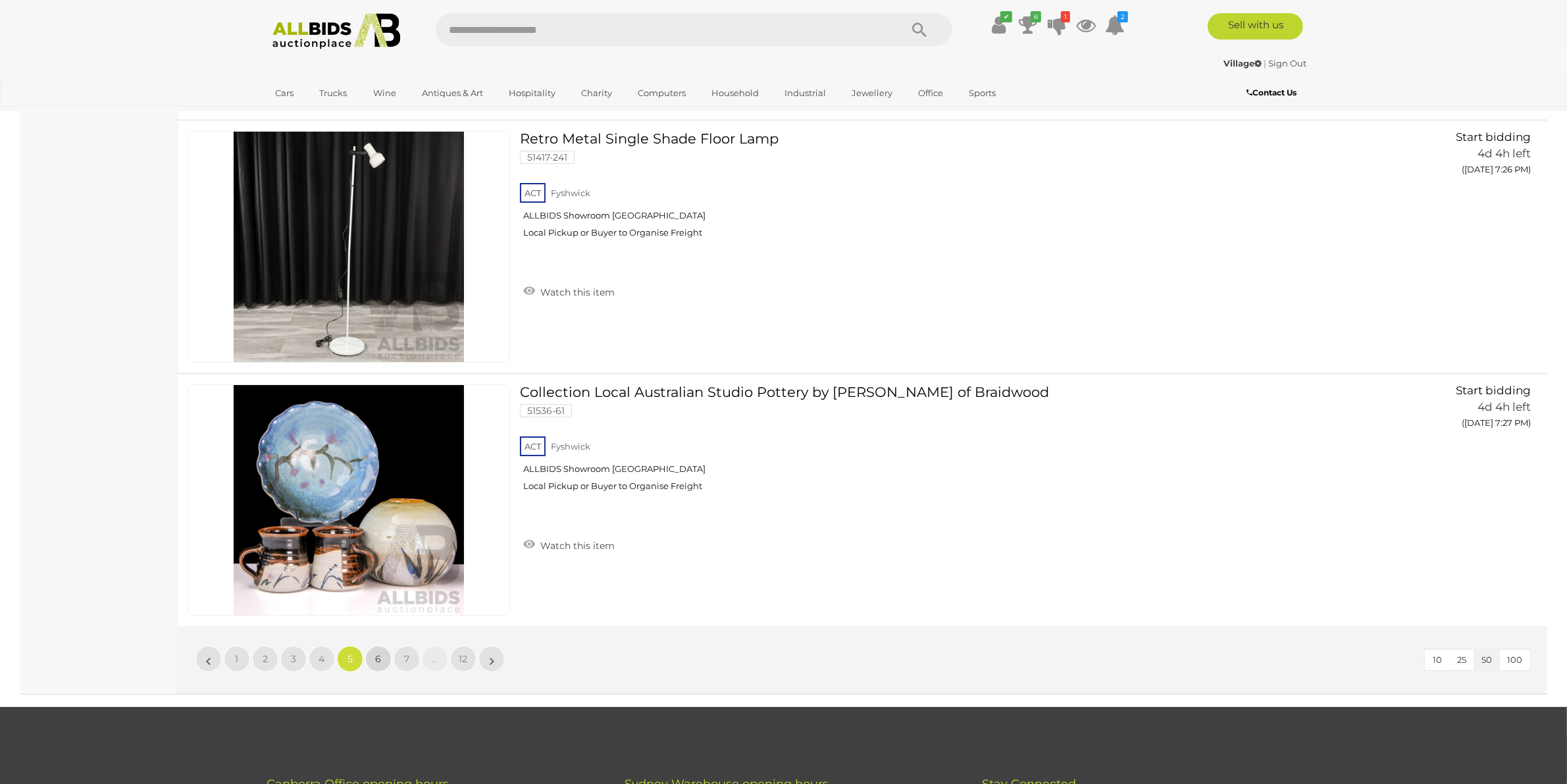
click at [380, 653] on span "6" at bounding box center [379, 659] width 6 height 12
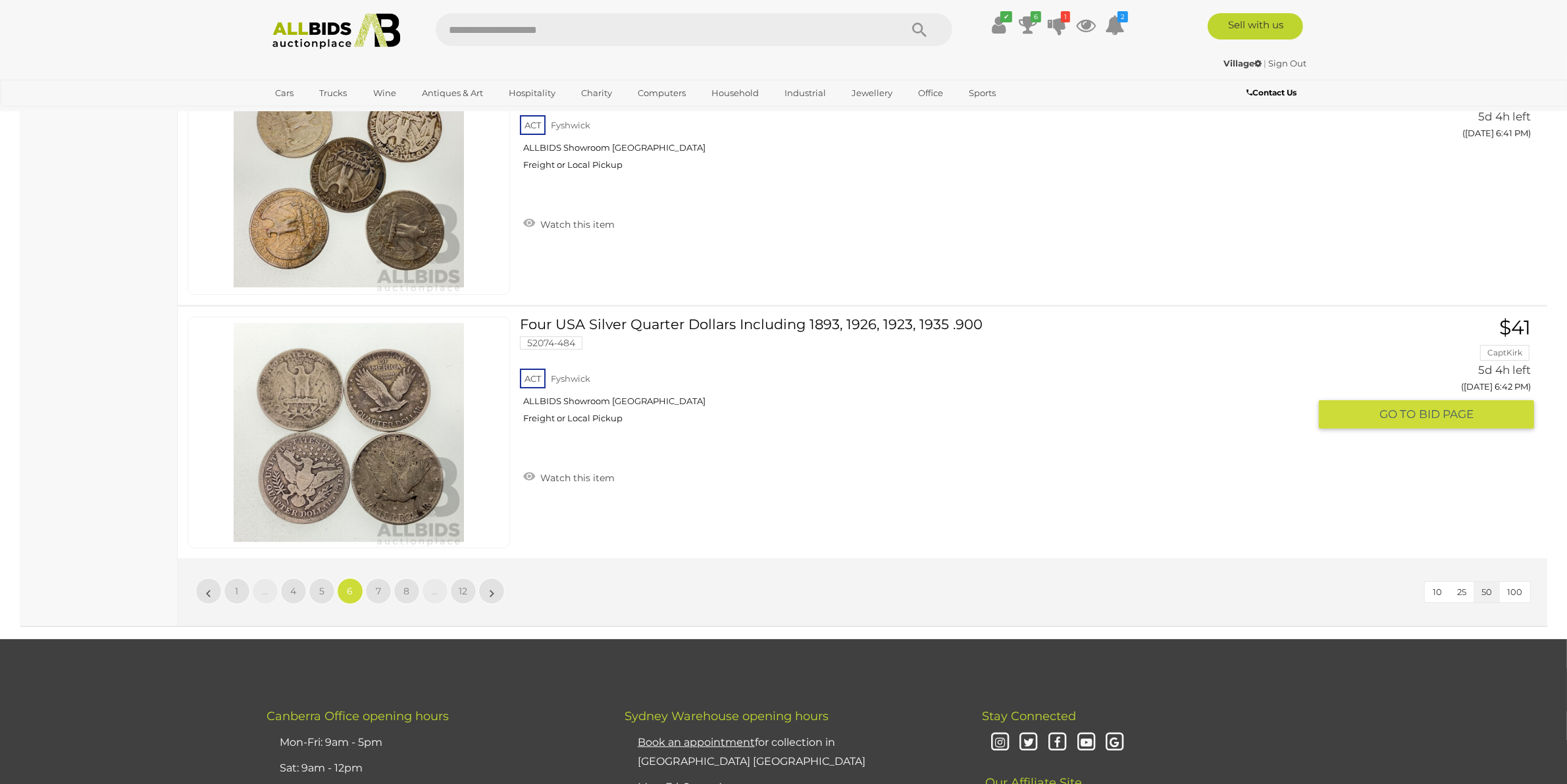
scroll to position [12795, 0]
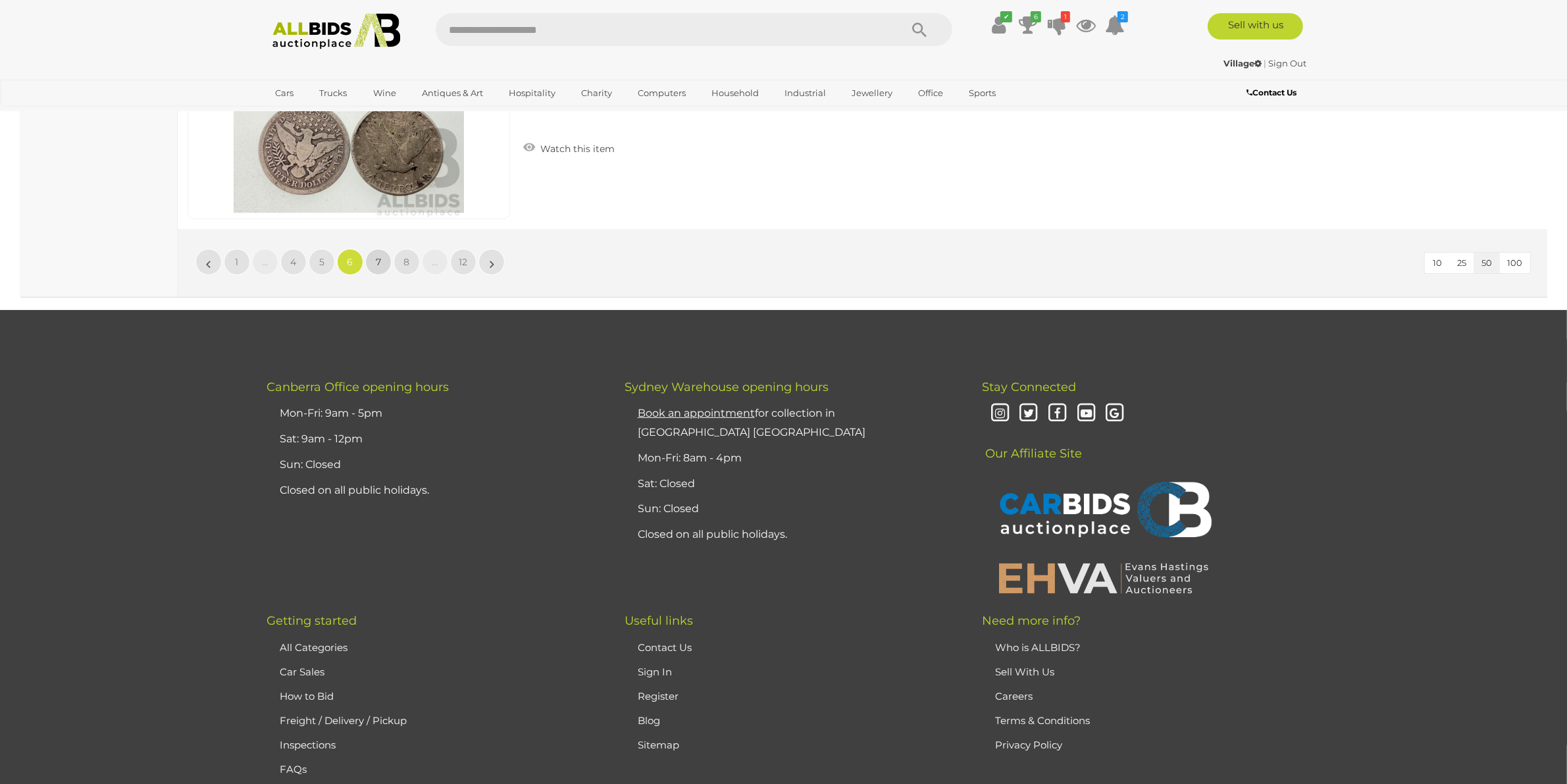
click at [372, 251] on link "7" at bounding box center [378, 261] width 26 height 26
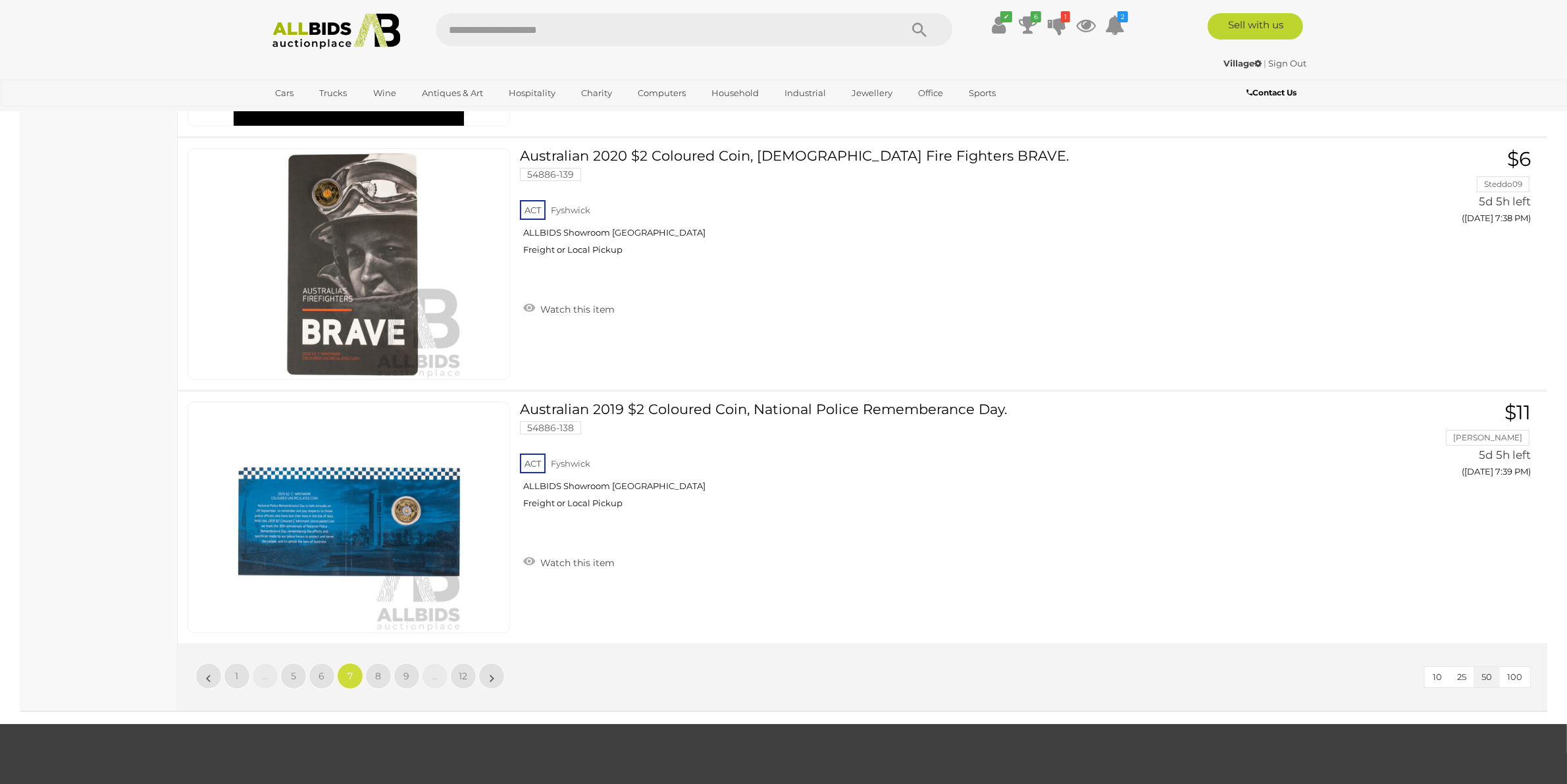
scroll to position [12548, 0]
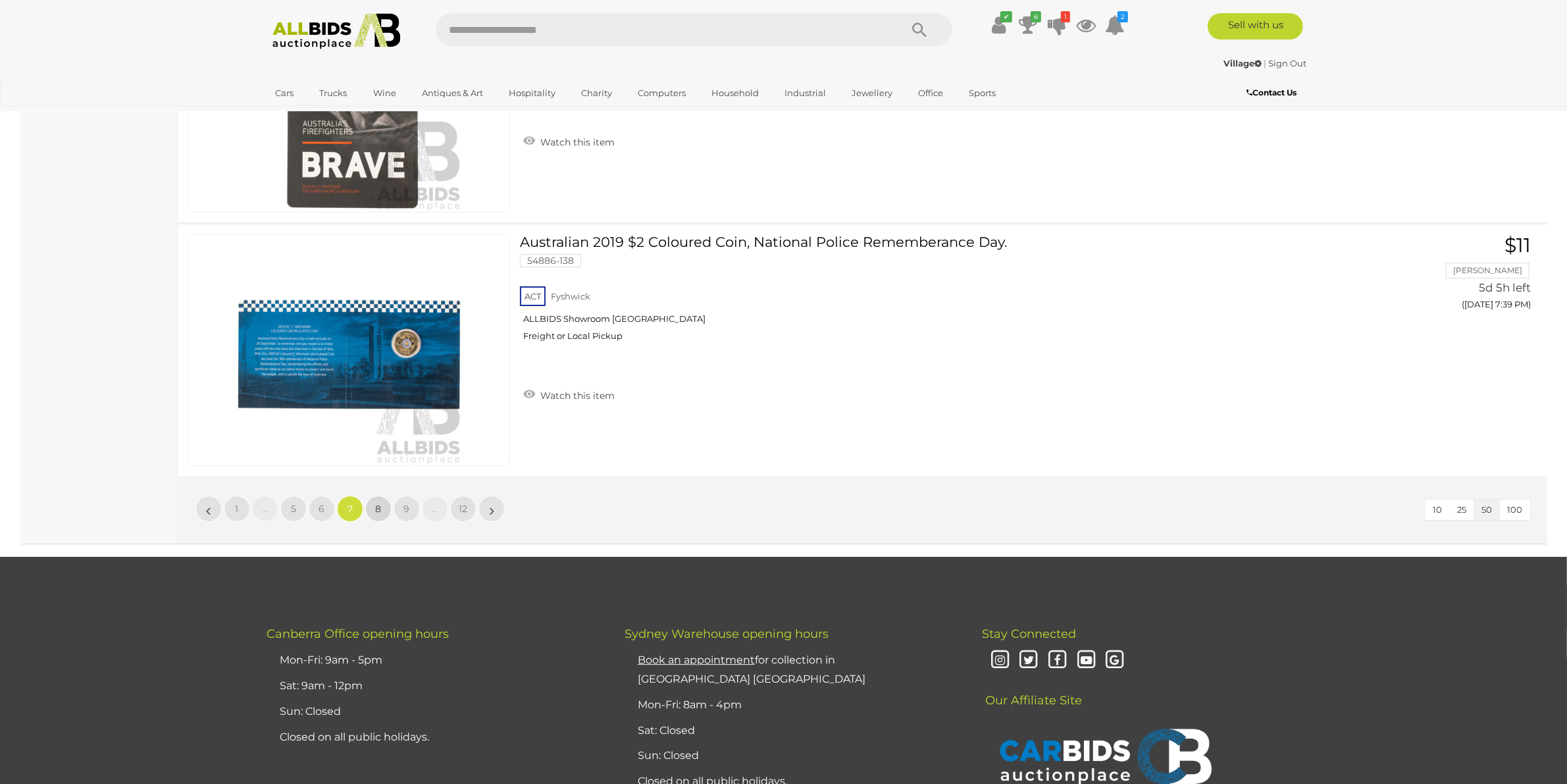
click at [385, 495] on link "8" at bounding box center [378, 508] width 26 height 26
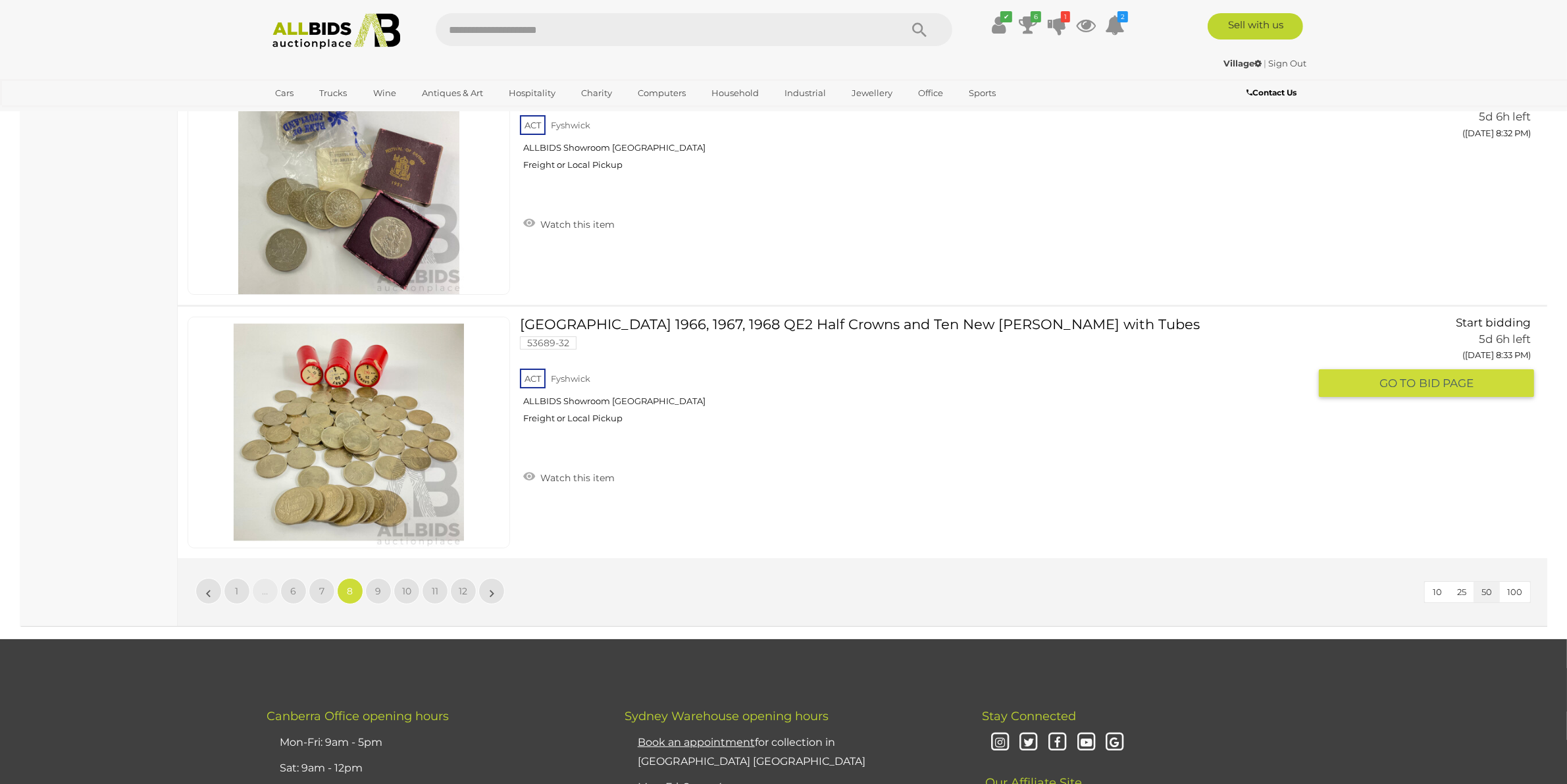
scroll to position [12877, 0]
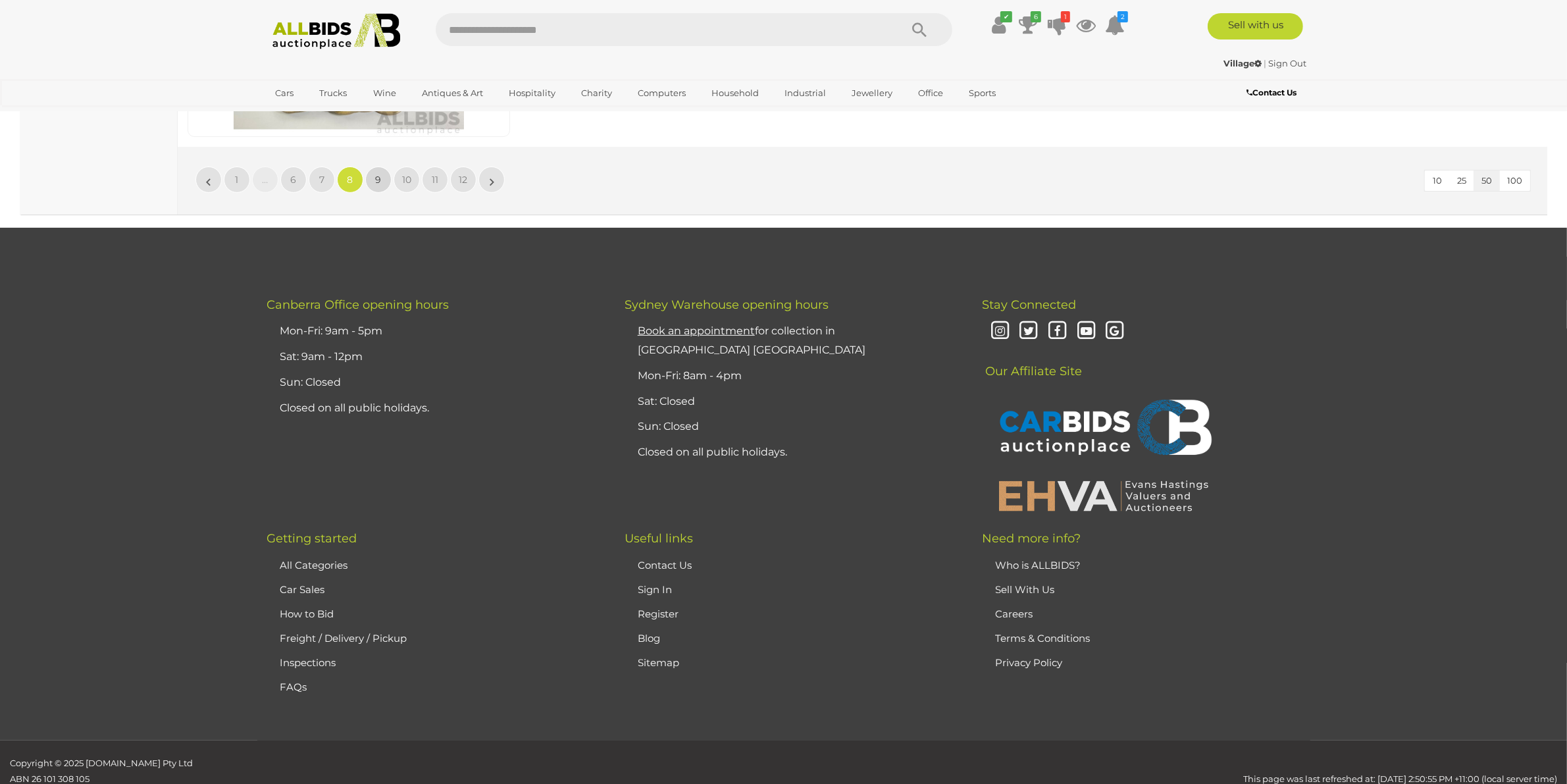
click at [379, 174] on span "9" at bounding box center [379, 179] width 6 height 12
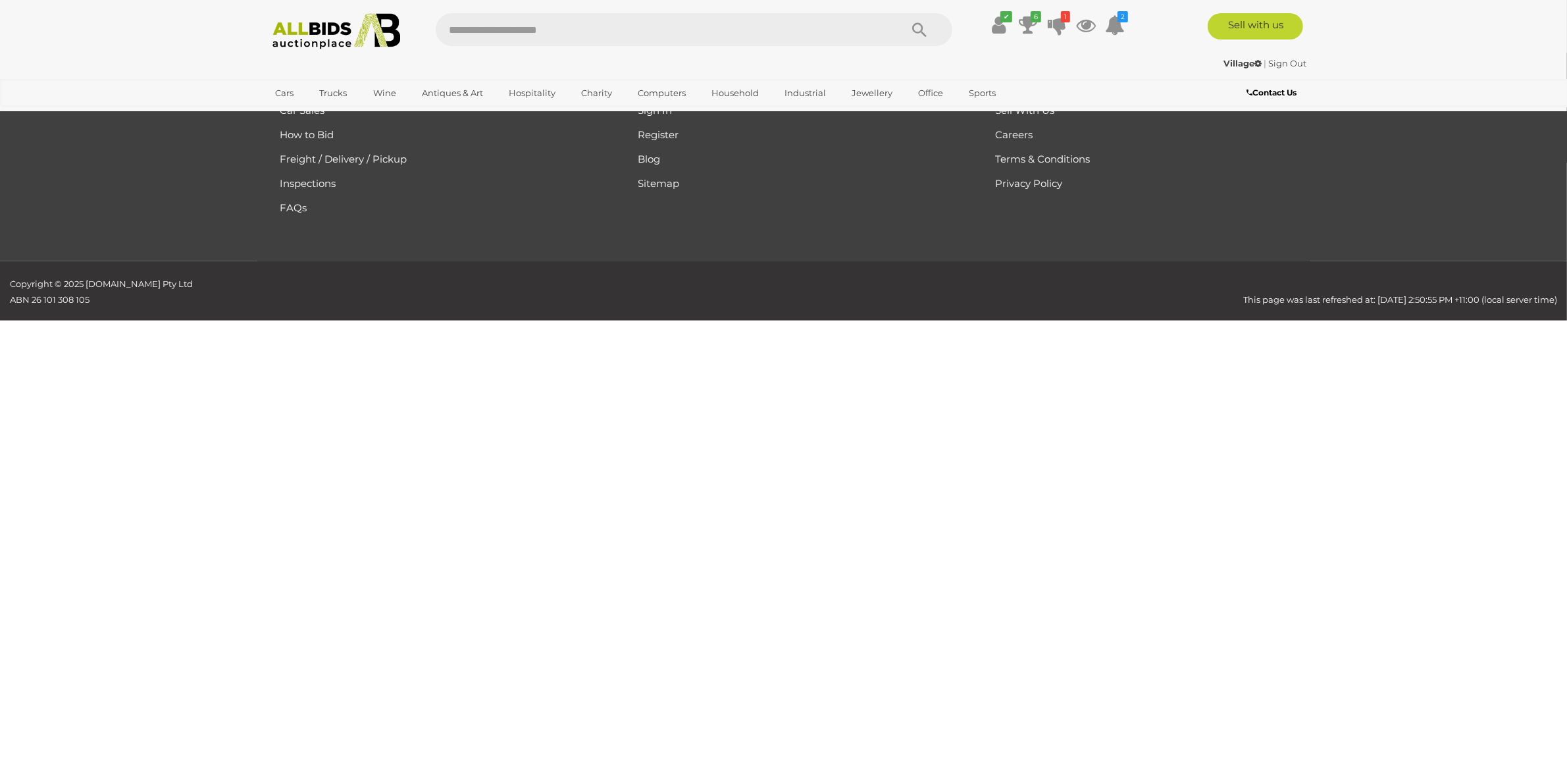
scroll to position [211, 0]
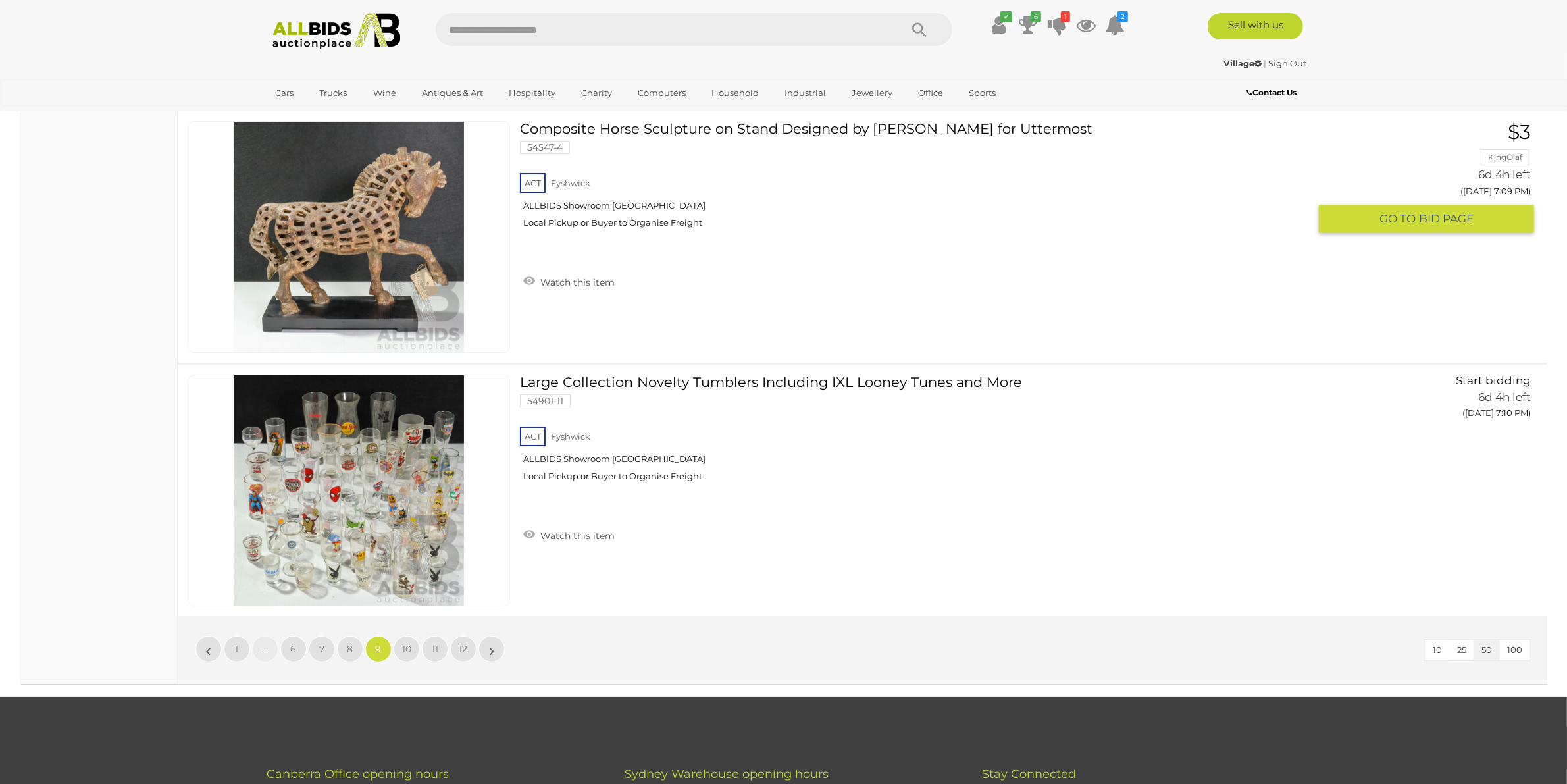
scroll to position [12466, 0]
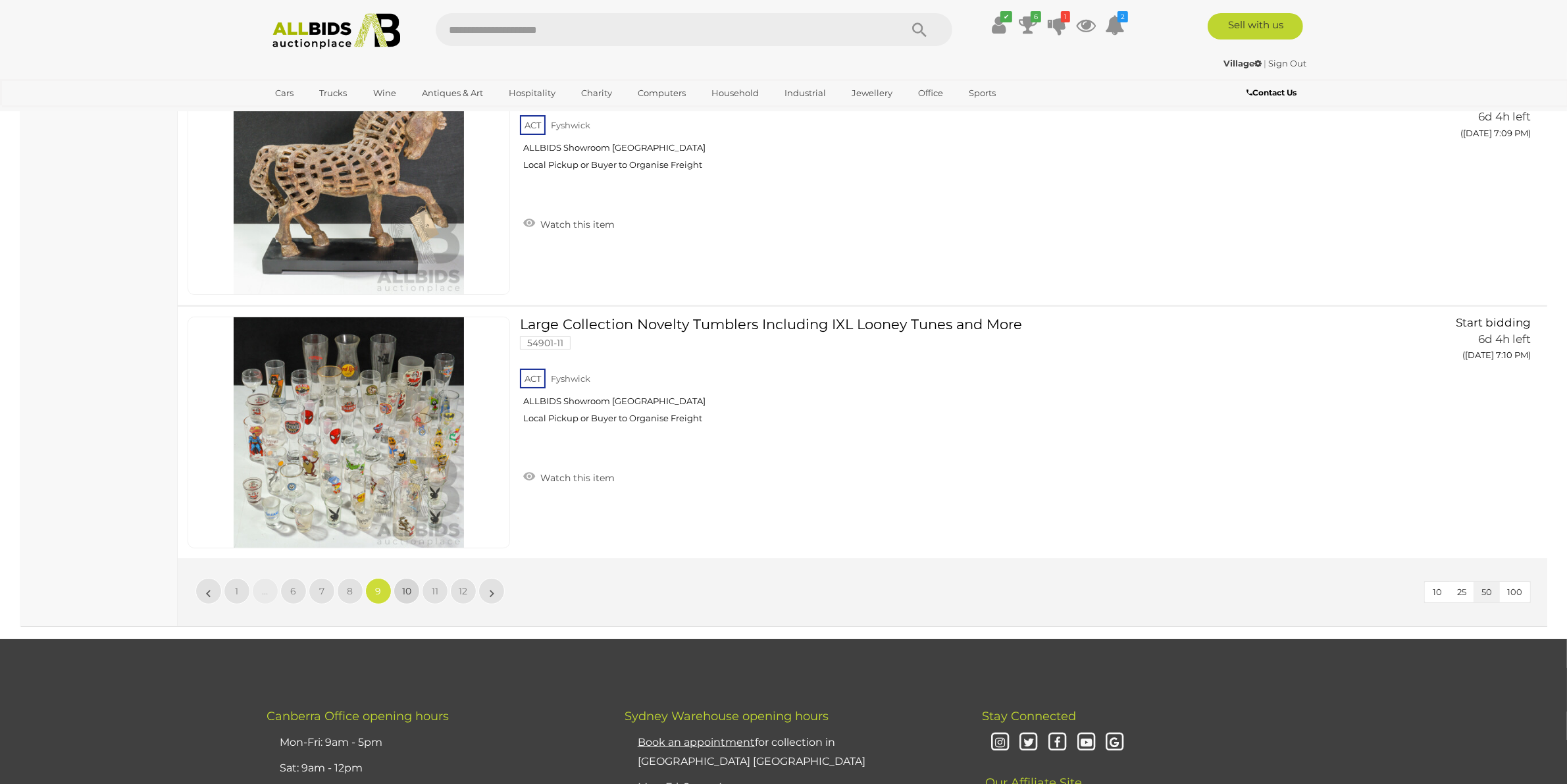
click at [408, 583] on link "10" at bounding box center [406, 590] width 26 height 26
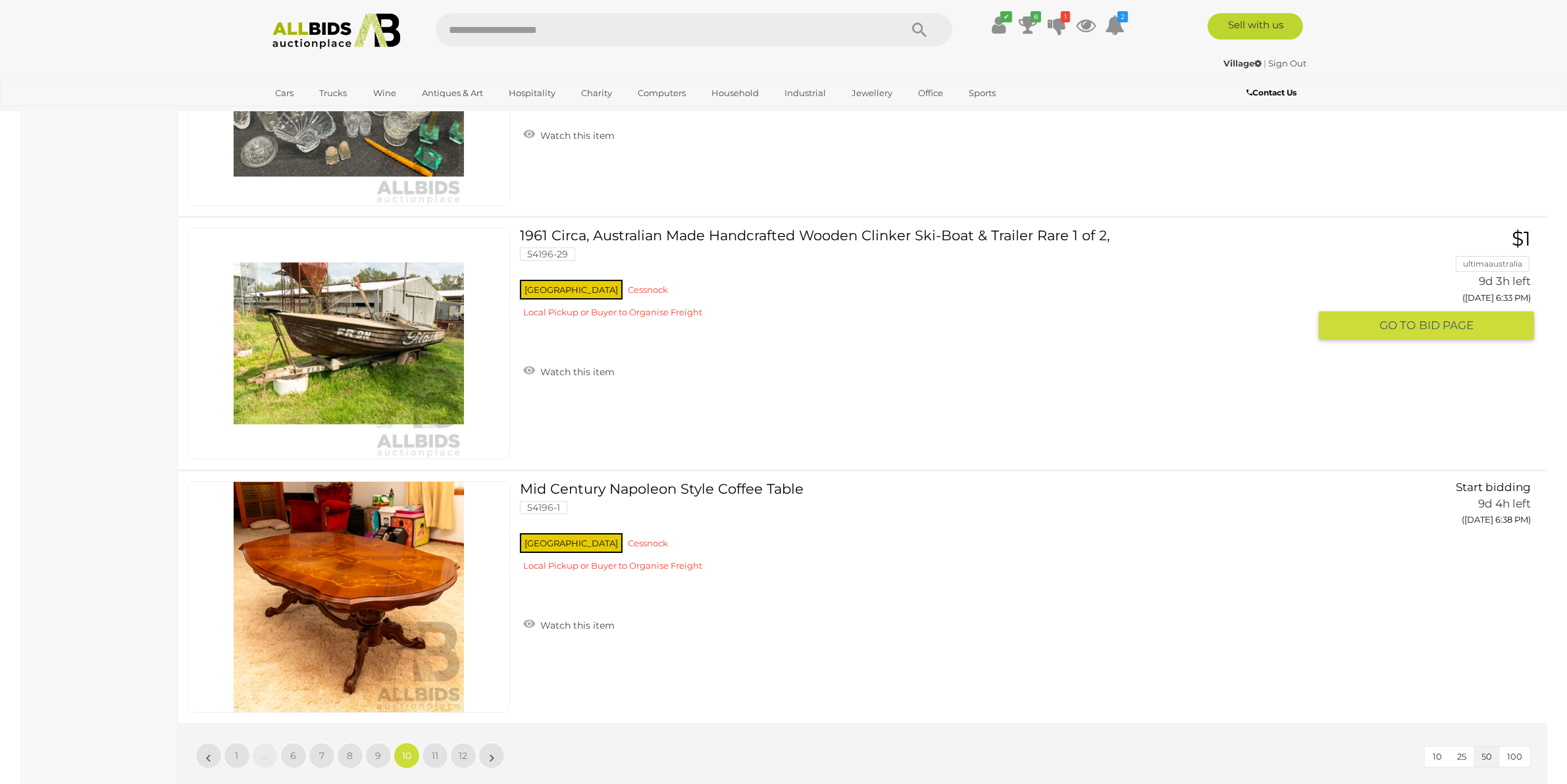
scroll to position [12795, 0]
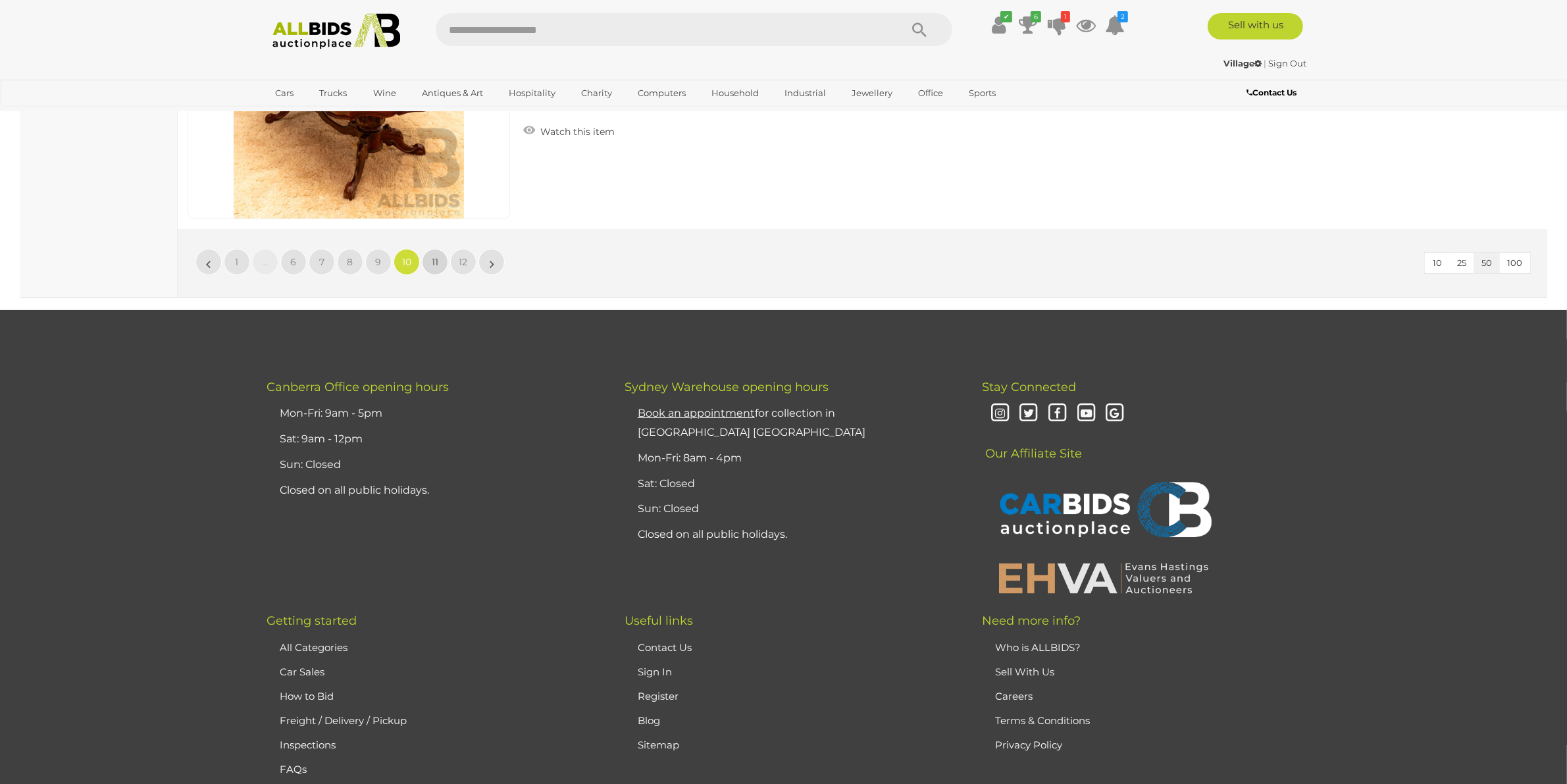
click at [435, 256] on span "11" at bounding box center [435, 262] width 6 height 12
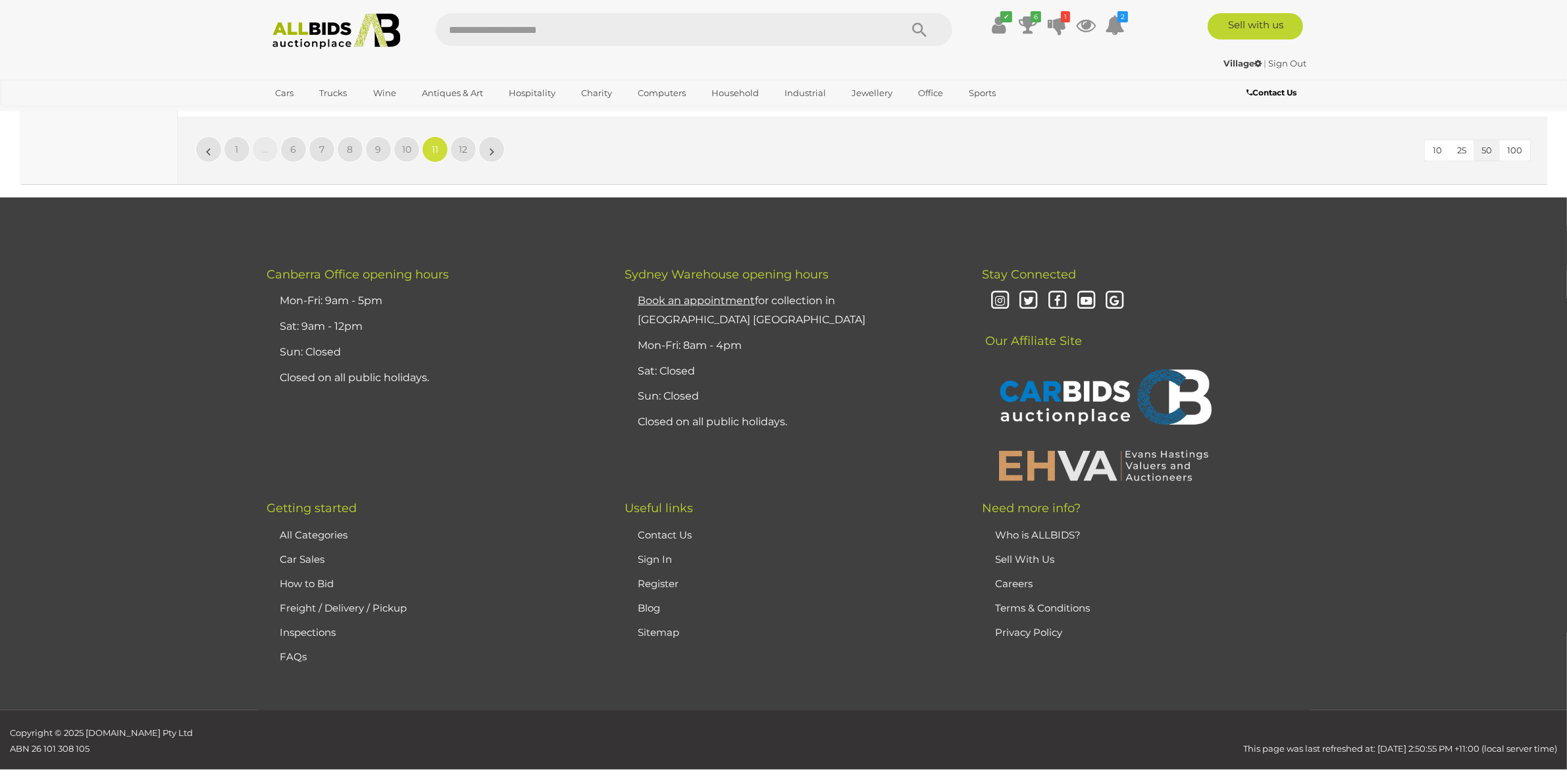
scroll to position [12910, 0]
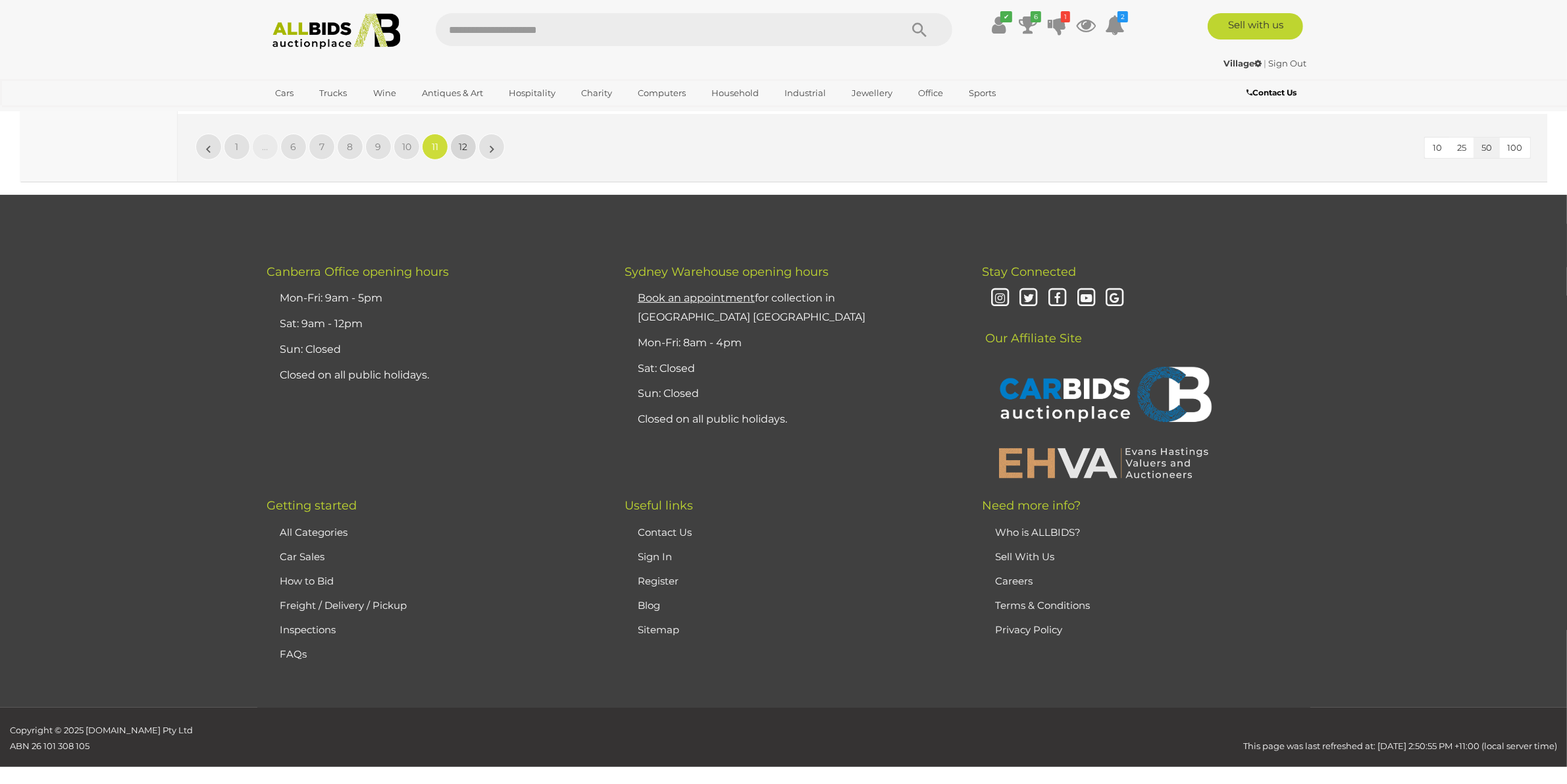
click at [462, 141] on span "12" at bounding box center [463, 147] width 9 height 12
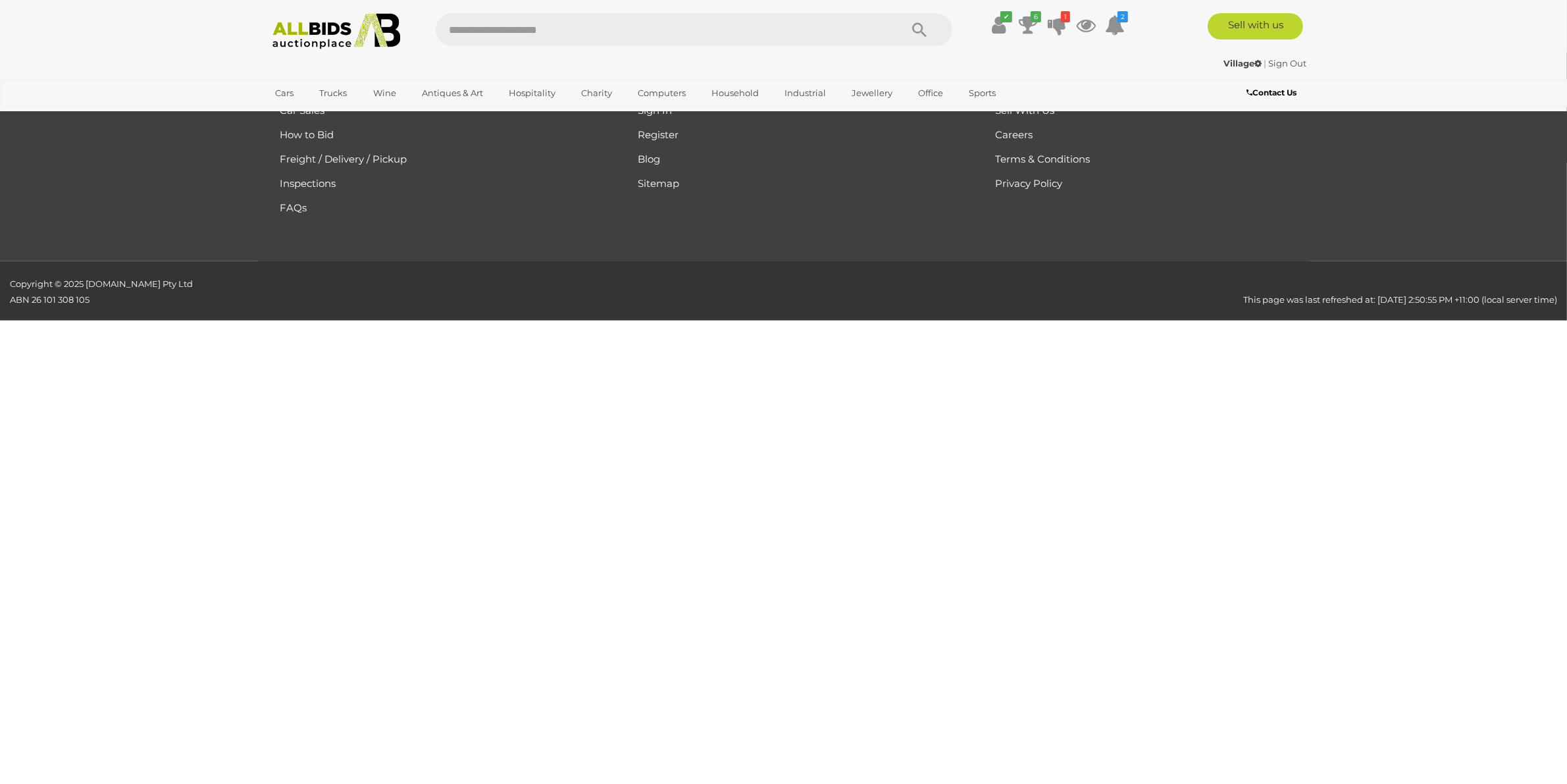
scroll to position [211, 0]
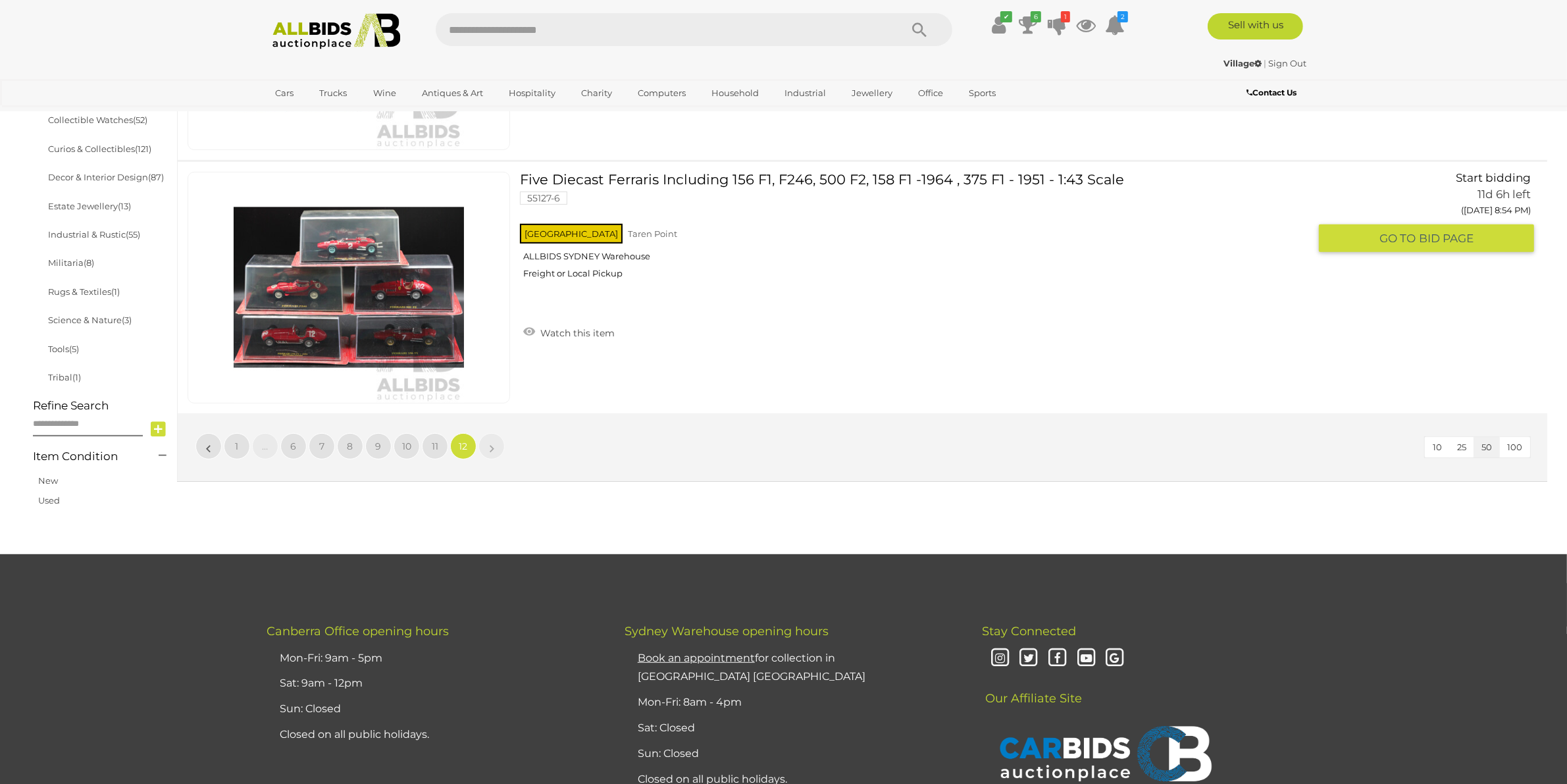
scroll to position [1115, 0]
